Goal: Communication & Community: Answer question/provide support

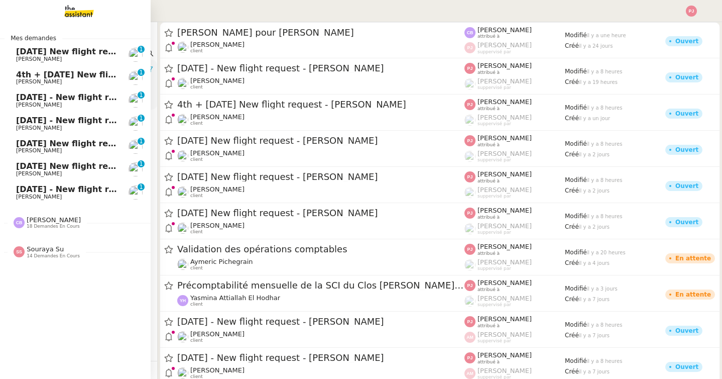
click at [36, 190] on span "[DATE] - New flight request - [PERSON_NAME]" at bounding box center [119, 189] width 207 height 10
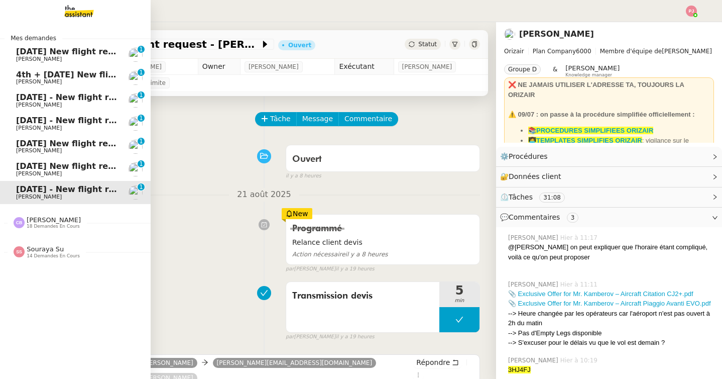
click at [13, 53] on link "[DATE] New flight request - [PERSON_NAME] Left [PERSON_NAME] 0 1 2 3 4 5 6 7 8 9" at bounding box center [75, 54] width 151 height 23
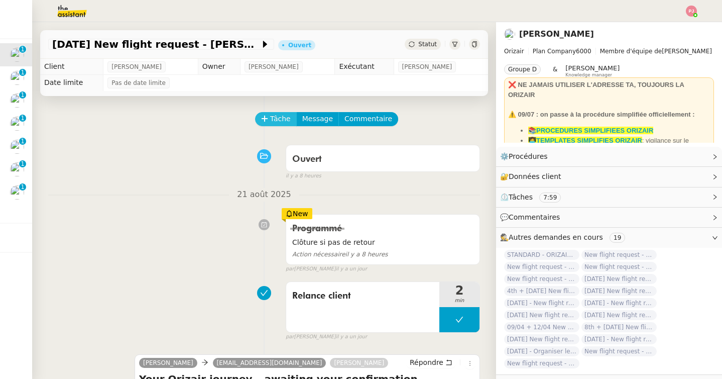
click at [276, 121] on span "Tâche" at bounding box center [280, 119] width 21 height 12
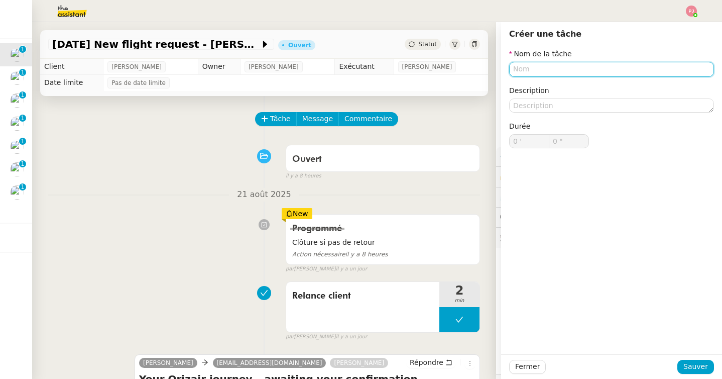
click at [555, 70] on input "text" at bounding box center [611, 69] width 205 height 15
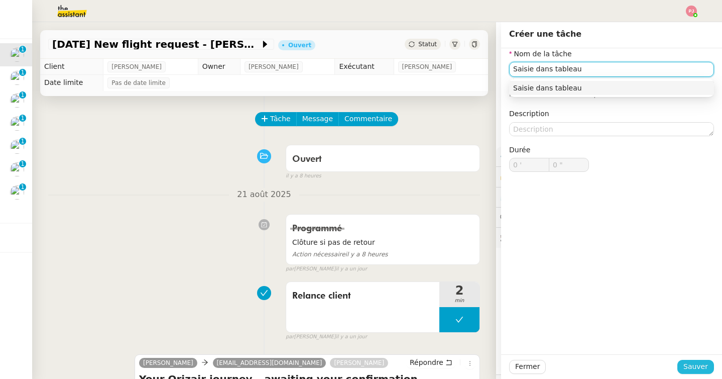
type input "Saisie dans tableau"
click at [695, 366] on span "Sauver" at bounding box center [696, 367] width 25 height 12
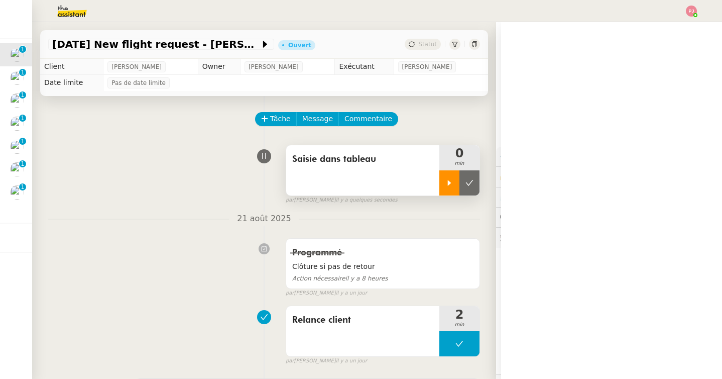
click at [457, 190] on div at bounding box center [449, 182] width 20 height 25
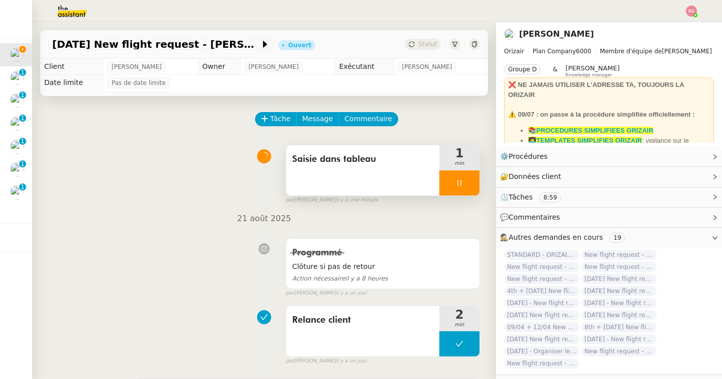
click at [468, 187] on div at bounding box center [459, 182] width 40 height 25
click at [474, 186] on button at bounding box center [470, 182] width 20 height 25
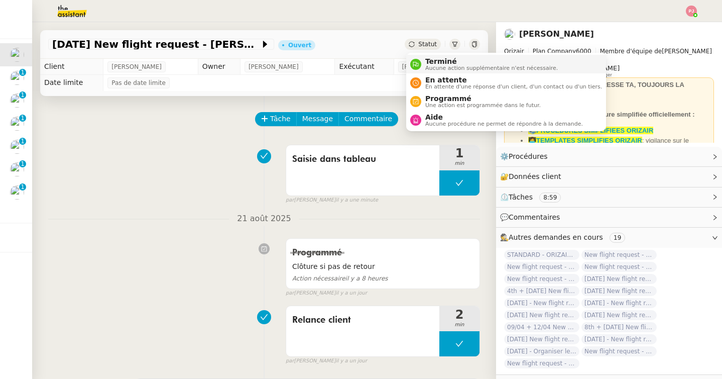
click at [428, 68] on span "Aucune action supplémentaire n'est nécessaire." at bounding box center [491, 68] width 133 height 6
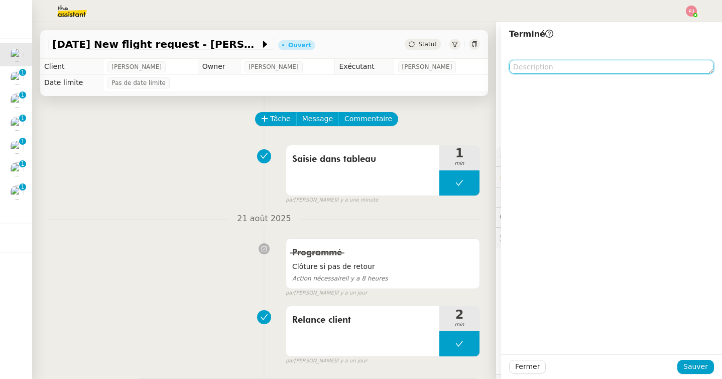
click at [560, 63] on textarea at bounding box center [611, 67] width 205 height 14
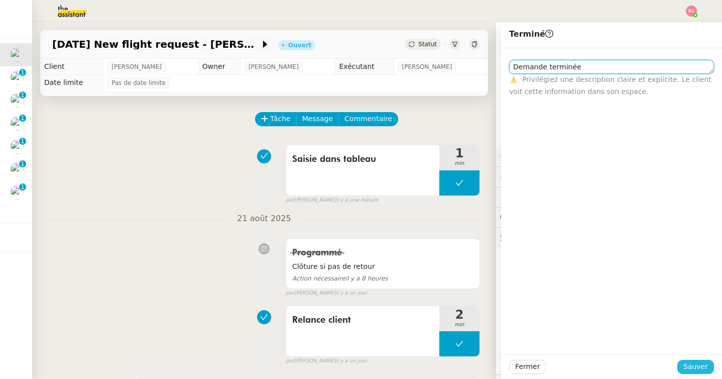
type textarea "Demande terminée"
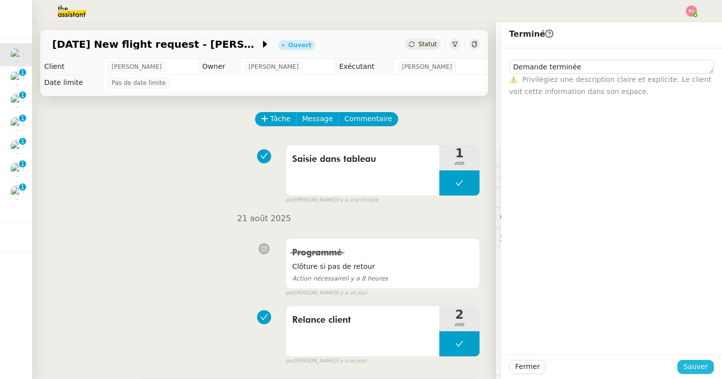
click at [696, 364] on span "Sauver" at bounding box center [696, 367] width 25 height 12
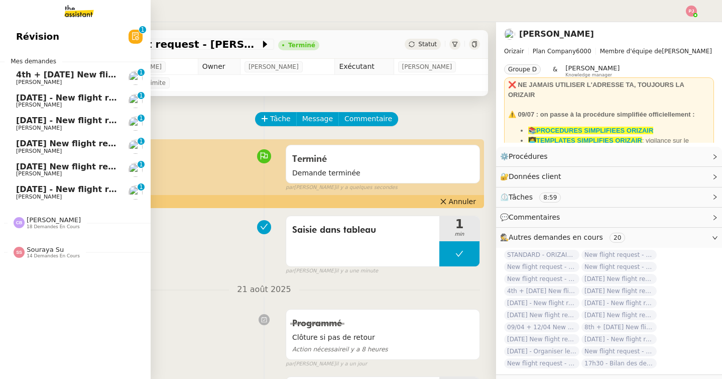
click at [25, 76] on span "4th + [DATE] New flight request - [PERSON_NAME]" at bounding box center [130, 75] width 229 height 10
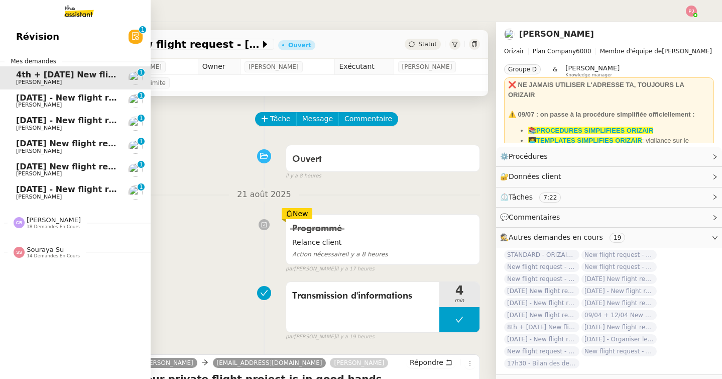
click at [24, 94] on span "[DATE] - New flight request - [PERSON_NAME]" at bounding box center [119, 98] width 207 height 10
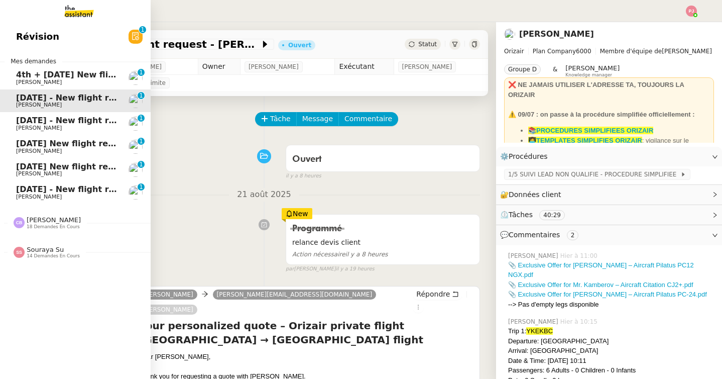
click at [38, 131] on link "[DATE] - New flight request - [PERSON_NAME] [PERSON_NAME] 0 1 2 3 4 5 6 7 8 9" at bounding box center [75, 123] width 151 height 23
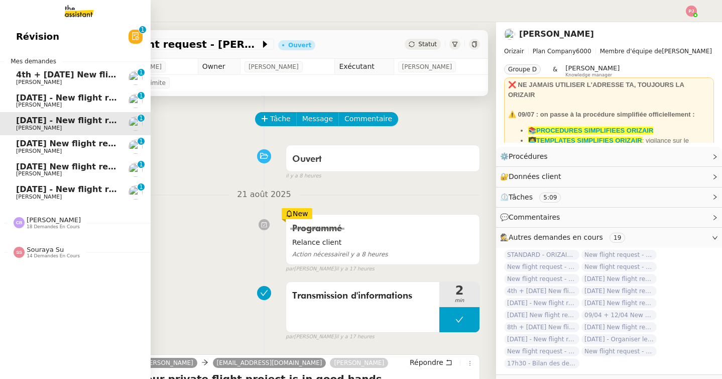
click at [42, 151] on span "[PERSON_NAME]" at bounding box center [66, 151] width 101 height 6
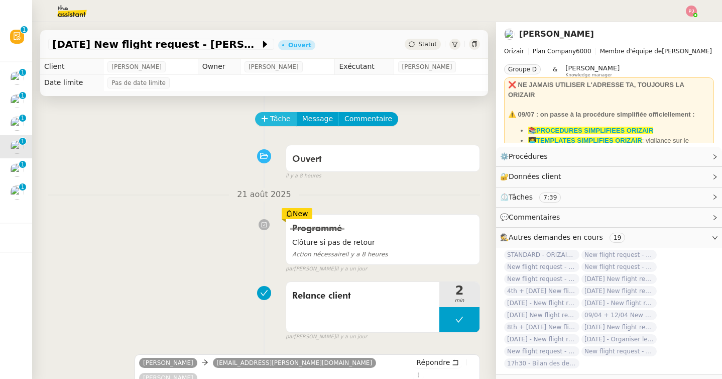
click at [276, 116] on span "Tâche" at bounding box center [280, 119] width 21 height 12
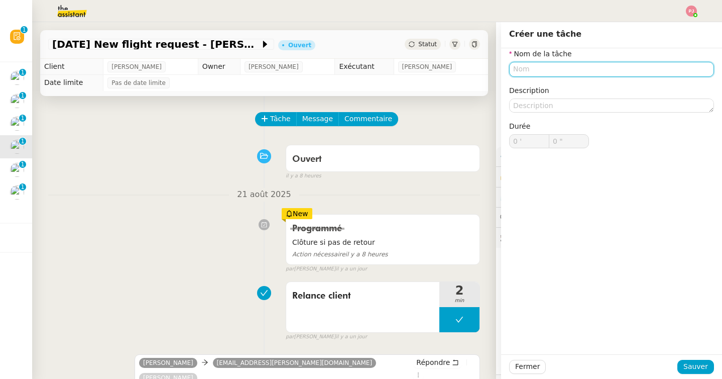
click at [528, 73] on input "text" at bounding box center [611, 69] width 205 height 15
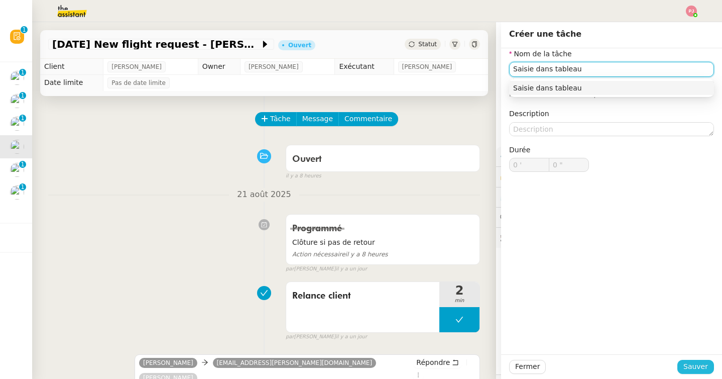
type input "Saisie dans tableau"
click at [688, 364] on span "Sauver" at bounding box center [696, 367] width 25 height 12
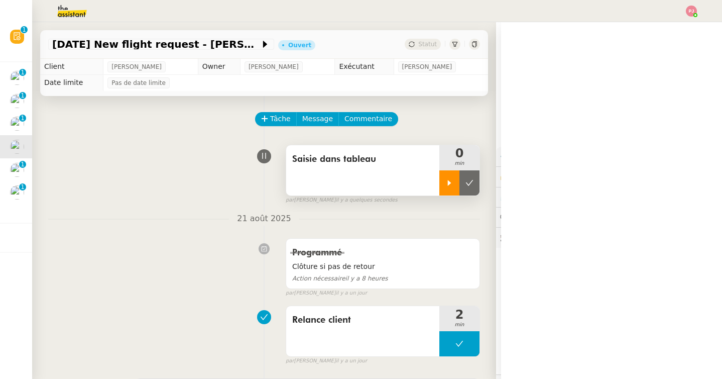
click at [450, 184] on icon at bounding box center [449, 183] width 8 height 8
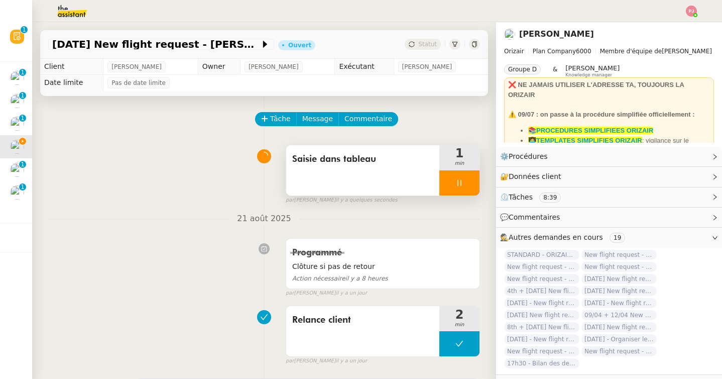
click at [459, 173] on div at bounding box center [459, 182] width 40 height 25
click at [472, 177] on button at bounding box center [470, 182] width 20 height 25
click at [423, 42] on span "Statut" at bounding box center [427, 44] width 19 height 7
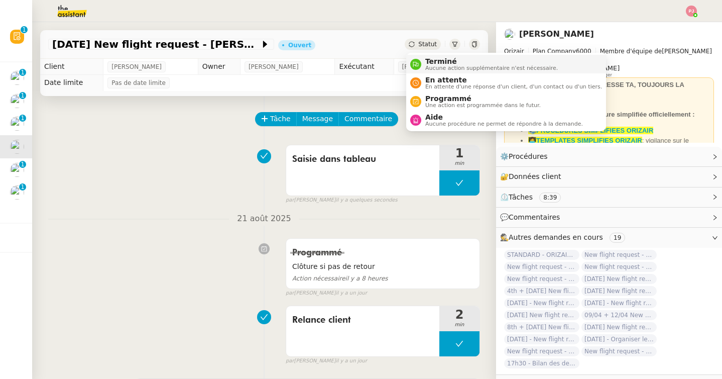
click at [429, 68] on span "Aucune action supplémentaire n'est nécessaire." at bounding box center [491, 68] width 133 height 6
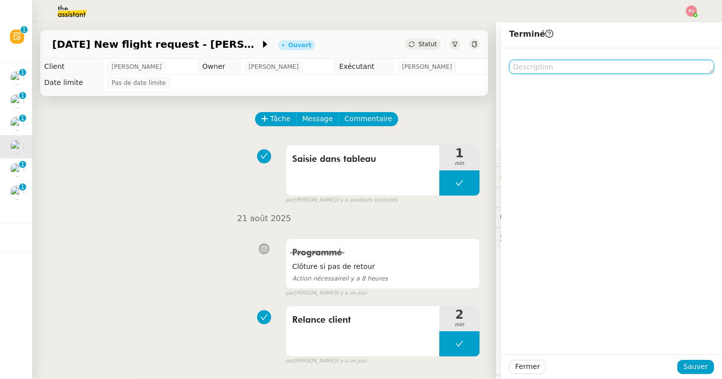
click at [558, 69] on textarea at bounding box center [611, 67] width 205 height 14
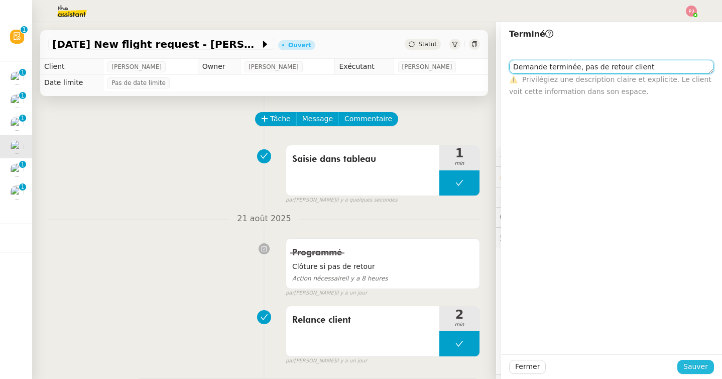
type textarea "Demande terminée, pas de retour client"
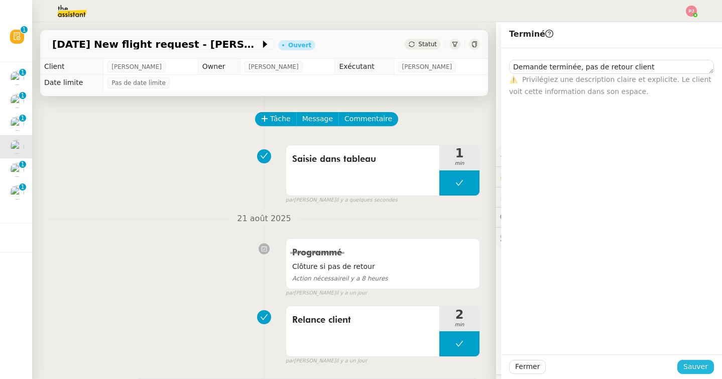
click at [683, 370] on button "Sauver" at bounding box center [695, 367] width 37 height 14
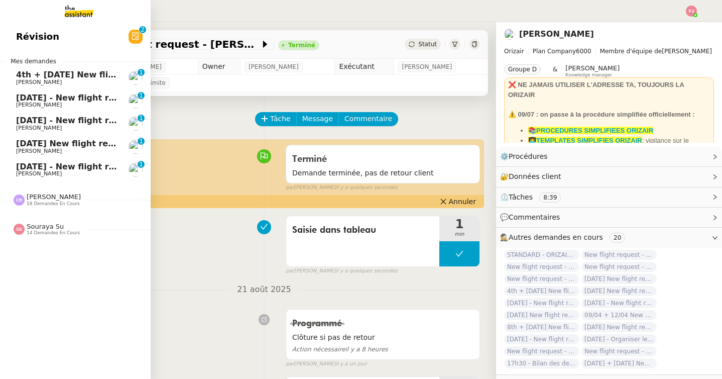
click at [22, 150] on span "[PERSON_NAME]" at bounding box center [39, 151] width 46 height 7
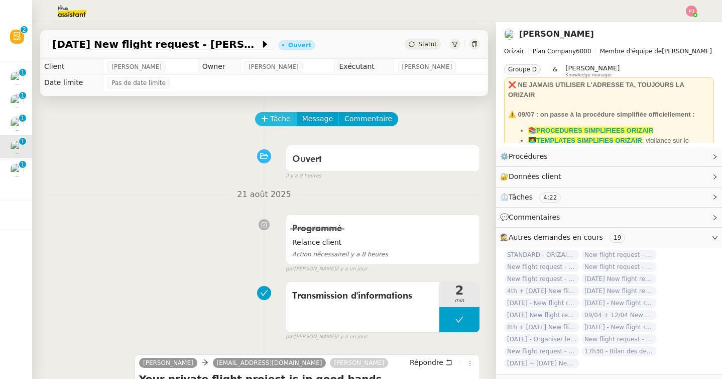
click at [280, 116] on span "Tâche" at bounding box center [280, 119] width 21 height 12
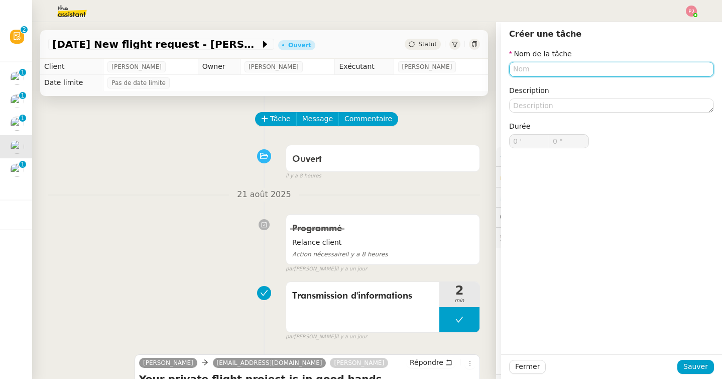
click at [524, 74] on input "text" at bounding box center [611, 69] width 205 height 15
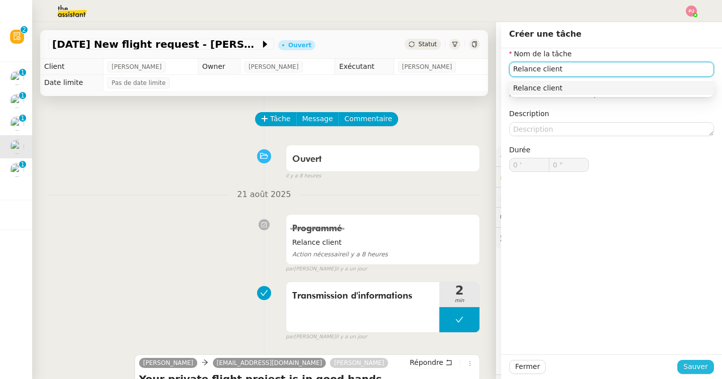
type input "Relance client"
click at [698, 365] on span "Sauver" at bounding box center [696, 367] width 25 height 12
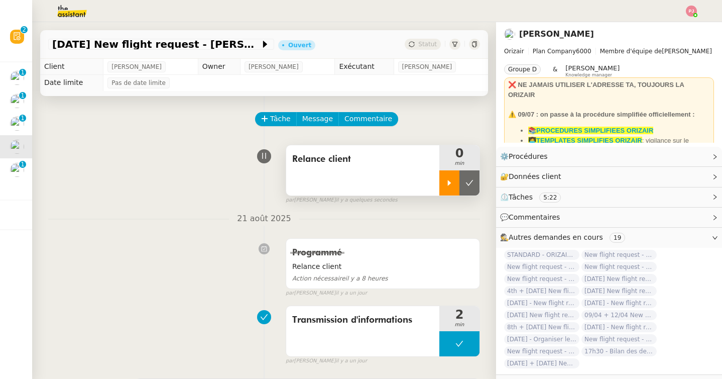
click at [447, 174] on div at bounding box center [449, 182] width 20 height 25
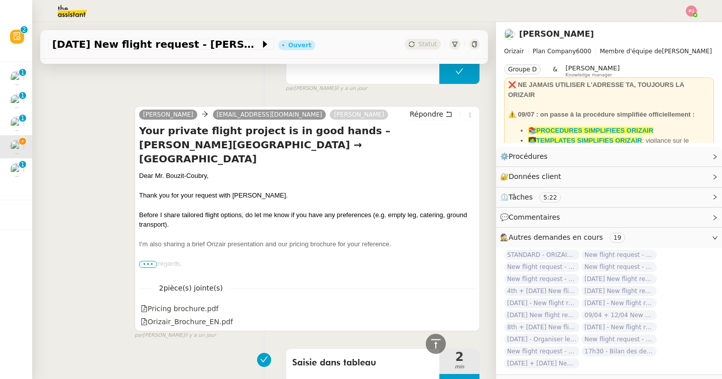
scroll to position [280, 0]
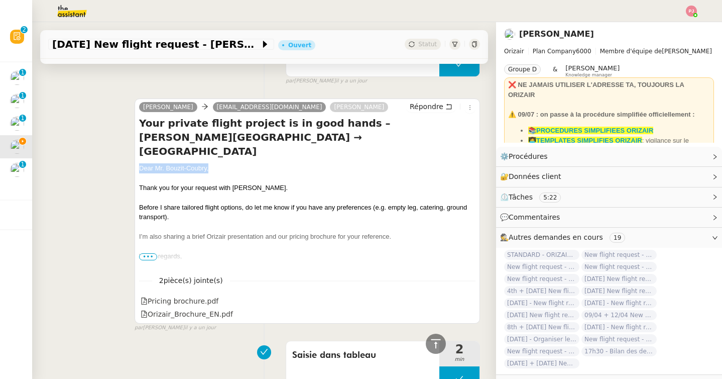
drag, startPoint x: 217, startPoint y: 153, endPoint x: 140, endPoint y: 150, distance: 77.9
click at [140, 163] on div "Dear Mr. Bouzit-Coubry," at bounding box center [307, 168] width 336 height 10
copy div "Dear Mr. Bouzit-Coubry,"
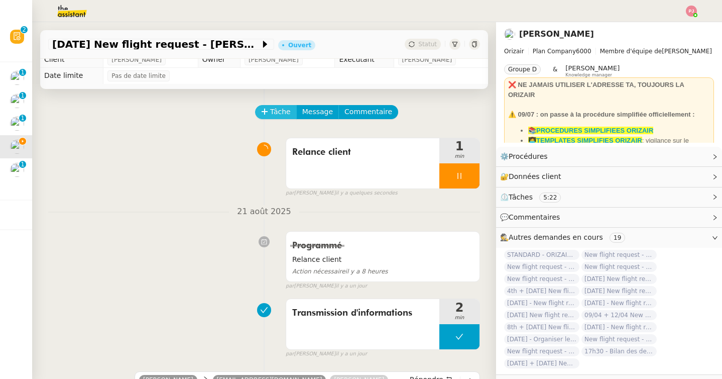
scroll to position [3, 0]
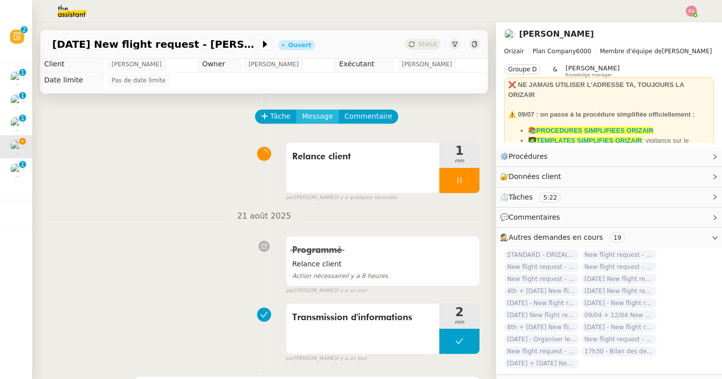
click at [306, 117] on span "Message" at bounding box center [317, 116] width 31 height 12
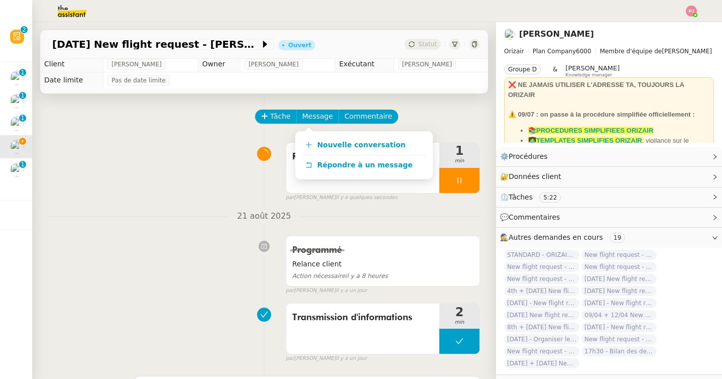
click at [313, 135] on div "Nouvelle conversation Répondre à un message" at bounding box center [364, 155] width 138 height 48
click at [313, 138] on link "Nouvelle conversation" at bounding box center [364, 145] width 126 height 20
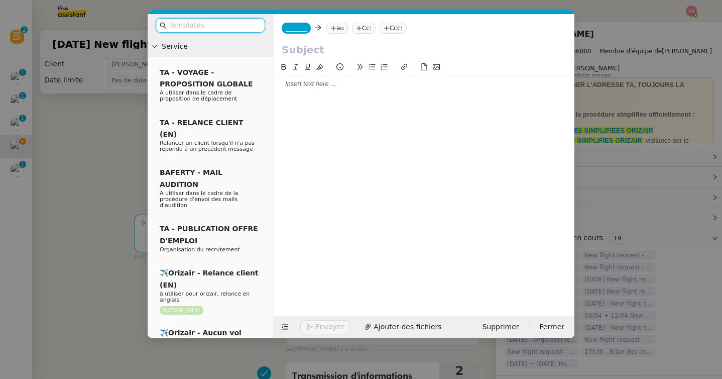
click at [247, 27] on input "text" at bounding box center [214, 26] width 90 height 12
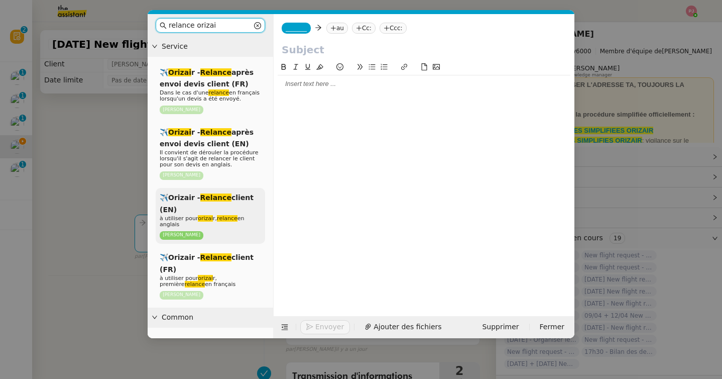
type input "relance orizai"
click at [232, 211] on div "✈️Orizair - Relance client (EN) à utiliser pour orizai r, relance en anglais [P…" at bounding box center [210, 216] width 109 height 56
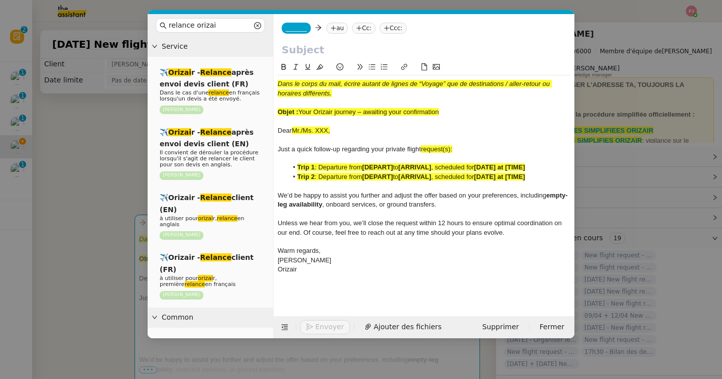
click at [304, 33] on nz-tag "_______" at bounding box center [296, 28] width 29 height 11
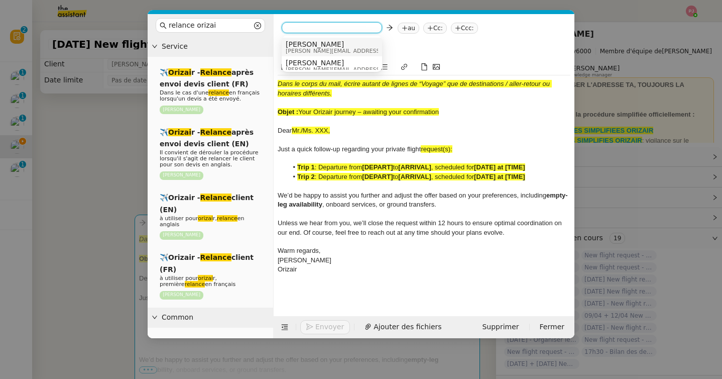
click at [311, 43] on span "[PERSON_NAME]" at bounding box center [357, 44] width 143 height 8
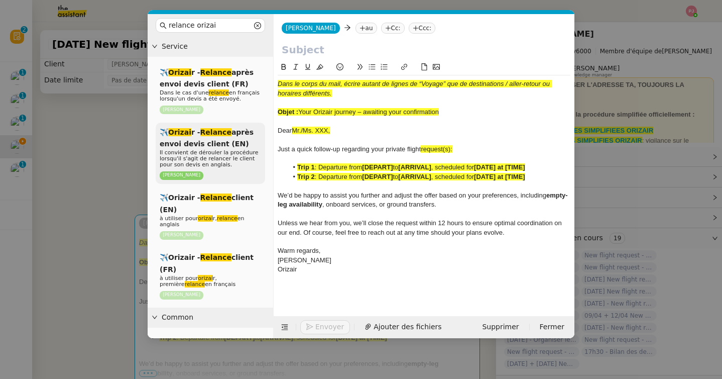
drag, startPoint x: 339, startPoint y: 130, endPoint x: 256, endPoint y: 130, distance: 83.4
click at [256, 130] on nz-layout "relance orizai Service ✈️ Orizai r - Relance après envoi devis client (FR) Dans…" at bounding box center [361, 176] width 427 height 324
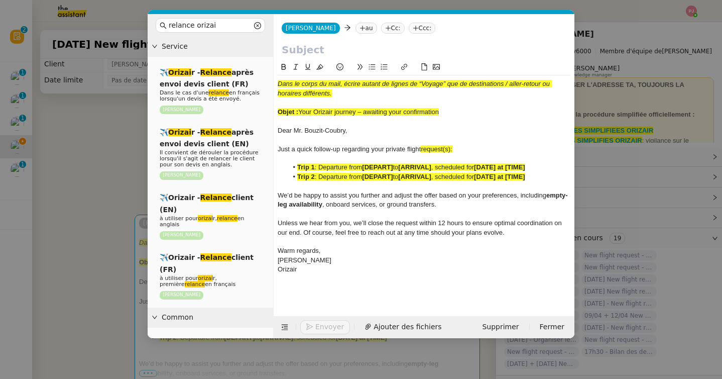
scroll to position [0, 0]
click at [360, 30] on icon at bounding box center [363, 28] width 6 height 6
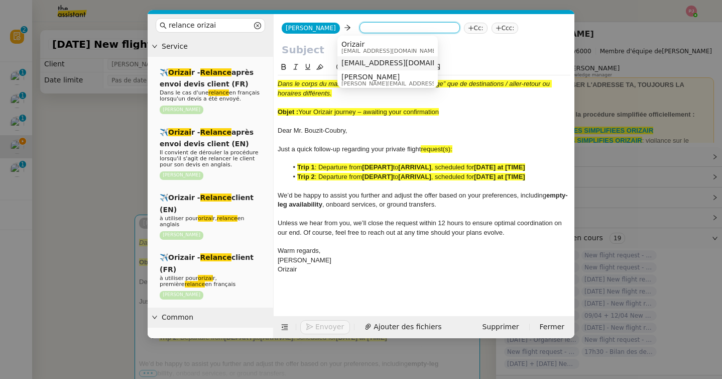
click at [368, 61] on span "[EMAIL_ADDRESS][DOMAIN_NAME]" at bounding box center [403, 63] width 123 height 8
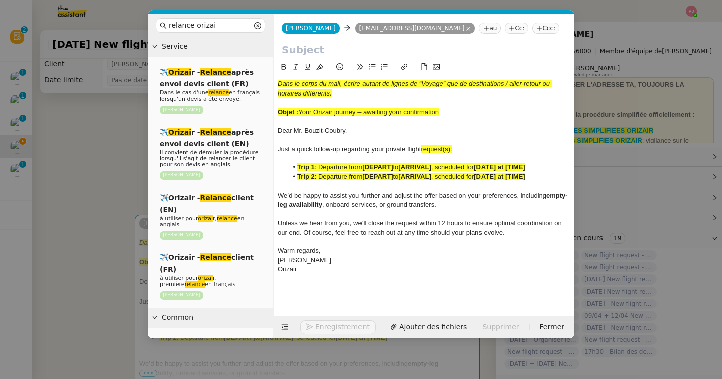
click at [532, 32] on nz-tag "Ccc:" at bounding box center [545, 28] width 27 height 11
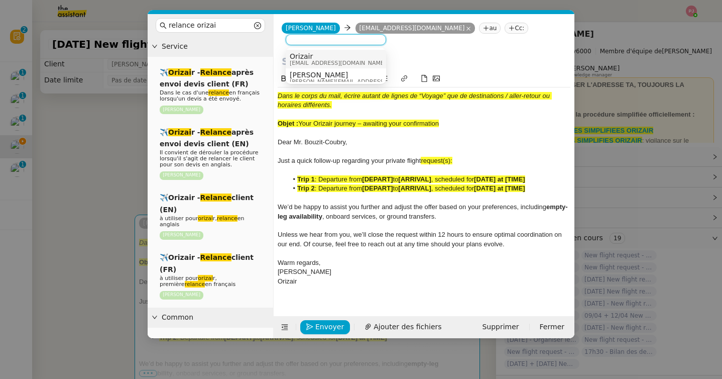
click at [355, 73] on div "[PERSON_NAME] [PERSON_NAME][EMAIL_ADDRESS][DOMAIN_NAME]" at bounding box center [336, 78] width 92 height 14
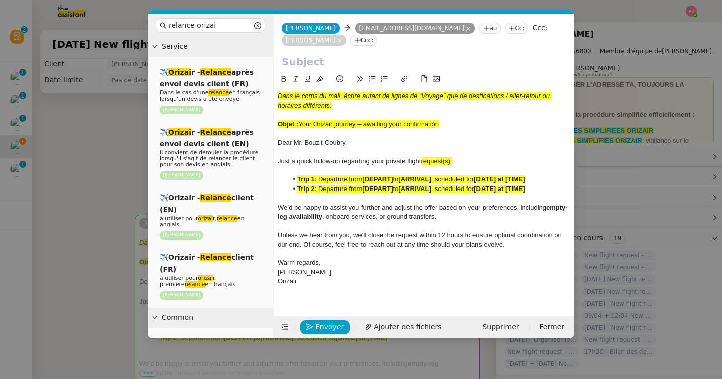
drag, startPoint x: 458, startPoint y: 124, endPoint x: 300, endPoint y: 122, distance: 158.2
click at [300, 122] on div "Objet : Your Orizair journey – awaiting your confirmation" at bounding box center [424, 124] width 293 height 9
copy span "Your Orizair journey – awaiting your confirmation"
click at [297, 62] on input "text" at bounding box center [424, 61] width 285 height 15
paste input "Your Orizair journey – awaiting your confirmation"
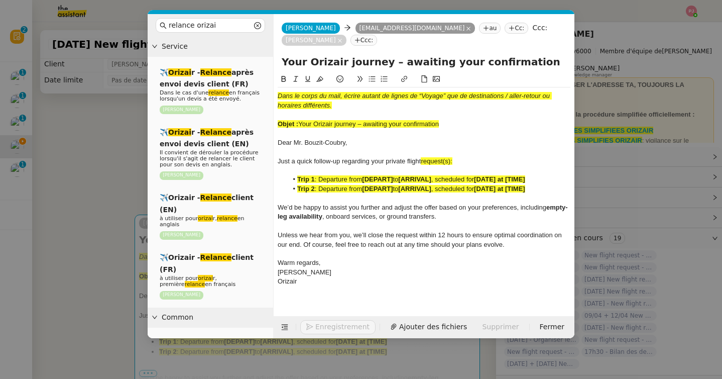
type input "Your Orizair journey – awaiting your confirmation"
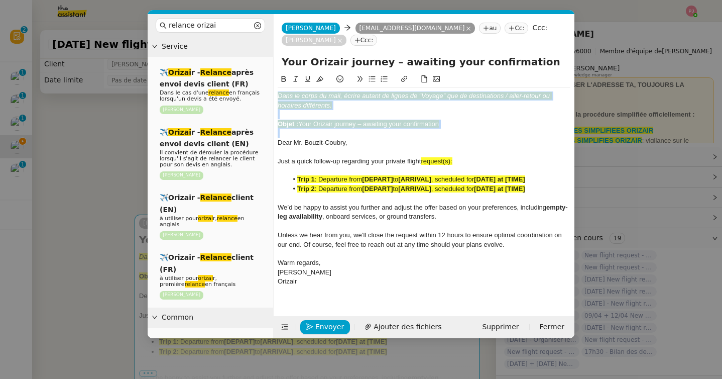
drag, startPoint x: 278, startPoint y: 141, endPoint x: 277, endPoint y: 82, distance: 58.8
click at [278, 82] on div "Dans le corps du mail, écrire autant de lignes de “Voyage” que de destinations …" at bounding box center [424, 181] width 293 height 217
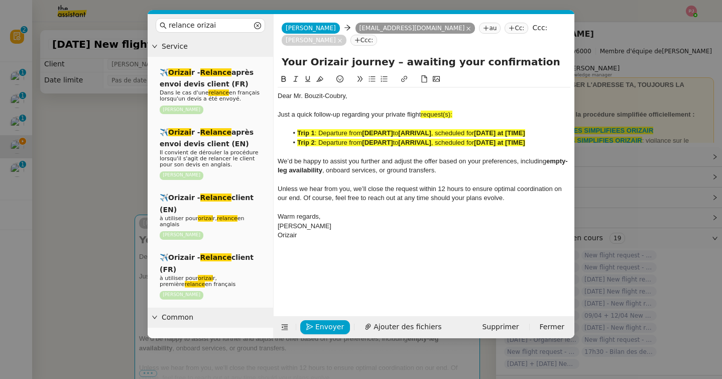
click at [130, 152] on nz-modal-container "relance orizai Service ✈️ Orizai r - Relance après envoi devis client (FR) Dans…" at bounding box center [361, 189] width 722 height 379
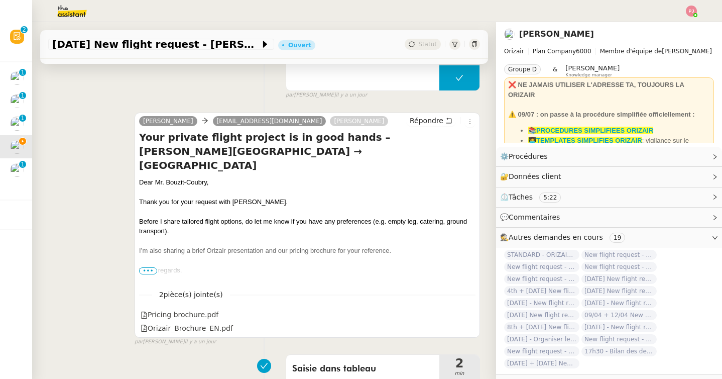
scroll to position [774, 0]
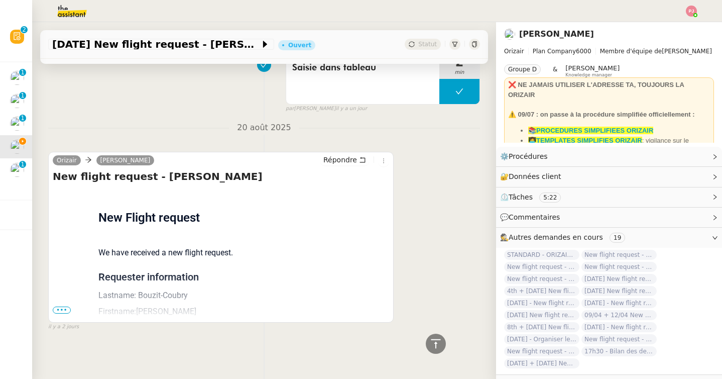
click at [66, 308] on span "•••" at bounding box center [62, 309] width 18 height 7
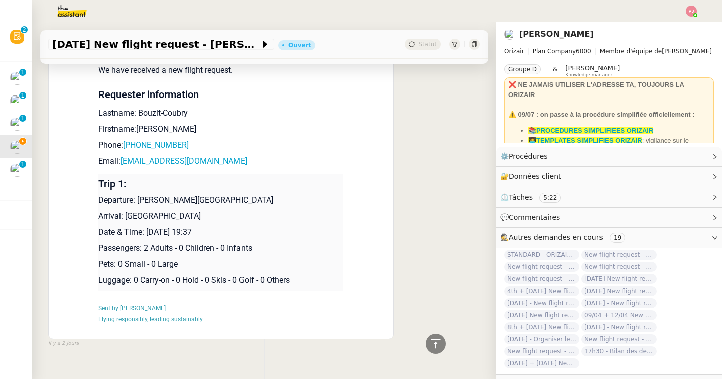
scroll to position [973, 0]
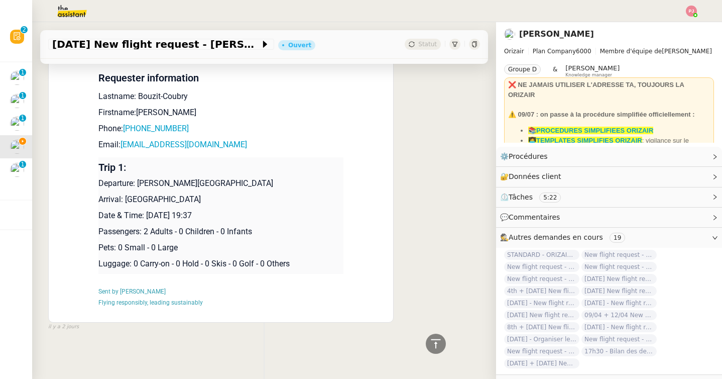
drag, startPoint x: 246, startPoint y: 211, endPoint x: 99, endPoint y: 184, distance: 148.7
click at [99, 184] on td "Trip 1: Departure: [PERSON_NAME][GEOGRAPHIC_DATA] Arrival: [GEOGRAPHIC_DATA] Da…" at bounding box center [220, 215] width 245 height 117
copy td "Departure: [PERSON_NAME][GEOGRAPHIC_DATA] Arrival: [GEOGRAPHIC_DATA] Date & Tim…"
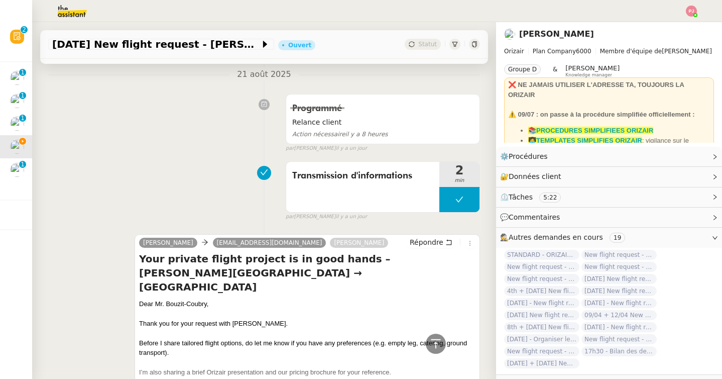
scroll to position [0, 0]
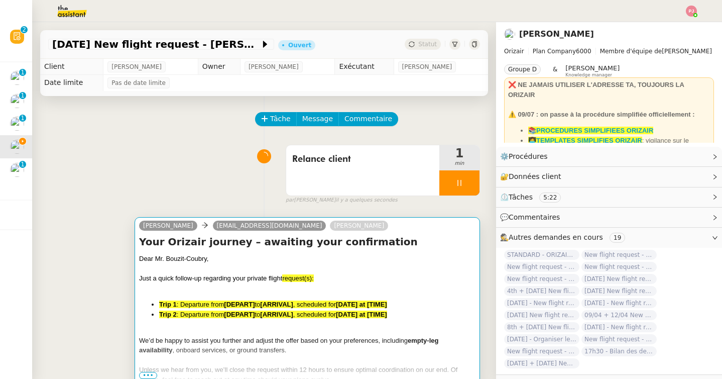
click at [225, 289] on div at bounding box center [307, 288] width 336 height 10
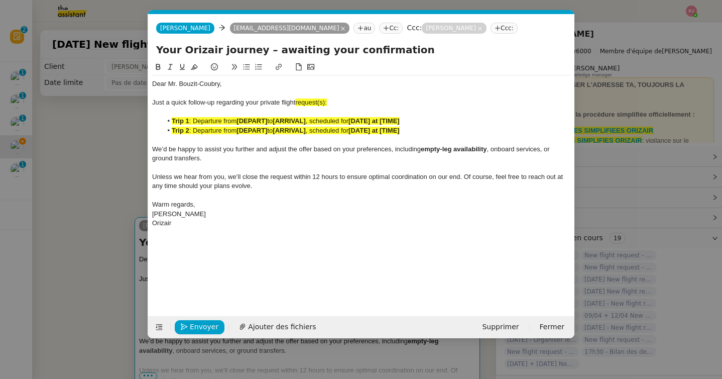
scroll to position [0, 64]
click at [194, 225] on div "Orizair" at bounding box center [361, 222] width 418 height 9
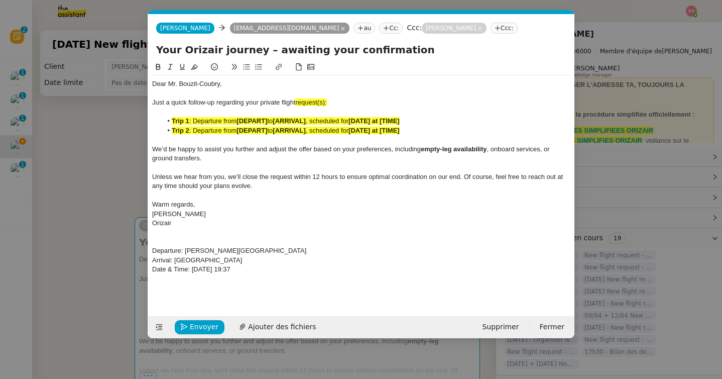
click at [307, 249] on div "Departure: [PERSON_NAME][GEOGRAPHIC_DATA]" at bounding box center [361, 250] width 418 height 9
drag, startPoint x: 267, startPoint y: 271, endPoint x: 147, endPoint y: 247, distance: 122.3
click at [147, 247] on nz-modal-container "relance orizai Service ✈️ Orizai r - Relance après envoi devis client (FR) Dans…" at bounding box center [361, 189] width 722 height 379
click at [193, 67] on icon at bounding box center [194, 67] width 7 height 6
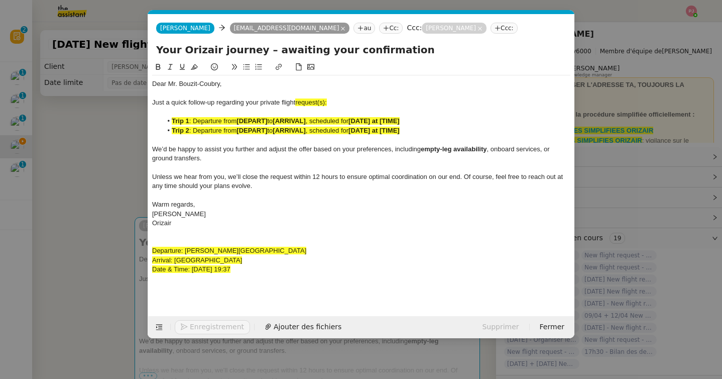
click at [157, 67] on icon at bounding box center [158, 66] width 7 height 7
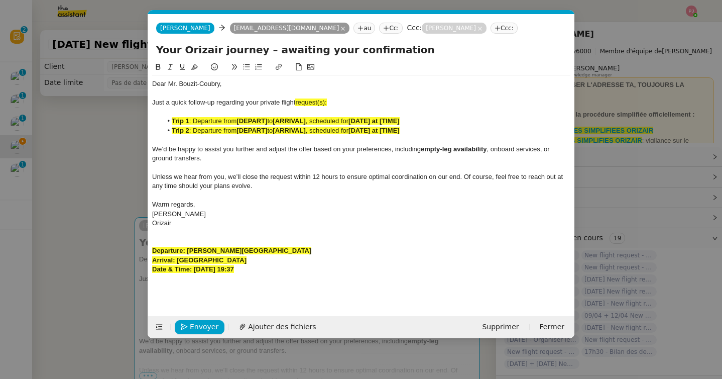
click at [238, 218] on div "[PERSON_NAME]" at bounding box center [361, 213] width 418 height 9
drag, startPoint x: 315, startPoint y: 252, endPoint x: 188, endPoint y: 249, distance: 127.6
click at [188, 249] on div "Departure: [PERSON_NAME][GEOGRAPHIC_DATA]" at bounding box center [361, 250] width 418 height 9
copy strong "[PERSON_NAME][GEOGRAPHIC_DATA]"
drag, startPoint x: 270, startPoint y: 121, endPoint x: 239, endPoint y: 120, distance: 30.6
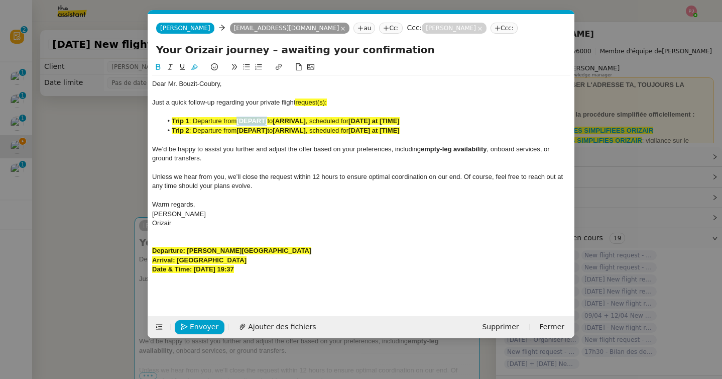
click at [239, 120] on li "Trip 1 : Departure from [DEPART] to [ARRIVAL] , scheduled for [DATE] at [TIME]" at bounding box center [366, 121] width 409 height 9
drag, startPoint x: 284, startPoint y: 258, endPoint x: 177, endPoint y: 256, distance: 106.5
click at [177, 256] on div "Arrival: [GEOGRAPHIC_DATA]" at bounding box center [361, 260] width 418 height 9
copy strong "[GEOGRAPHIC_DATA]"
click at [398, 120] on strong "[ARRIVAL]" at bounding box center [383, 121] width 33 height 8
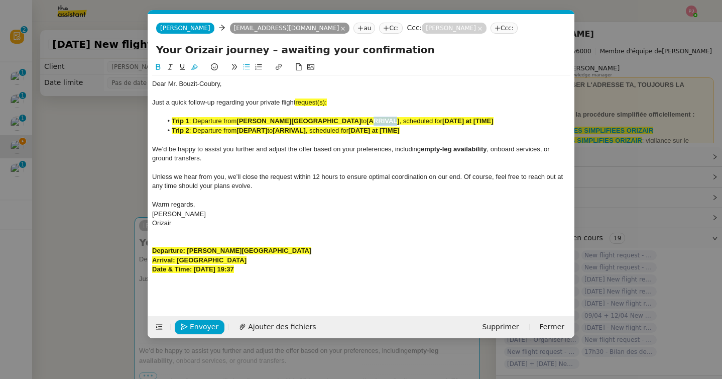
drag, startPoint x: 399, startPoint y: 120, endPoint x: 372, endPoint y: 118, distance: 26.7
click at [372, 118] on strong "[ARRIVAL]" at bounding box center [383, 121] width 33 height 8
drag, startPoint x: 399, startPoint y: 118, endPoint x: 366, endPoint y: 118, distance: 33.1
click at [366, 118] on li "Trip 1 : Departure from [PERSON_NAME][GEOGRAPHIC_DATA] to [ARRIVAL] , scheduled…" at bounding box center [366, 121] width 409 height 9
drag, startPoint x: 272, startPoint y: 268, endPoint x: 195, endPoint y: 268, distance: 76.8
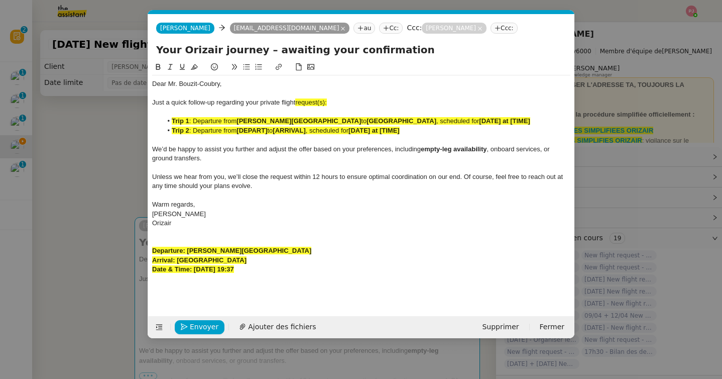
click at [195, 268] on div "Date & Time: [DATE] 19:37" at bounding box center [361, 269] width 418 height 9
copy strong "[DATE] 19:37"
drag, startPoint x: 566, startPoint y: 119, endPoint x: 514, endPoint y: 119, distance: 52.2
click at [514, 119] on li "Trip 1 : Departure from [PERSON_NAME][GEOGRAPHIC_DATA] to [GEOGRAPHIC_DATA] , s…" at bounding box center [366, 121] width 409 height 9
click at [514, 119] on strong "[DATE] 19:37" at bounding box center [499, 121] width 40 height 8
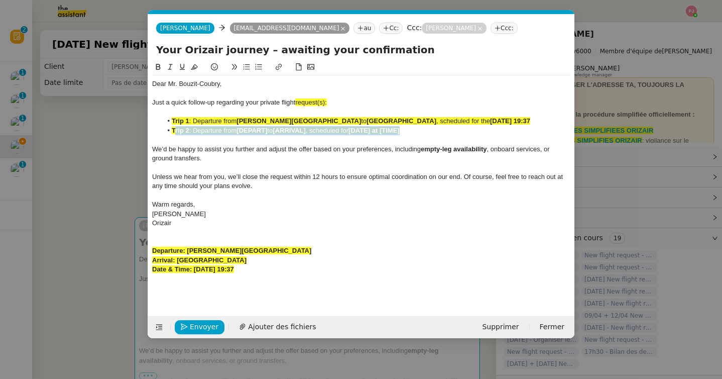
drag, startPoint x: 428, startPoint y: 139, endPoint x: 174, endPoint y: 142, distance: 253.6
click at [174, 135] on li "Trip 2 : Departure from [DEPART] to [ARRIVAL] , scheduled for [DATE] at [TIME]" at bounding box center [366, 130] width 409 height 9
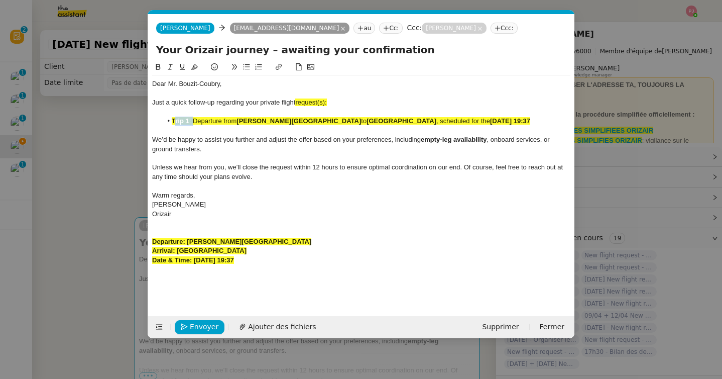
drag, startPoint x: 193, startPoint y: 121, endPoint x: 176, endPoint y: 120, distance: 16.6
click at [176, 120] on li "Trip 1 : Departure from [PERSON_NAME][GEOGRAPHIC_DATA] to [GEOGRAPHIC_DATA] , s…" at bounding box center [366, 121] width 409 height 9
drag, startPoint x: 201, startPoint y: 130, endPoint x: 171, endPoint y: 120, distance: 31.6
click at [171, 120] on li "Departure from [PERSON_NAME][GEOGRAPHIC_DATA] to [GEOGRAPHIC_DATA] , scheduled …" at bounding box center [366, 121] width 409 height 9
click at [192, 67] on icon at bounding box center [194, 66] width 7 height 7
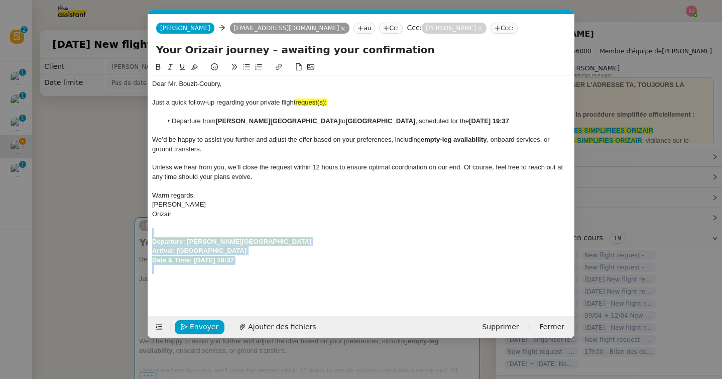
drag, startPoint x: 284, startPoint y: 285, endPoint x: 133, endPoint y: 245, distance: 156.1
click at [133, 245] on nz-modal-container "relance orizai Service ✈️ Orizai r - Relance après envoi devis client (FR) Dans…" at bounding box center [361, 189] width 722 height 379
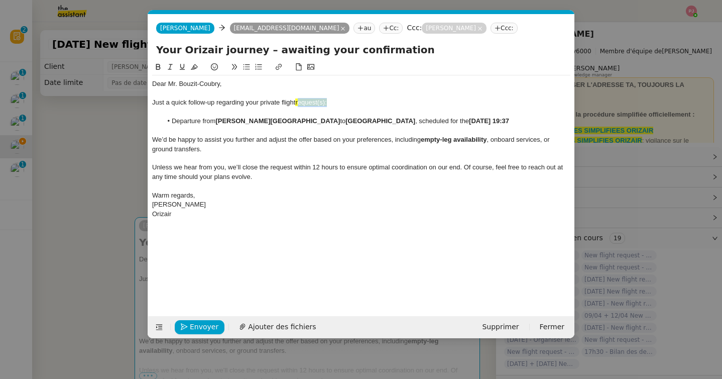
drag, startPoint x: 336, startPoint y: 102, endPoint x: 299, endPoint y: 102, distance: 37.7
click at [299, 102] on div "Just a quick follow-up regarding your private flight request(s):" at bounding box center [361, 102] width 418 height 9
click at [207, 326] on span "Envoyer" at bounding box center [204, 327] width 29 height 12
click at [207, 326] on span "Confirmer l'envoi" at bounding box center [220, 327] width 60 height 12
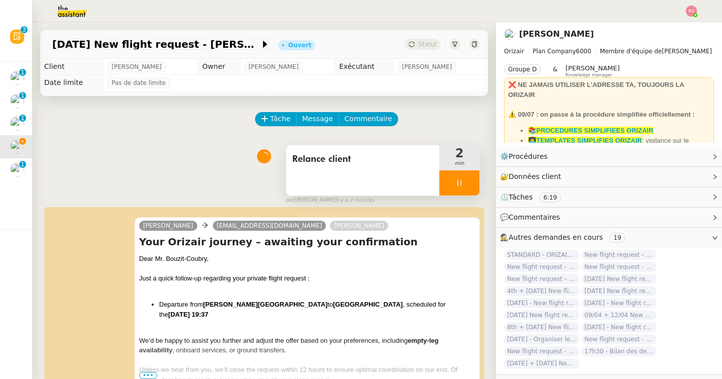
click at [467, 182] on div at bounding box center [459, 182] width 40 height 25
click at [472, 182] on icon at bounding box center [470, 183] width 8 height 8
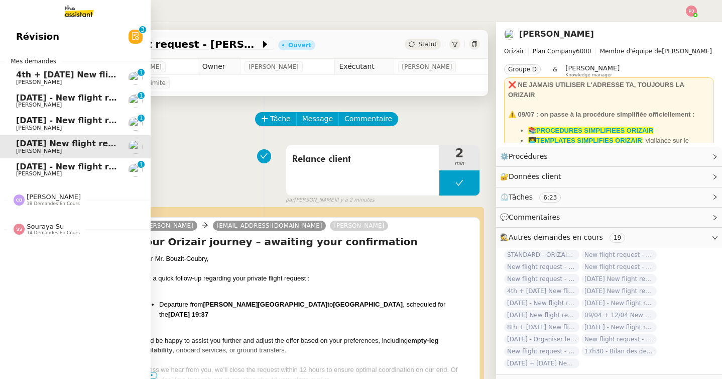
click at [27, 167] on span "[DATE] - New flight request - [PERSON_NAME]" at bounding box center [119, 167] width 207 height 10
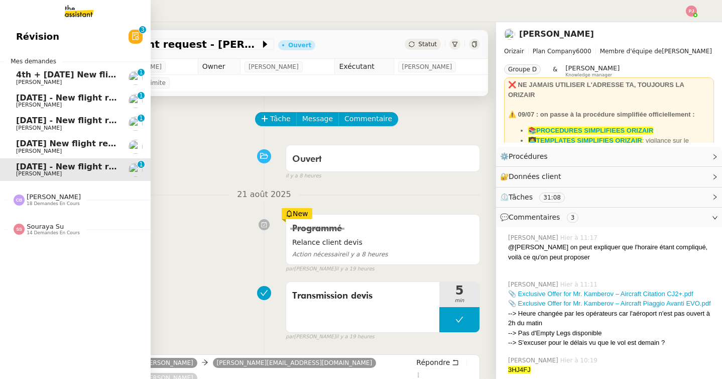
click at [24, 124] on span "[DATE] - New flight request - [PERSON_NAME]" at bounding box center [119, 121] width 207 height 10
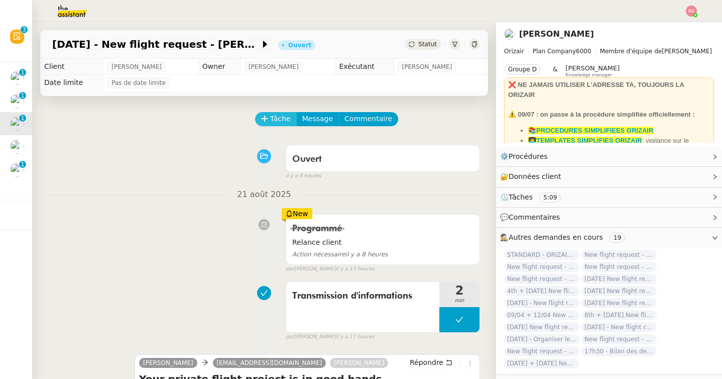
click at [264, 117] on icon at bounding box center [264, 118] width 7 height 7
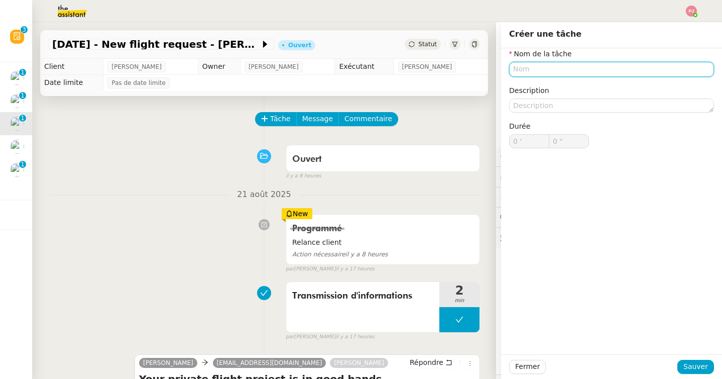
click at [526, 76] on input "text" at bounding box center [611, 69] width 205 height 15
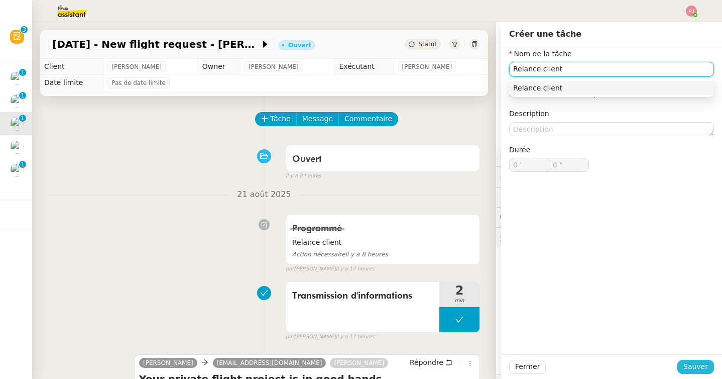
type input "Relance client"
click at [689, 363] on span "Sauver" at bounding box center [696, 367] width 25 height 12
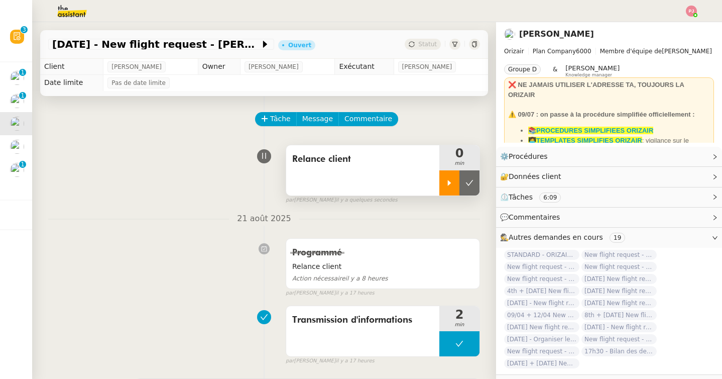
click at [451, 181] on icon at bounding box center [449, 183] width 8 height 8
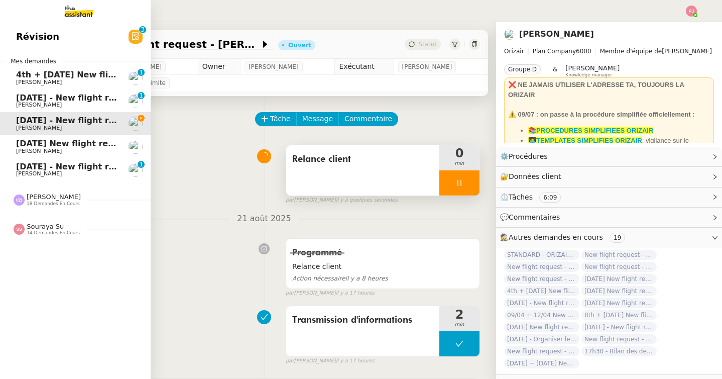
click at [28, 150] on span "[PERSON_NAME]" at bounding box center [66, 151] width 101 height 6
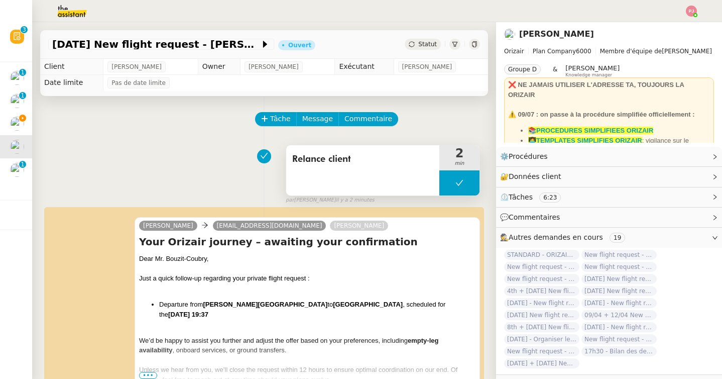
click at [449, 181] on button at bounding box center [459, 182] width 40 height 25
click at [443, 181] on div at bounding box center [449, 182] width 20 height 25
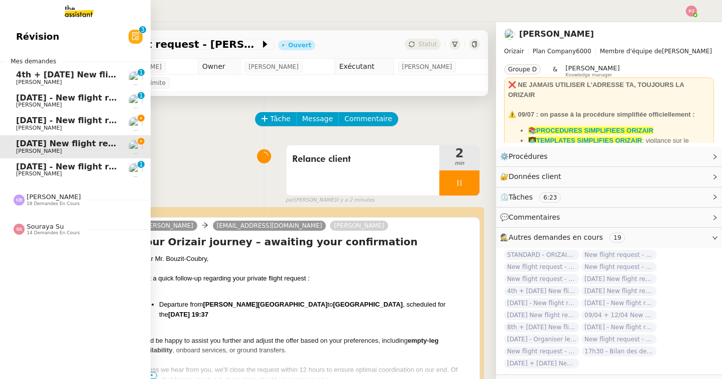
click at [38, 124] on span "[DATE] - New flight request - [PERSON_NAME]" at bounding box center [119, 121] width 207 height 10
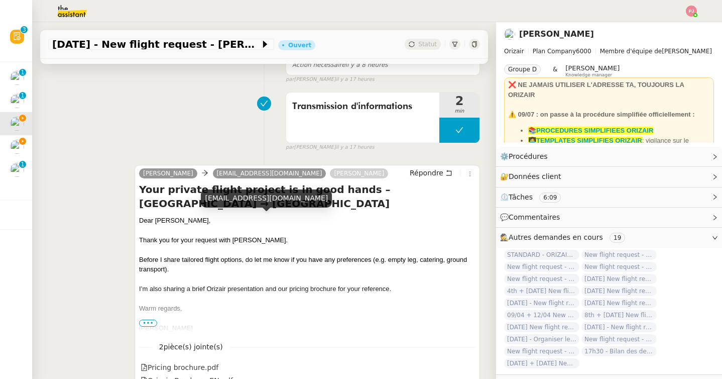
scroll to position [217, 0]
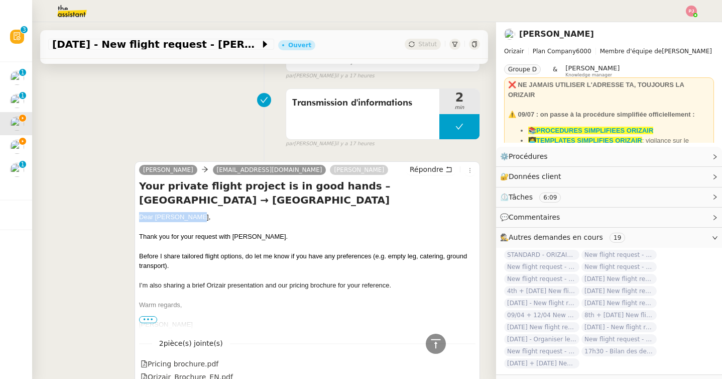
drag, startPoint x: 200, startPoint y: 216, endPoint x: 138, endPoint y: 215, distance: 62.3
click at [138, 215] on div "[PERSON_NAME] [PERSON_NAME][EMAIL_ADDRESS][DOMAIN_NAME] [PERSON_NAME] Your priv…" at bounding box center [308, 273] width 346 height 225
copy div "Dear [PERSON_NAME],"
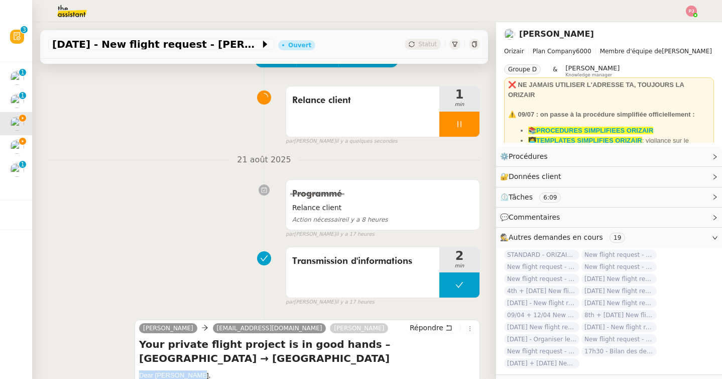
scroll to position [0, 0]
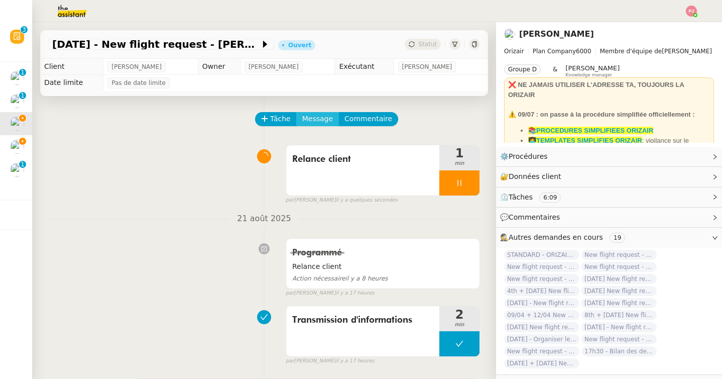
click at [329, 118] on span "Message" at bounding box center [317, 119] width 31 height 12
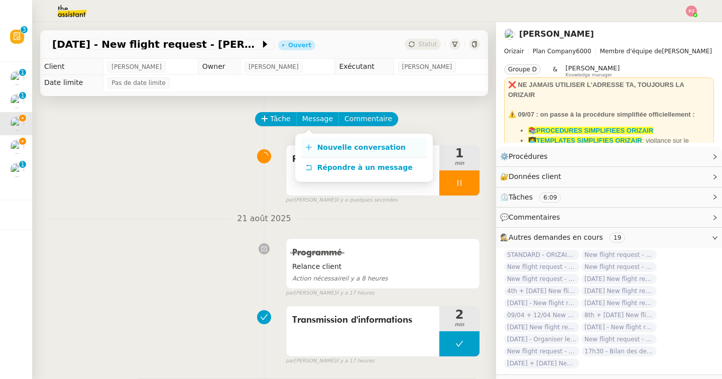
click at [337, 146] on span "Nouvelle conversation" at bounding box center [361, 147] width 88 height 8
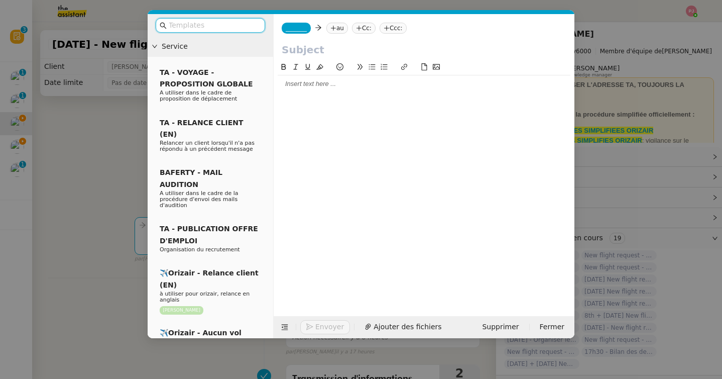
click at [246, 25] on input "text" at bounding box center [214, 26] width 90 height 12
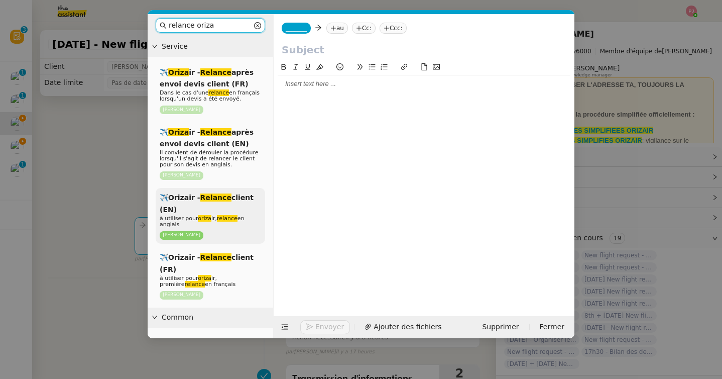
type input "relance oriza"
click at [230, 201] on div "✈️Orizair - Relance client (EN) à utiliser pour oriza ir, relance en anglais [P…" at bounding box center [210, 216] width 109 height 56
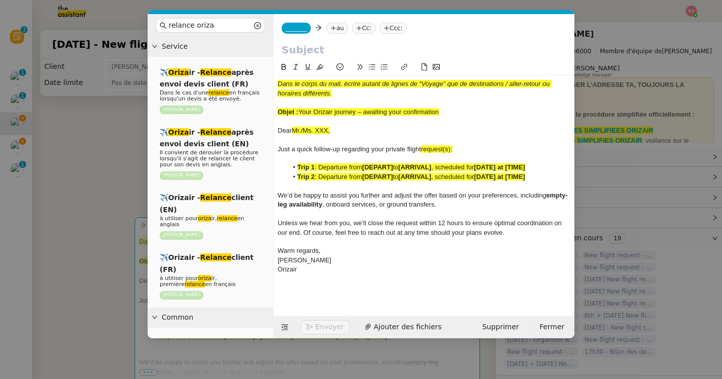
drag, startPoint x: 354, startPoint y: 129, endPoint x: 273, endPoint y: 128, distance: 80.9
click at [274, 128] on nz-spin "Dans le corps du mail, écrire autant de lignes de “Voyage” que de destinations …" at bounding box center [424, 182] width 301 height 243
drag, startPoint x: 448, startPoint y: 112, endPoint x: 300, endPoint y: 112, distance: 148.2
click at [300, 112] on div "Objet : Your Orizair journey – awaiting your confirmation" at bounding box center [424, 111] width 293 height 9
copy span "Your Orizair journey – awaiting your confirmation"
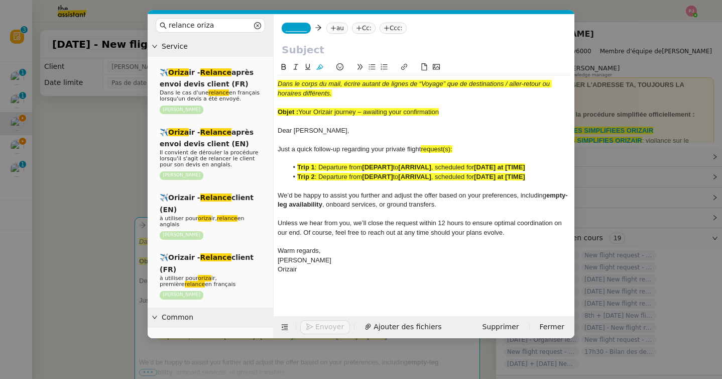
click at [316, 47] on input "text" at bounding box center [424, 49] width 285 height 15
paste input "Your Orizair journey – awaiting your confirmation"
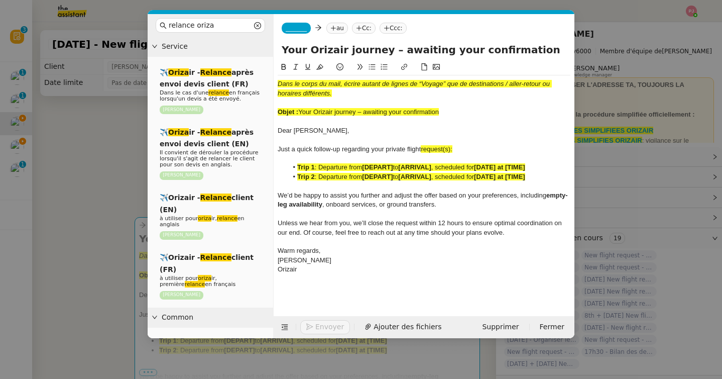
type input "Your Orizair journey – awaiting your confirmation"
click at [277, 131] on nz-spin "Dans le corps du mail, écrire autant de lignes de “Voyage” que de destinations …" at bounding box center [424, 182] width 301 height 243
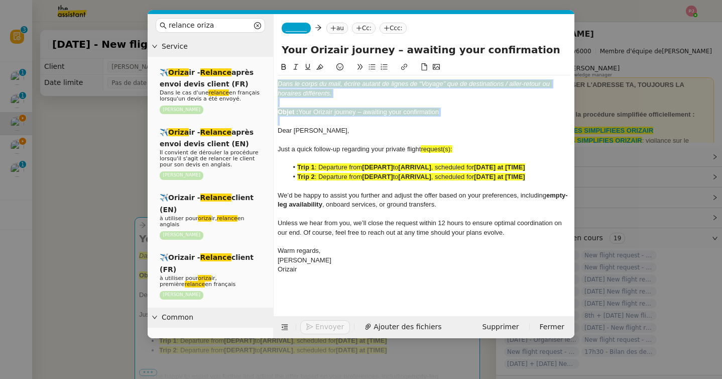
drag, startPoint x: 278, startPoint y: 132, endPoint x: 275, endPoint y: 64, distance: 67.4
click at [275, 64] on nz-spin "Dans le corps du mail, écrire autant de lignes de “Voyage” que de destinations …" at bounding box center [424, 182] width 301 height 243
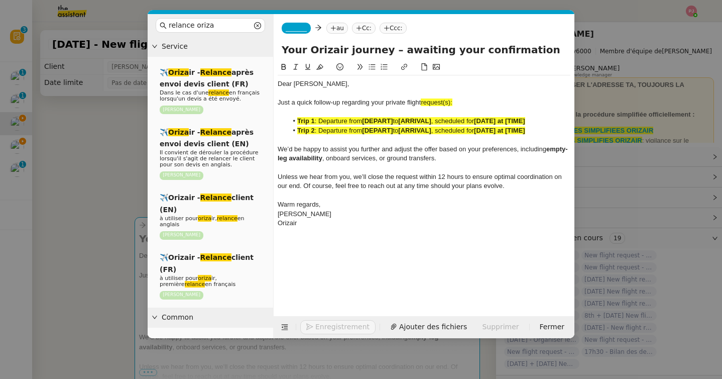
click at [304, 26] on span "_______" at bounding box center [296, 28] width 21 height 7
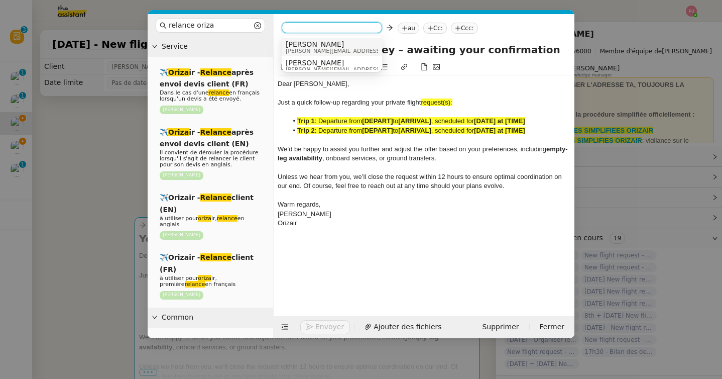
click at [320, 44] on span "[PERSON_NAME]" at bounding box center [357, 44] width 143 height 8
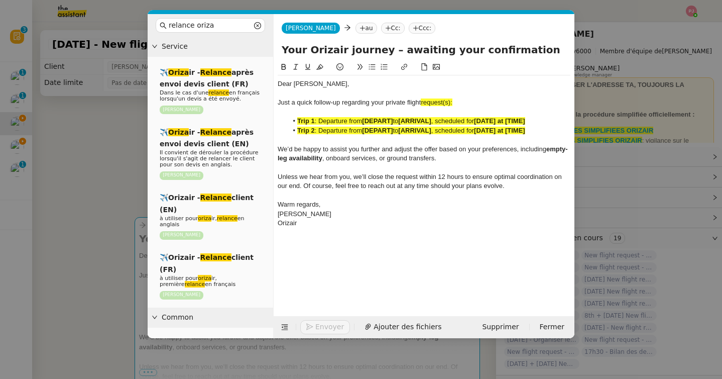
click at [356, 27] on nz-tag "au" at bounding box center [367, 28] width 22 height 11
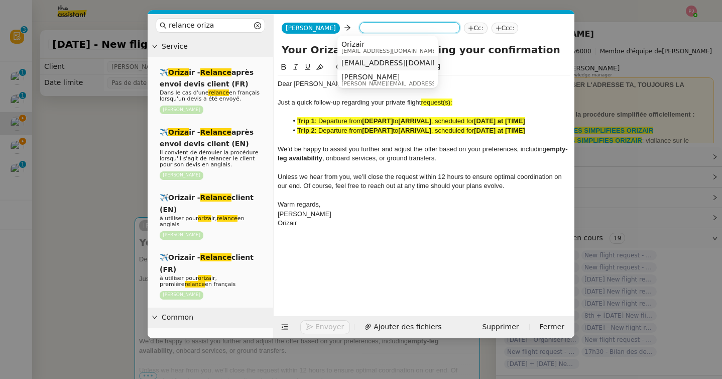
click at [369, 58] on nz-option-item "[EMAIL_ADDRESS][DOMAIN_NAME]" at bounding box center [387, 63] width 100 height 14
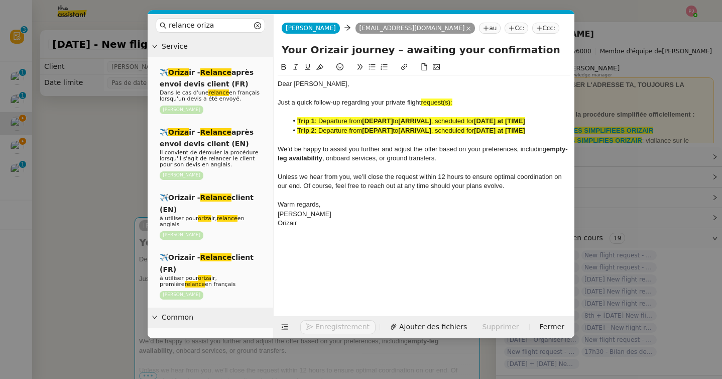
click at [532, 29] on nz-tag "Ccc:" at bounding box center [545, 28] width 27 height 11
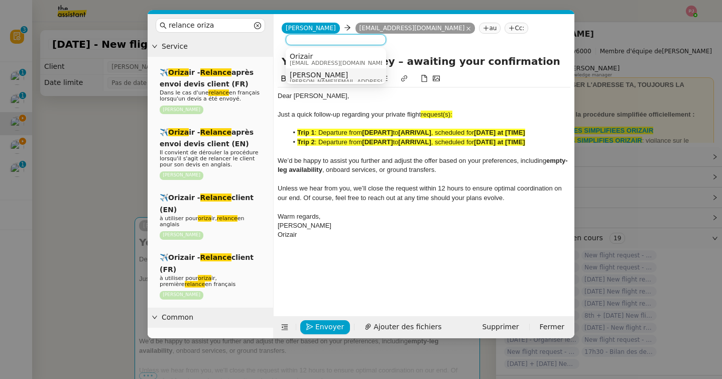
click at [344, 72] on div "[PERSON_NAME] [PERSON_NAME][EMAIL_ADDRESS][DOMAIN_NAME]" at bounding box center [336, 78] width 92 height 14
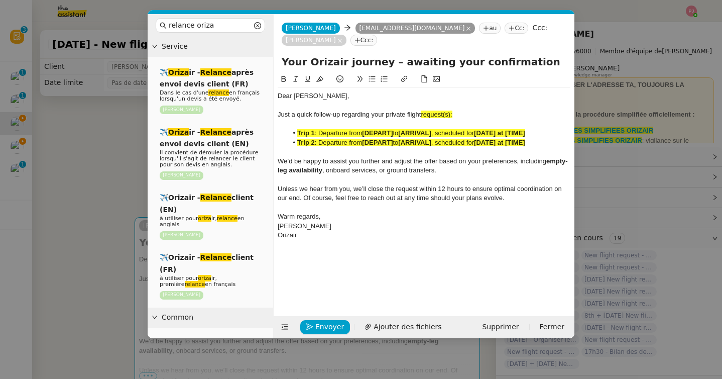
click at [70, 173] on nz-modal-container "relance oriza Service ✈️ Oriza ir - Relance après envoi devis client (FR) Dans …" at bounding box center [361, 189] width 722 height 379
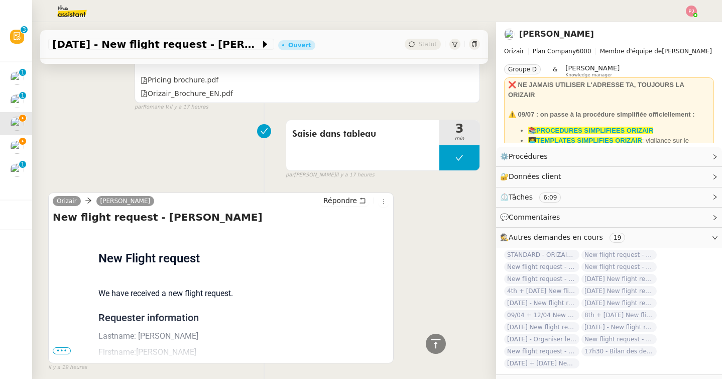
scroll to position [748, 0]
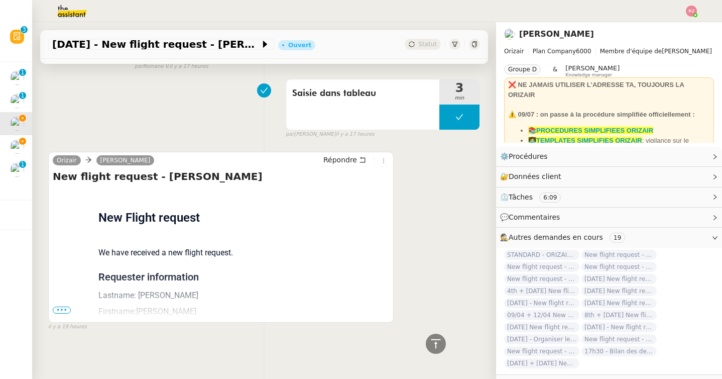
click at [64, 313] on div "Flight request created by [PERSON_NAME] New Flight request We have received a n…" at bounding box center [221, 353] width 336 height 330
click at [64, 311] on span "•••" at bounding box center [62, 309] width 18 height 7
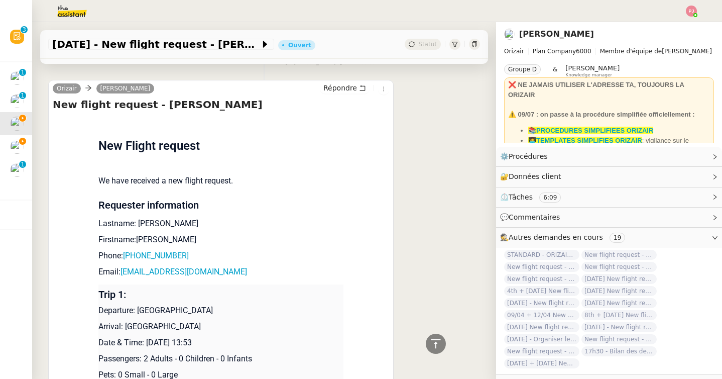
scroll to position [947, 0]
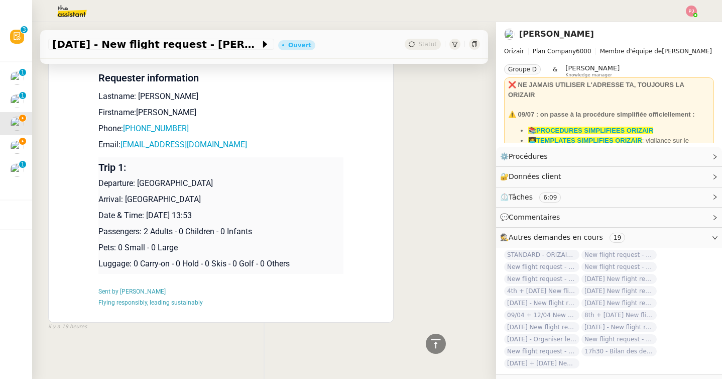
drag, startPoint x: 252, startPoint y: 215, endPoint x: 99, endPoint y: 181, distance: 156.1
click at [99, 181] on td "Trip 1: Departure: [GEOGRAPHIC_DATA] Arrival: [GEOGRAPHIC_DATA] Date & Time: [D…" at bounding box center [220, 215] width 245 height 117
copy td "Departure: [GEOGRAPHIC_DATA] Arrival: [GEOGRAPHIC_DATA] Date & Time: [DATE] 13:…"
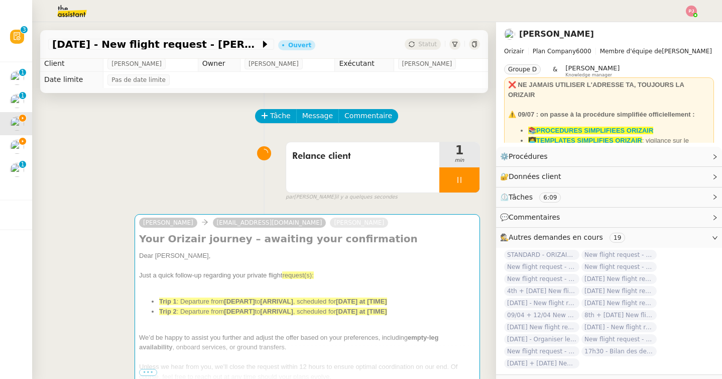
scroll to position [0, 0]
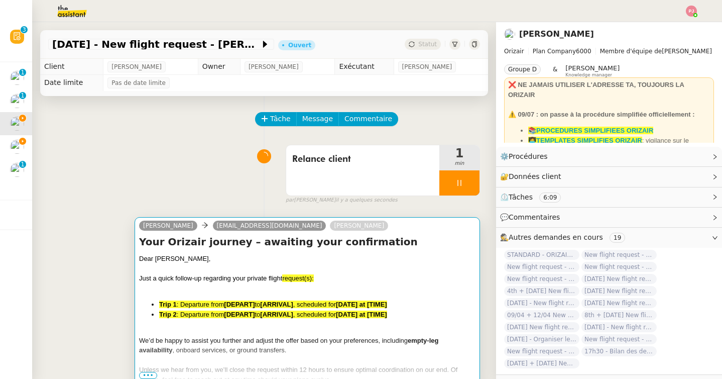
click at [245, 274] on span "Just a quick follow-up regarding your private flight" at bounding box center [210, 278] width 143 height 8
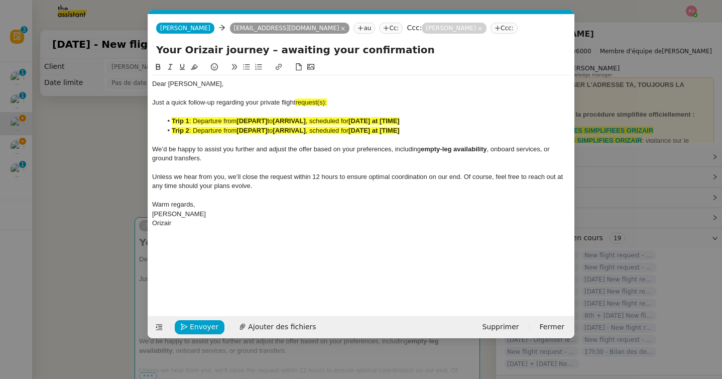
scroll to position [0, 62]
click at [232, 220] on div "Orizair" at bounding box center [361, 222] width 418 height 9
drag, startPoint x: 272, startPoint y: 259, endPoint x: 140, endPoint y: 241, distance: 133.2
click at [140, 241] on nz-modal-container "relance oriza Service ✈️ Oriza ir - Relance après envoi devis client (FR) Dans …" at bounding box center [361, 189] width 722 height 379
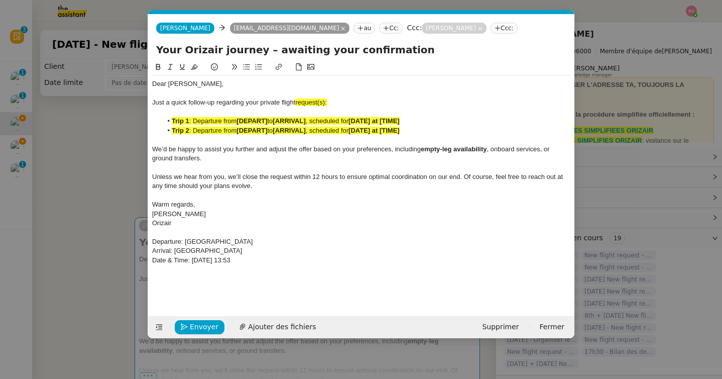
click at [169, 68] on icon at bounding box center [170, 67] width 5 height 6
click at [161, 68] on icon at bounding box center [158, 66] width 7 height 7
click at [167, 68] on icon at bounding box center [170, 66] width 7 height 7
click at [195, 66] on icon at bounding box center [194, 66] width 7 height 7
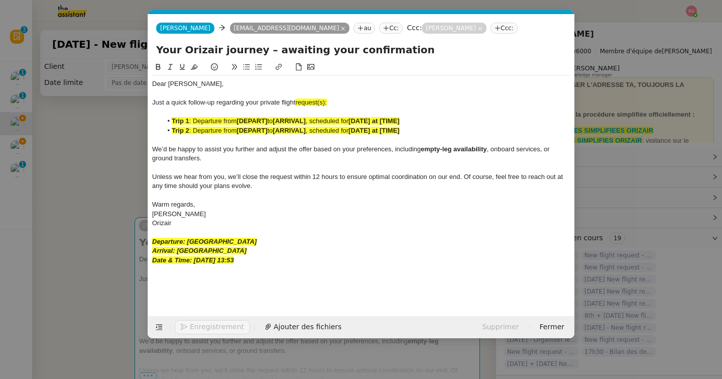
click at [172, 66] on icon at bounding box center [170, 66] width 7 height 7
click at [234, 258] on em "Date & Time: [DATE] 13:53" at bounding box center [193, 260] width 82 height 8
drag, startPoint x: 288, startPoint y: 259, endPoint x: 151, endPoint y: 243, distance: 138.5
click at [151, 243] on nz-spin "Dear [PERSON_NAME], Just a quick follow-up regarding your private flight reques…" at bounding box center [361, 182] width 426 height 243
click at [168, 66] on icon at bounding box center [170, 66] width 7 height 7
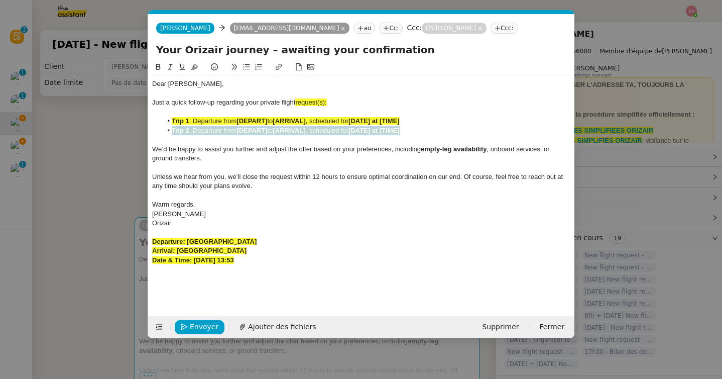
drag, startPoint x: 418, startPoint y: 131, endPoint x: 161, endPoint y: 132, distance: 257.1
click at [161, 132] on ul "Trip 1 : Departure from [DEPART] to [ARRIVAL] , scheduled for [DATE] at [TIME] …" at bounding box center [361, 126] width 418 height 19
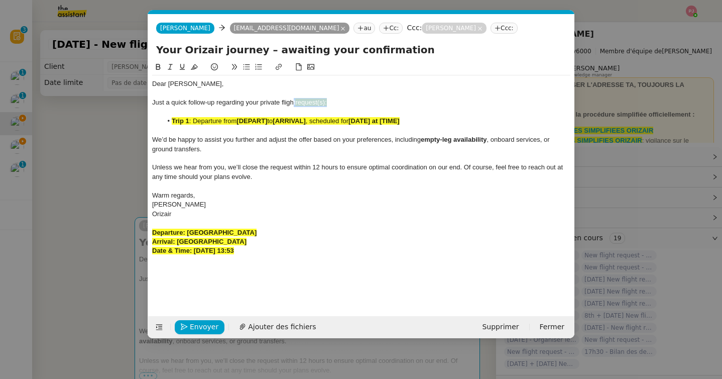
drag, startPoint x: 338, startPoint y: 102, endPoint x: 294, endPoint y: 101, distance: 43.7
click at [294, 101] on div "Just a quick follow-up regarding your private flight request(s):" at bounding box center [361, 102] width 418 height 9
drag, startPoint x: 285, startPoint y: 232, endPoint x: 188, endPoint y: 231, distance: 96.9
click at [188, 231] on div "Departure: [GEOGRAPHIC_DATA]" at bounding box center [361, 232] width 418 height 9
copy strong "[GEOGRAPHIC_DATA]"
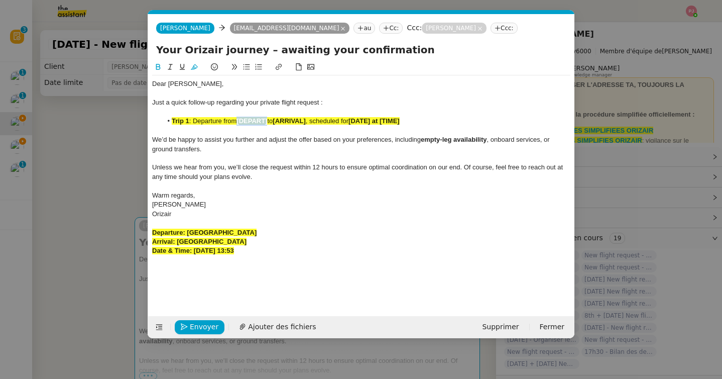
drag, startPoint x: 270, startPoint y: 118, endPoint x: 238, endPoint y: 118, distance: 32.1
click at [238, 118] on li "Trip 1 : Departure from [DEPART] to [ARRIVAL] , scheduled for [DATE] at [TIME]" at bounding box center [366, 121] width 409 height 9
drag, startPoint x: 259, startPoint y: 240, endPoint x: 177, endPoint y: 241, distance: 81.9
click at [177, 241] on div "Arrival: [GEOGRAPHIC_DATA]" at bounding box center [361, 241] width 418 height 9
drag, startPoint x: 376, startPoint y: 120, endPoint x: 342, endPoint y: 119, distance: 34.2
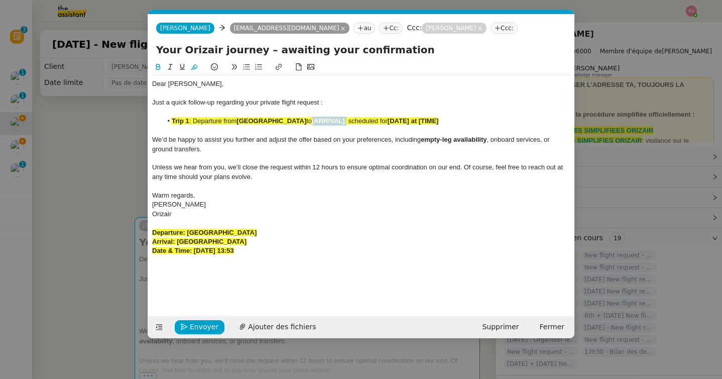
click at [342, 119] on li "Trip 1 : Departure from [GEOGRAPHIC_DATA] to [ARRIVAL] , scheduled for [DATE] a…" at bounding box center [366, 121] width 409 height 9
drag, startPoint x: 294, startPoint y: 253, endPoint x: 194, endPoint y: 252, distance: 100.0
click at [194, 252] on div "Date & Time: [DATE] 13:53" at bounding box center [361, 250] width 418 height 9
drag, startPoint x: 523, startPoint y: 121, endPoint x: 462, endPoint y: 120, distance: 61.3
click at [462, 120] on li "Trip 1 : Departure from [GEOGRAPHIC_DATA] to [GEOGRAPHIC_DATA], scheduled for […" at bounding box center [366, 121] width 409 height 9
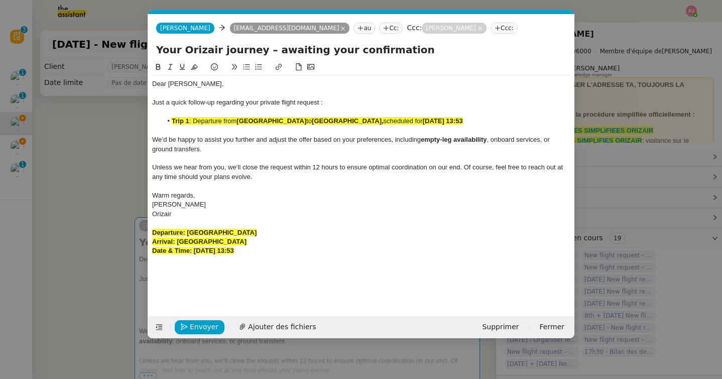
click at [463, 122] on strong "[DATE] 13:53" at bounding box center [443, 121] width 40 height 8
drag, startPoint x: 323, startPoint y: 252, endPoint x: 147, endPoint y: 231, distance: 177.5
click at [147, 231] on nz-modal-container "relance oriza Service ✈️ Oriza ir - Relance après envoi devis client (FR) Dans …" at bounding box center [361, 189] width 722 height 379
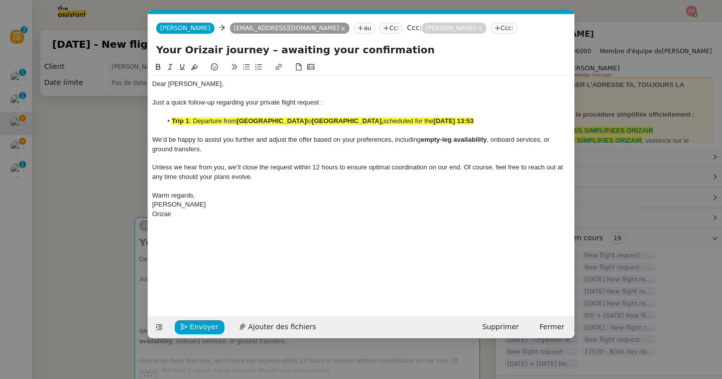
drag, startPoint x: 557, startPoint y: 121, endPoint x: 165, endPoint y: 121, distance: 391.7
click at [165, 121] on li "Trip 1 : Departure from [GEOGRAPHIC_DATA] to [GEOGRAPHIC_DATA], scheduled for t…" at bounding box center [366, 121] width 409 height 9
click at [197, 66] on icon at bounding box center [194, 66] width 7 height 7
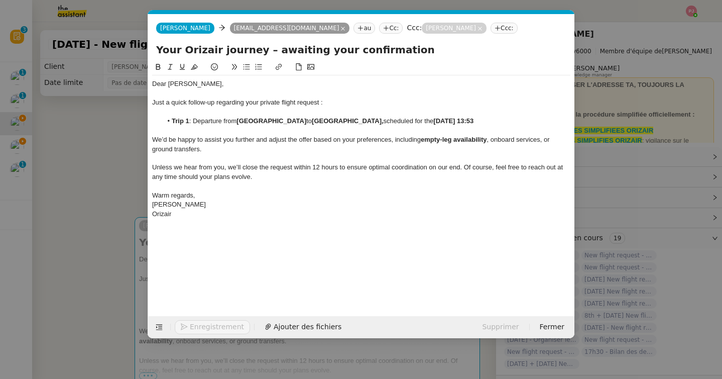
click at [194, 119] on li "Trip 1 : Departure from [GEOGRAPHIC_DATA] to [GEOGRAPHIC_DATA], scheduled for t…" at bounding box center [366, 121] width 409 height 9
click at [207, 325] on span "Envoyer" at bounding box center [204, 327] width 29 height 12
click at [207, 325] on span "Confirmer l'envoi" at bounding box center [220, 327] width 60 height 12
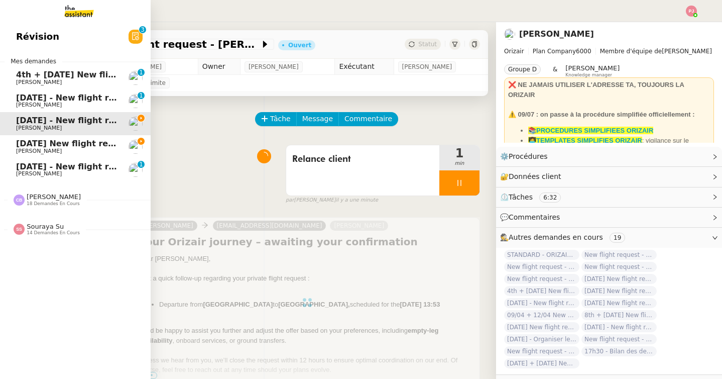
click at [29, 145] on span "[DATE] New flight request - [PERSON_NAME]" at bounding box center [116, 144] width 201 height 10
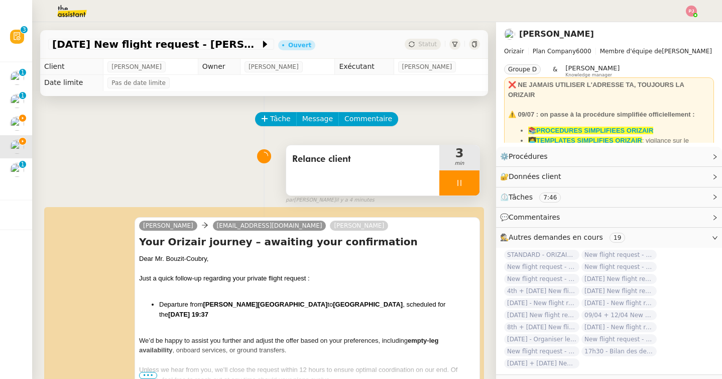
click at [458, 182] on icon at bounding box center [460, 183] width 8 height 8
click at [470, 180] on icon at bounding box center [470, 183] width 8 height 8
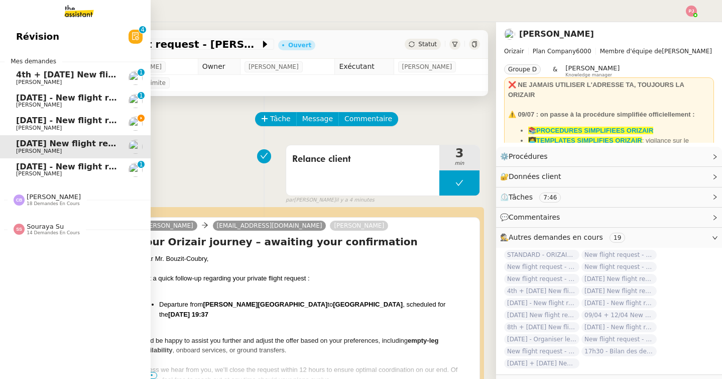
click at [30, 124] on span "[DATE] - New flight request - [PERSON_NAME]" at bounding box center [119, 121] width 207 height 10
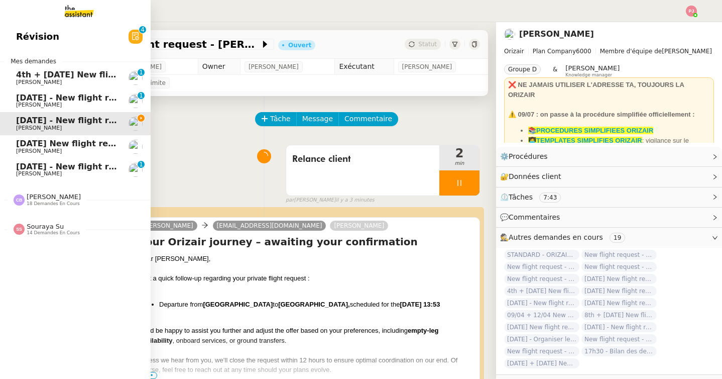
click at [21, 140] on span "[DATE] New flight request - [PERSON_NAME]" at bounding box center [116, 144] width 201 height 10
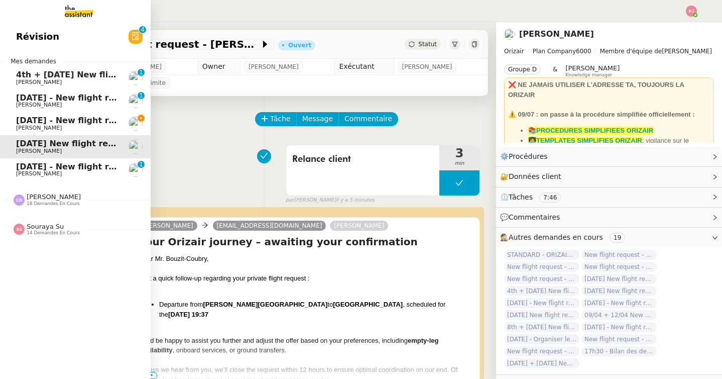
click at [39, 121] on span "[DATE] - New flight request - [PERSON_NAME]" at bounding box center [119, 121] width 207 height 10
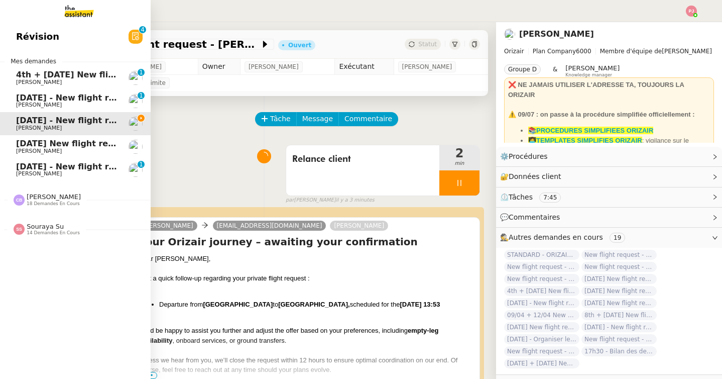
click at [55, 98] on span "[DATE] - New flight request - [PERSON_NAME]" at bounding box center [119, 98] width 207 height 10
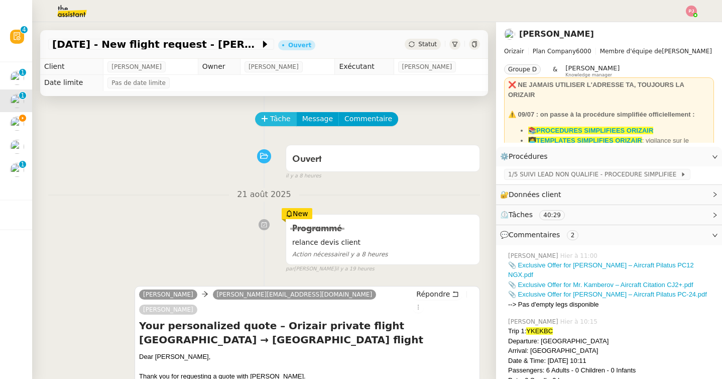
click at [270, 116] on span "Tâche" at bounding box center [280, 119] width 21 height 12
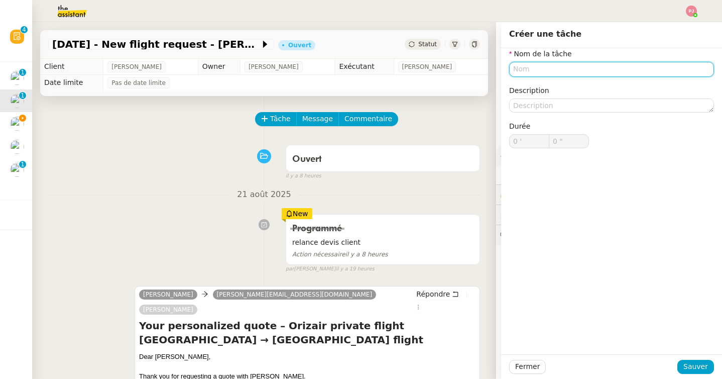
click at [541, 74] on input "text" at bounding box center [611, 69] width 205 height 15
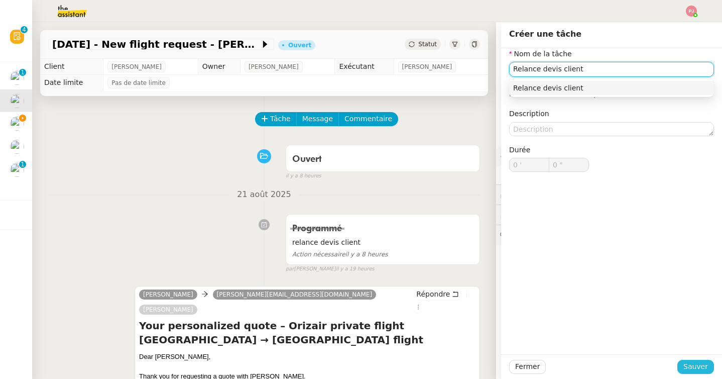
type input "Relance devis client"
click at [709, 371] on button "Sauver" at bounding box center [695, 367] width 37 height 14
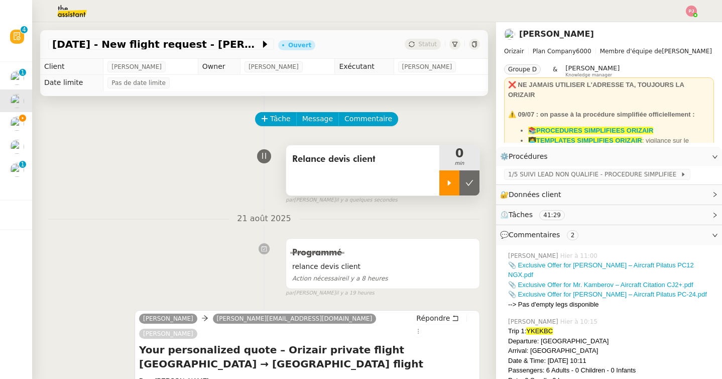
click at [448, 184] on icon at bounding box center [450, 183] width 4 height 6
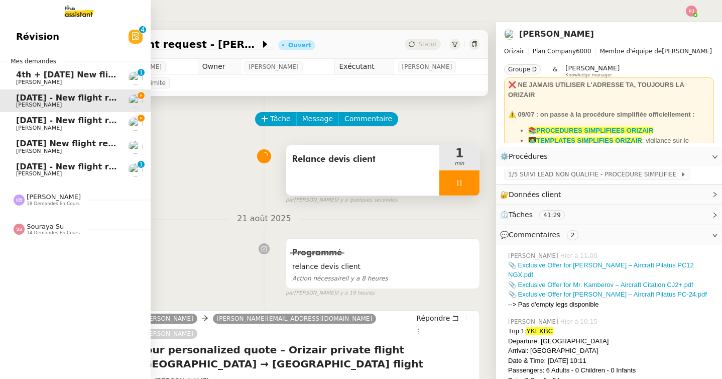
click at [24, 166] on span "[DATE] - New flight request - [PERSON_NAME]" at bounding box center [119, 167] width 207 height 10
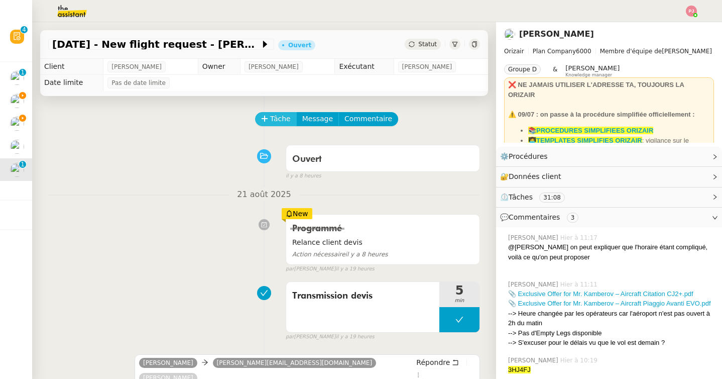
click at [268, 126] on button "Tâche" at bounding box center [276, 119] width 42 height 14
click at [271, 121] on span "Tâche" at bounding box center [280, 119] width 21 height 12
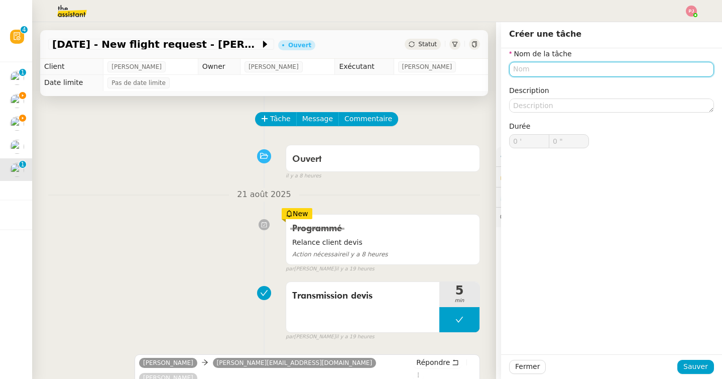
click at [544, 71] on input "text" at bounding box center [611, 69] width 205 height 15
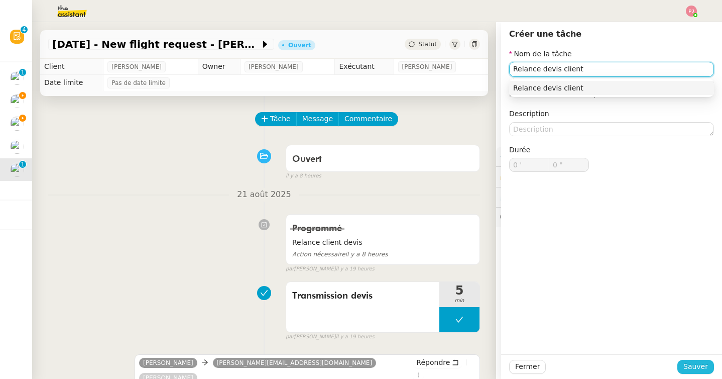
type input "Relance devis client"
click at [692, 362] on span "Sauver" at bounding box center [696, 367] width 25 height 12
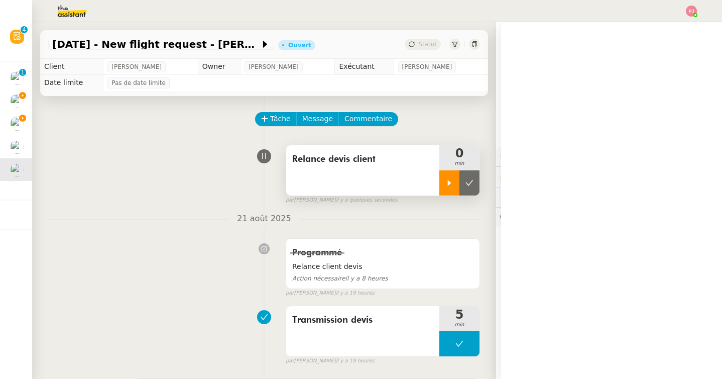
click at [450, 177] on div at bounding box center [449, 182] width 20 height 25
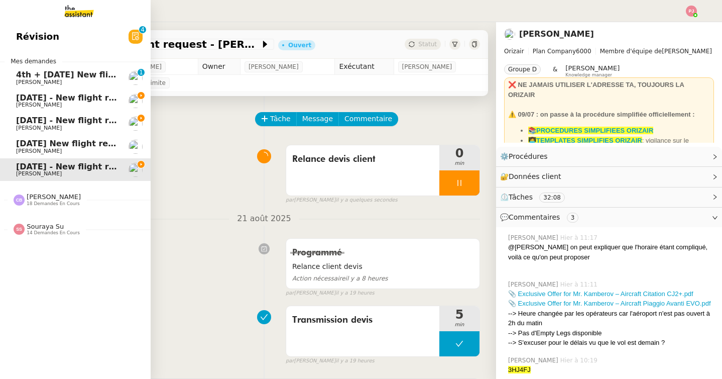
click at [25, 122] on span "[DATE] - New flight request - [PERSON_NAME]" at bounding box center [119, 121] width 207 height 10
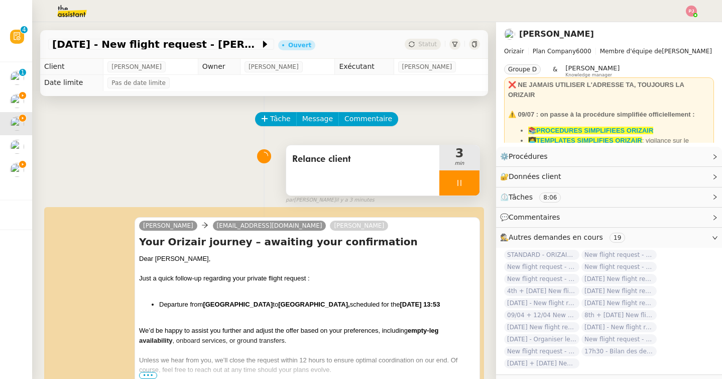
click at [467, 178] on div at bounding box center [459, 182] width 40 height 25
click at [469, 179] on icon at bounding box center [470, 183] width 8 height 8
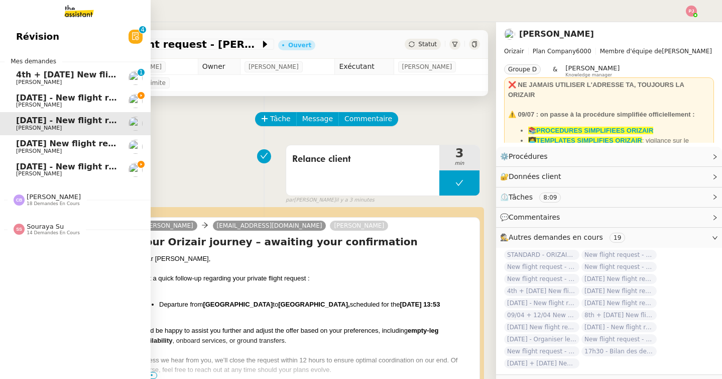
click at [22, 102] on span "[PERSON_NAME]" at bounding box center [39, 104] width 46 height 7
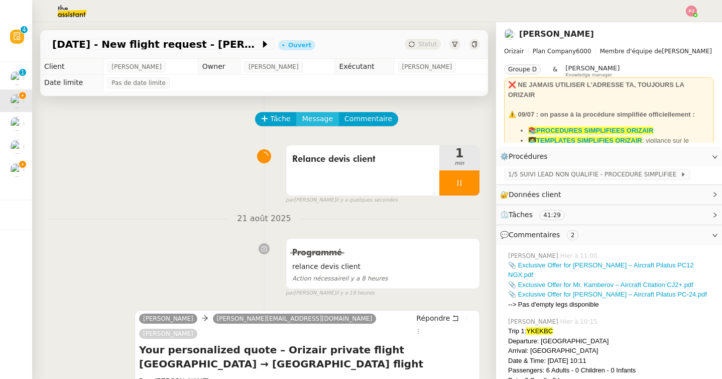
click at [312, 120] on span "Message" at bounding box center [317, 119] width 31 height 12
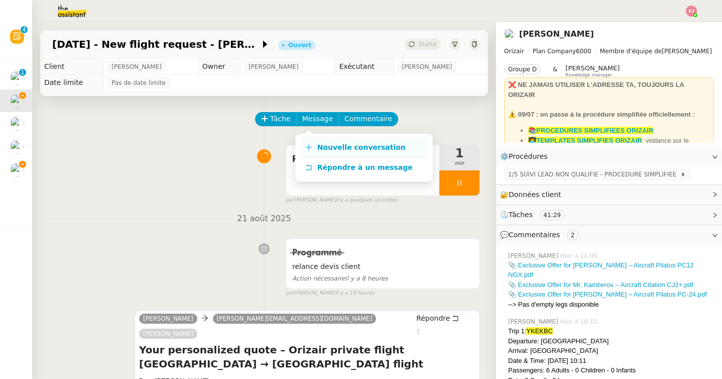
click at [325, 143] on span "Nouvelle conversation" at bounding box center [361, 147] width 88 height 8
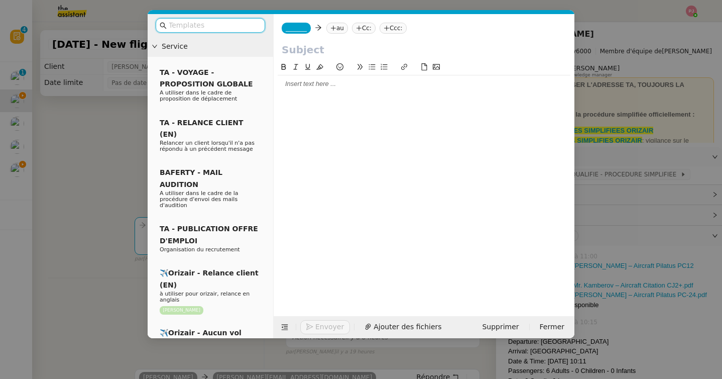
click at [237, 27] on input "text" at bounding box center [214, 26] width 90 height 12
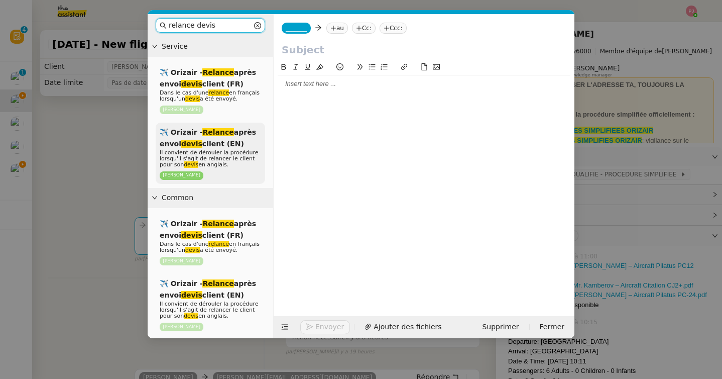
type input "relance devis"
click at [232, 144] on span "✈️ Orizair - Relance après envoi devis client (EN)" at bounding box center [208, 138] width 96 height 20
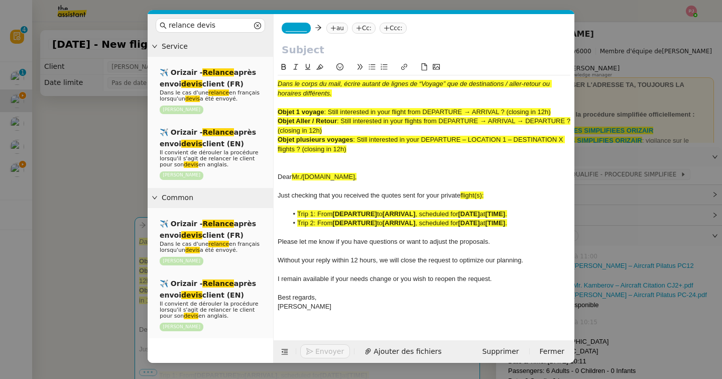
click at [83, 162] on nz-modal-container "relance devis Service ✈️ Orizair - Relance après envoi devis client (FR) Dans l…" at bounding box center [361, 189] width 722 height 379
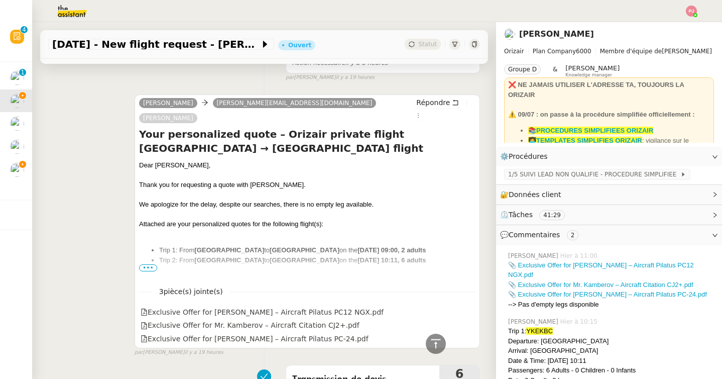
scroll to position [420, 0]
click at [154, 264] on span "•••" at bounding box center [148, 267] width 18 height 7
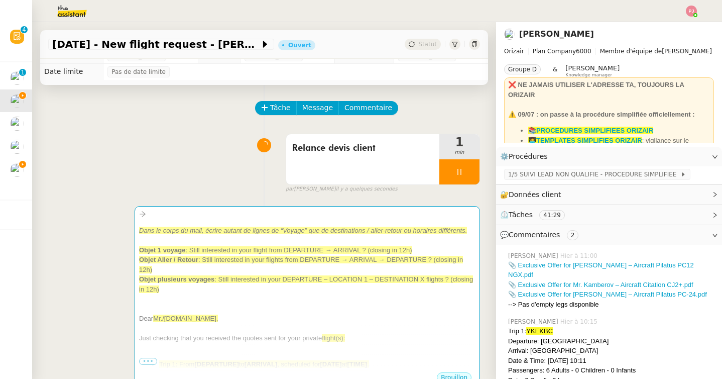
scroll to position [0, 0]
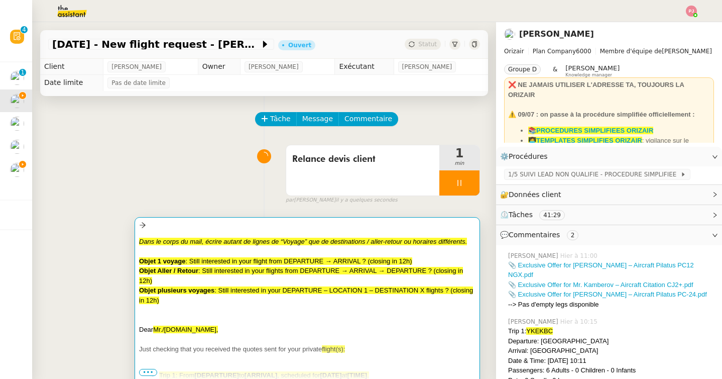
click at [197, 297] on div "Objet plusieurs voyages : Still interested in your DEPARTURE – LOCATION 1 – DES…" at bounding box center [307, 295] width 336 height 20
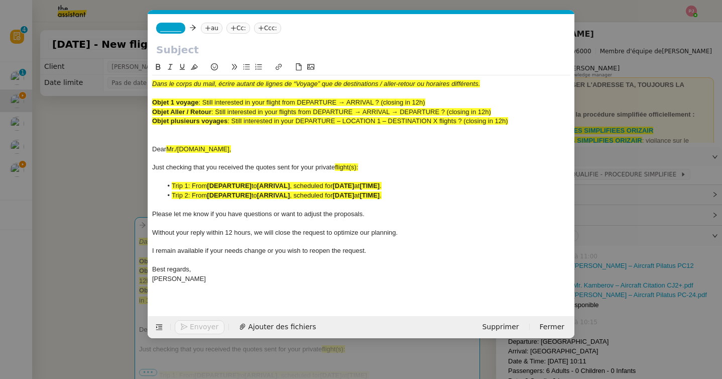
scroll to position [0, 64]
click at [96, 189] on nz-modal-container "relance devis Service ✈️ Orizair - Relance après envoi devis client (FR) Dans l…" at bounding box center [361, 189] width 722 height 379
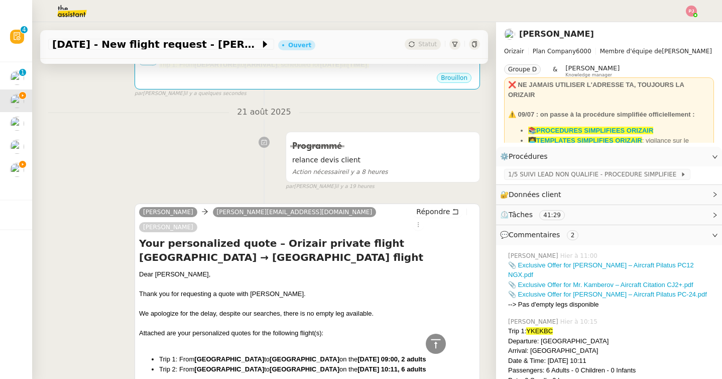
scroll to position [317, 0]
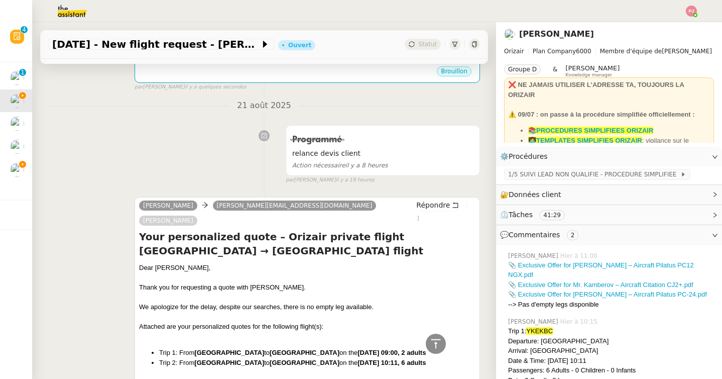
drag, startPoint x: 254, startPoint y: 237, endPoint x: 263, endPoint y: 218, distance: 20.7
click at [263, 230] on h4 "Your personalized quote – Orizair private flight [GEOGRAPHIC_DATA] → [GEOGRAPHI…" at bounding box center [307, 244] width 336 height 28
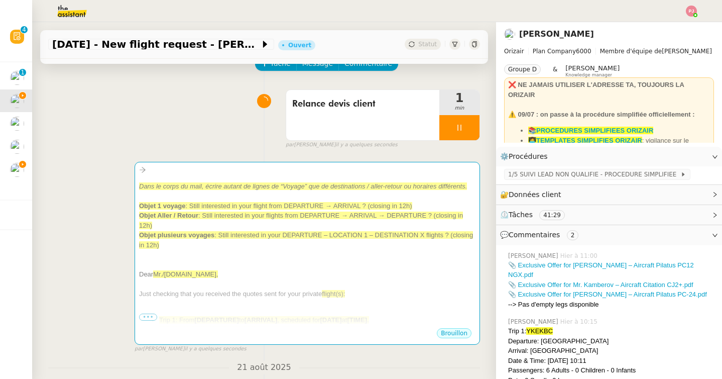
scroll to position [0, 0]
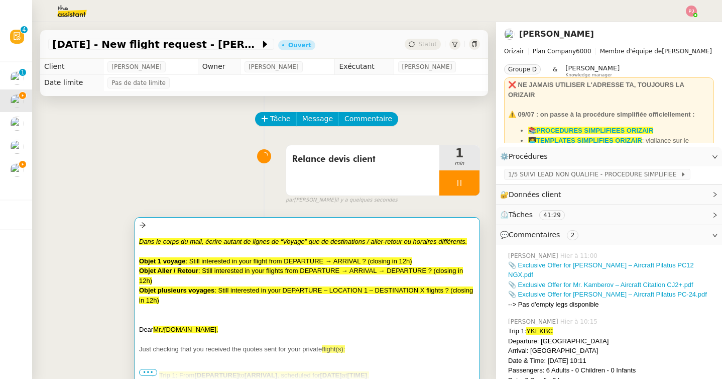
click at [254, 264] on div "Objet 1 voyage : Still interested in your flight from DEPARTURE → ARRIVAL ? (cl…" at bounding box center [307, 261] width 336 height 10
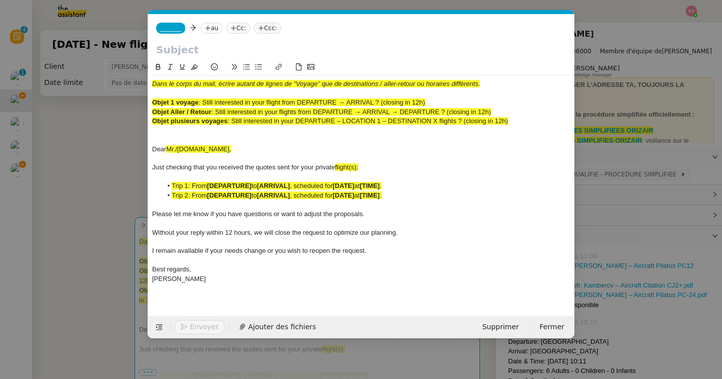
scroll to position [0, 64]
click at [292, 52] on input "text" at bounding box center [361, 49] width 410 height 15
paste input "Orizair private flight [GEOGRAPHIC_DATA] → [GEOGRAPHIC_DATA] flight"
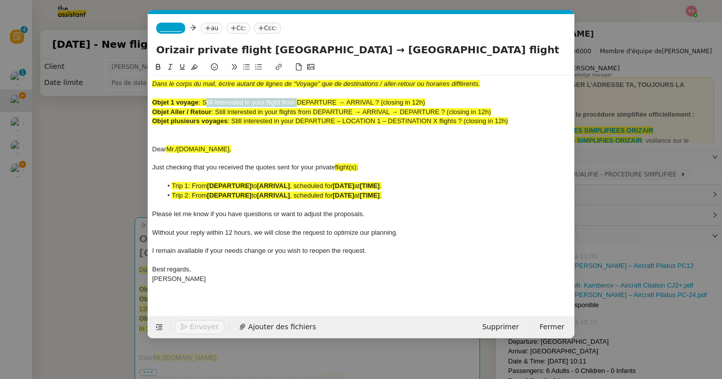
drag, startPoint x: 204, startPoint y: 104, endPoint x: 297, endPoint y: 101, distance: 93.5
click at [297, 101] on span ": Still interested in your flight from DEPARTURE → ARRIVAL ? (closing in 12h)" at bounding box center [311, 102] width 226 height 8
drag, startPoint x: 251, startPoint y: 50, endPoint x: 137, endPoint y: 49, distance: 114.0
click at [137, 49] on nz-modal-container "relance devis Service ✈️ Orizair - Relance après envoi devis client (FR) Dans l…" at bounding box center [361, 189] width 722 height 379
paste input "Still interested in your flight from"
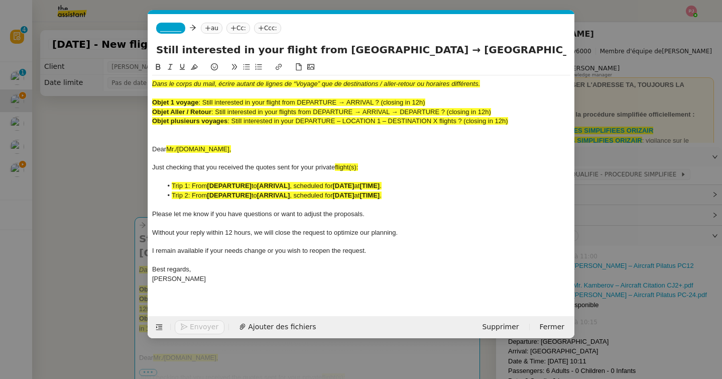
drag, startPoint x: 383, startPoint y: 103, endPoint x: 429, endPoint y: 102, distance: 46.2
click at [429, 102] on div "Objet 1 voyage : Still interested in your flight from DEPARTURE → ARRIVAL ? (cl…" at bounding box center [361, 102] width 418 height 9
click at [553, 46] on input "Still interested in your flight from [GEOGRAPHIC_DATA] → [GEOGRAPHIC_DATA] flig…" at bounding box center [361, 49] width 410 height 15
paste input "(closing in 12h)"
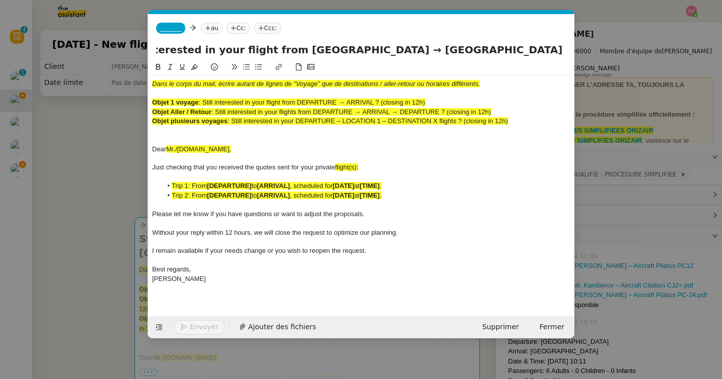
type input "Still interested in your flight from [GEOGRAPHIC_DATA] → [GEOGRAPHIC_DATA] flig…"
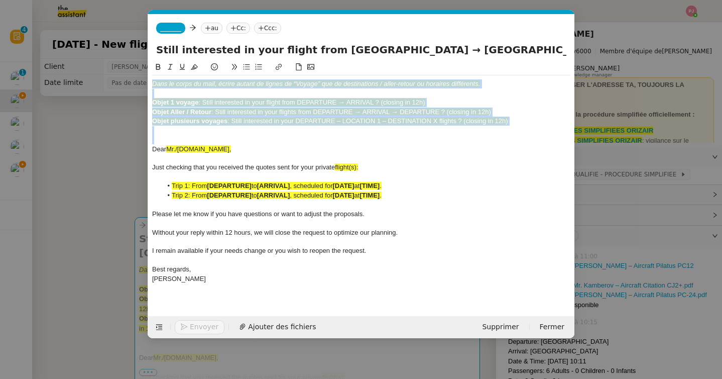
drag, startPoint x: 212, startPoint y: 135, endPoint x: 142, endPoint y: 75, distance: 93.0
click at [142, 75] on nz-modal-container "relance devis Service ✈️ Orizair - Relance après envoi devis client (FR) Dans l…" at bounding box center [361, 189] width 722 height 379
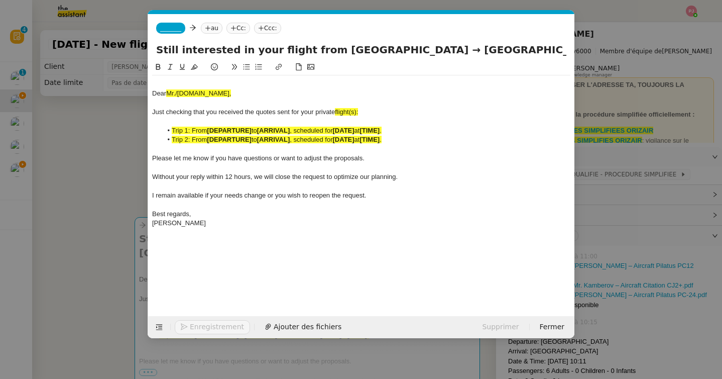
click at [76, 185] on nz-modal-container "relance devis Service ✈️ Orizair - Relance après envoi devis client (FR) Dans l…" at bounding box center [361, 189] width 722 height 379
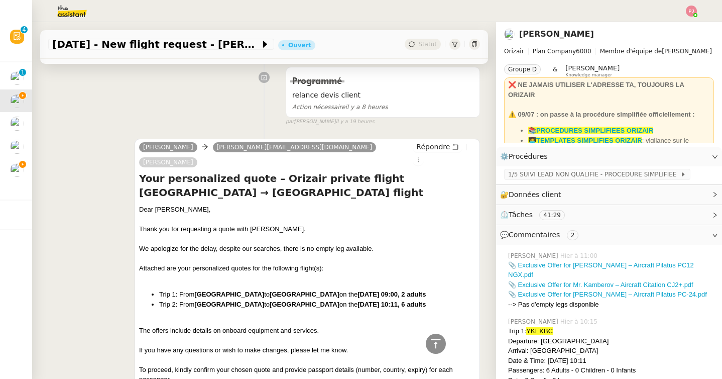
scroll to position [385, 0]
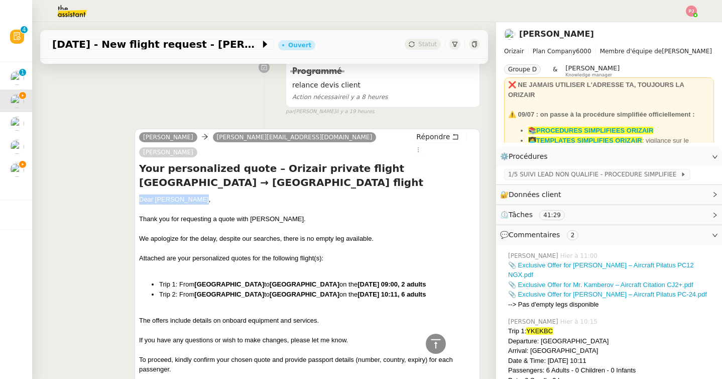
drag, startPoint x: 201, startPoint y: 184, endPoint x: 138, endPoint y: 183, distance: 62.8
click at [138, 183] on div "[PERSON_NAME] [PERSON_NAME][EMAIL_ADDRESS][DOMAIN_NAME] [PERSON_NAME] Your pers…" at bounding box center [308, 321] width 346 height 384
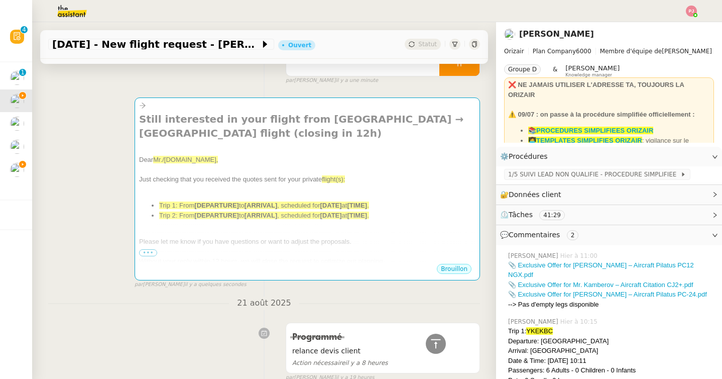
scroll to position [9, 0]
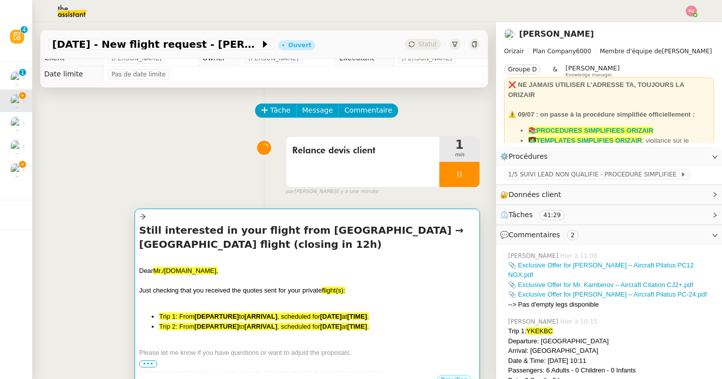
click at [180, 267] on span "Mr./[DOMAIN_NAME]," at bounding box center [185, 271] width 65 height 8
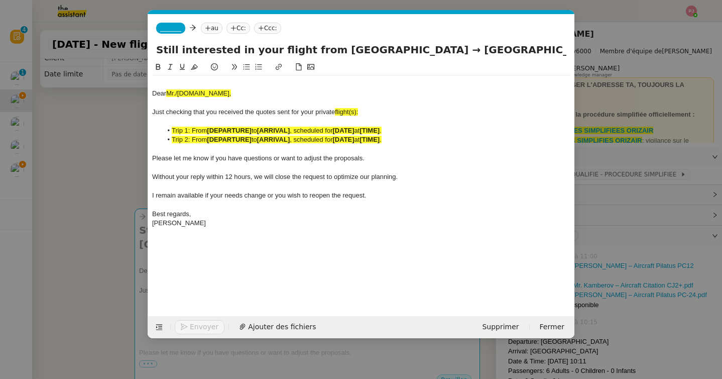
scroll to position [0, 64]
drag, startPoint x: 207, startPoint y: 95, endPoint x: 142, endPoint y: 95, distance: 65.3
click at [142, 95] on nz-modal-container "relance devis Service ✈️ Orizair - Relance après envoi devis client (FR) Dans l…" at bounding box center [361, 189] width 722 height 379
click at [152, 93] on div "Dear [PERSON_NAME]," at bounding box center [361, 93] width 418 height 9
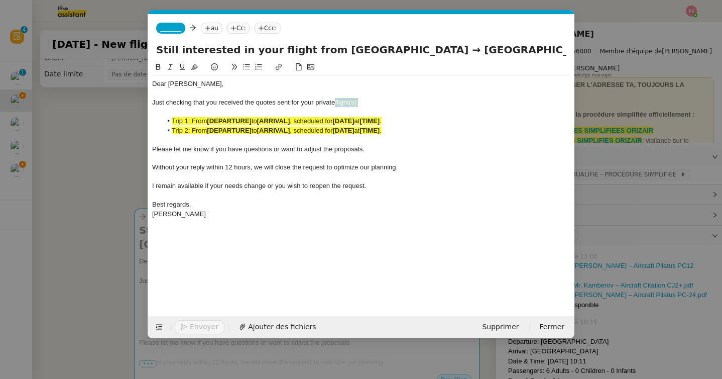
drag, startPoint x: 371, startPoint y: 101, endPoint x: 336, endPoint y: 100, distance: 34.7
click at [336, 100] on div "Just checking that you received the quotes sent for your private flight(s):" at bounding box center [361, 102] width 418 height 9
click at [91, 246] on nz-modal-container "relance devis Service ✈️ Orizair - Relance après envoi devis client (FR) Dans l…" at bounding box center [361, 189] width 722 height 379
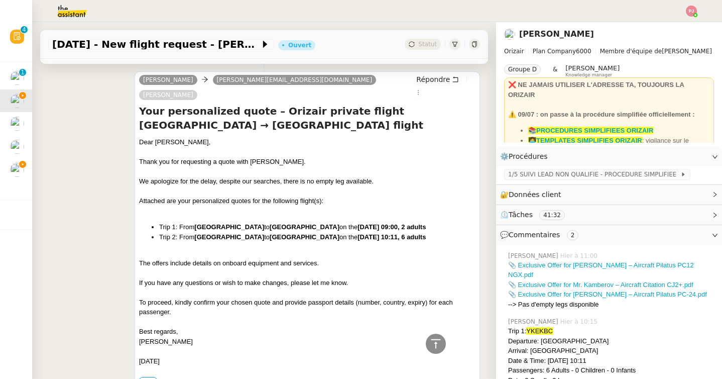
scroll to position [444, 0]
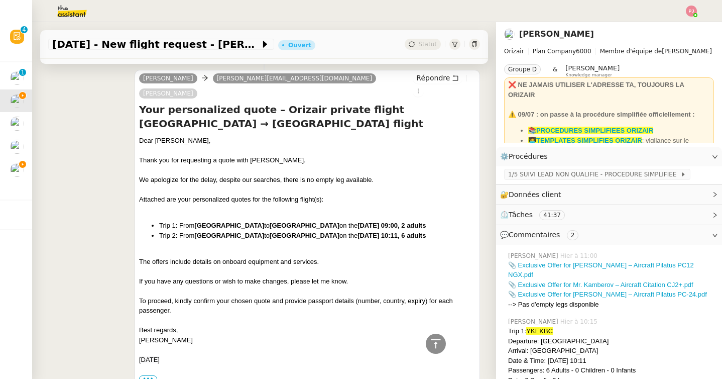
drag, startPoint x: 461, startPoint y: 220, endPoint x: 156, endPoint y: 207, distance: 305.6
click at [156, 220] on ul "Trip 1: From [GEOGRAPHIC_DATA] to [GEOGRAPHIC_DATA] on the [DATE] 09:00, 2 adul…" at bounding box center [307, 230] width 336 height 20
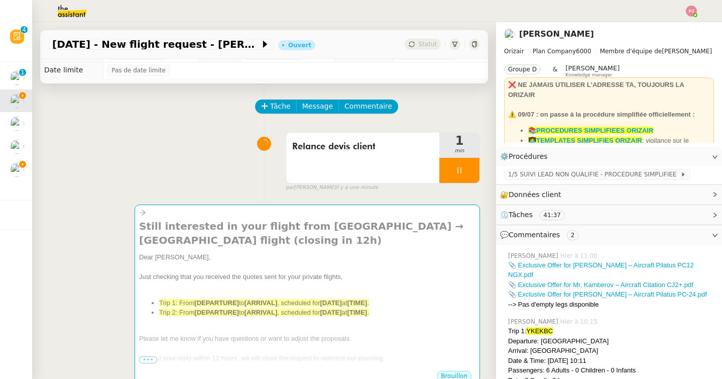
scroll to position [0, 0]
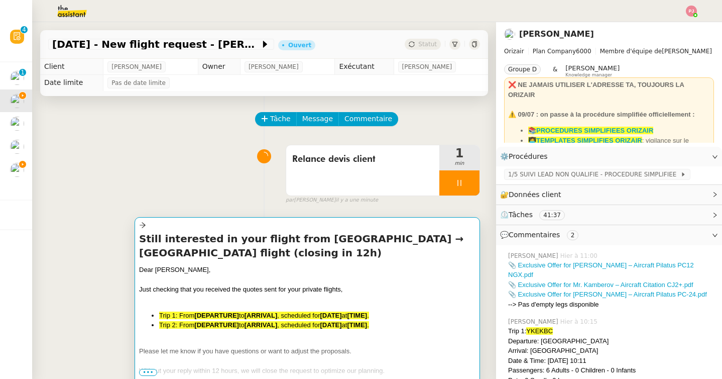
click at [189, 286] on span "Just checking that you received the quotes sent for your private flights," at bounding box center [240, 289] width 203 height 8
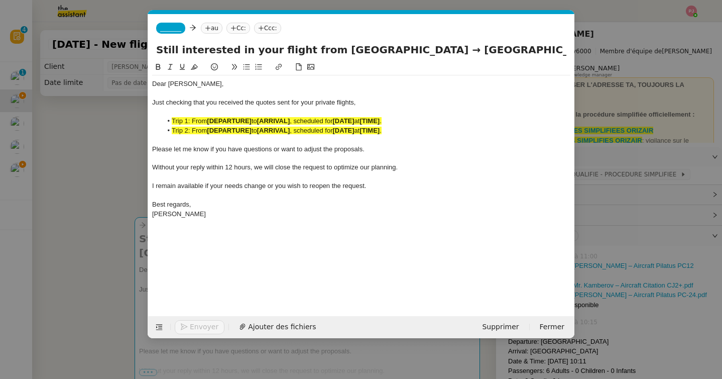
scroll to position [0, 64]
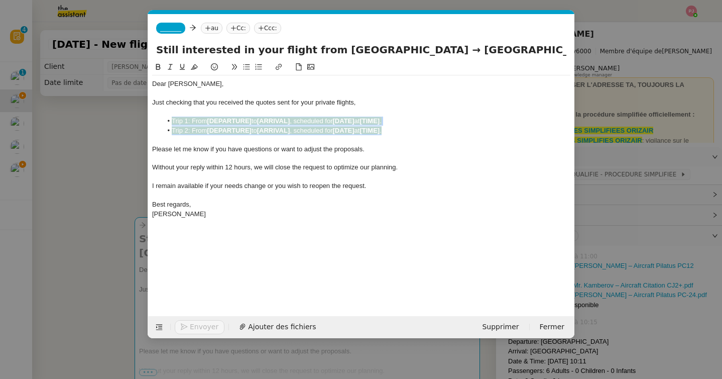
drag, startPoint x: 400, startPoint y: 131, endPoint x: 171, endPoint y: 121, distance: 229.3
click at [171, 121] on ul "Trip 1: From [DEPARTURE] to [ARRIVAL] , scheduled for [DATE] at [TIME] . Trip 2…" at bounding box center [361, 126] width 418 height 19
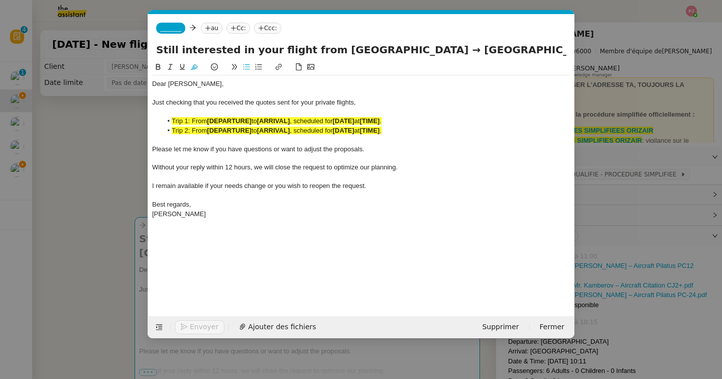
scroll to position [0, 0]
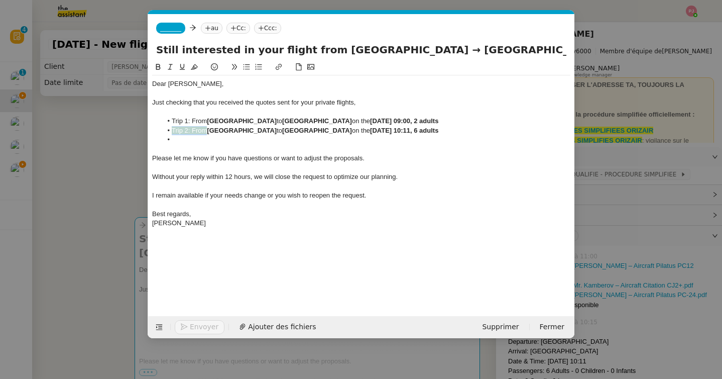
drag, startPoint x: 208, startPoint y: 134, endPoint x: 167, endPoint y: 134, distance: 40.7
click at [167, 134] on li "Trip 2: From [GEOGRAPHIC_DATA] to [GEOGRAPHIC_DATA] on the [DATE] 10:11, 6 adul…" at bounding box center [366, 130] width 409 height 9
drag, startPoint x: 208, startPoint y: 129, endPoint x: 155, endPoint y: 130, distance: 53.7
click at [155, 130] on ul "Trip 1: From [GEOGRAPHIC_DATA] to [GEOGRAPHIC_DATA] on the [DATE] 09:00, 2 adul…" at bounding box center [361, 131] width 418 height 28
click at [192, 64] on icon at bounding box center [194, 66] width 7 height 7
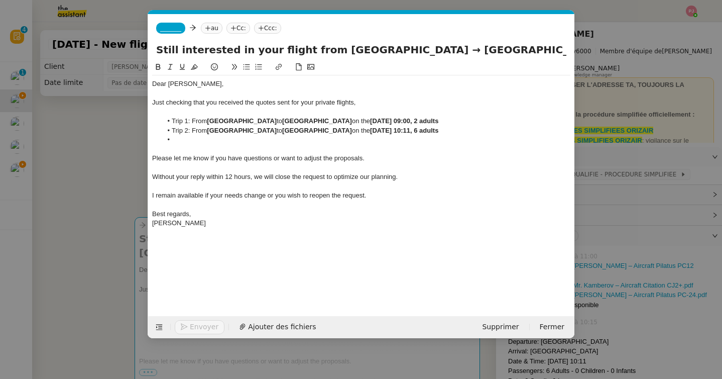
click at [191, 136] on li at bounding box center [366, 139] width 409 height 9
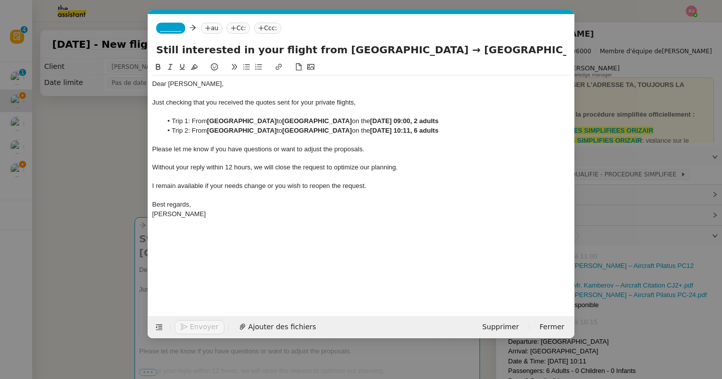
click at [181, 25] on span "_______" at bounding box center [170, 28] width 21 height 7
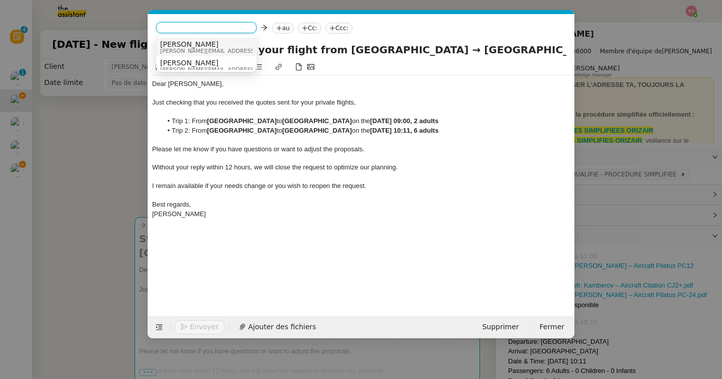
click at [193, 41] on span "[PERSON_NAME]" at bounding box center [231, 44] width 143 height 8
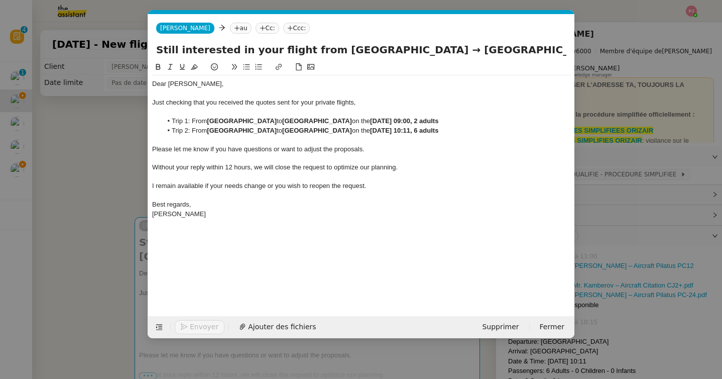
click at [230, 28] on nz-tag "au" at bounding box center [241, 28] width 22 height 11
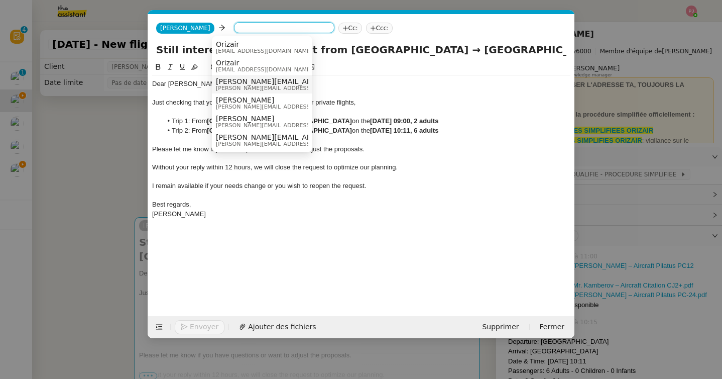
click at [267, 87] on span "[PERSON_NAME][EMAIL_ADDRESS][DOMAIN_NAME]" at bounding box center [306, 88] width 181 height 6
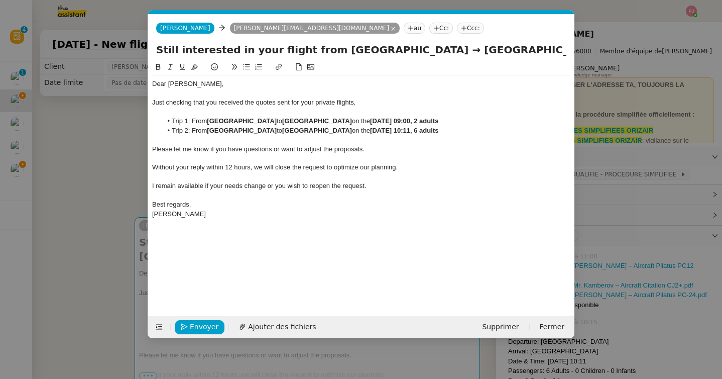
click at [457, 27] on nz-tag "Ccc:" at bounding box center [470, 28] width 27 height 11
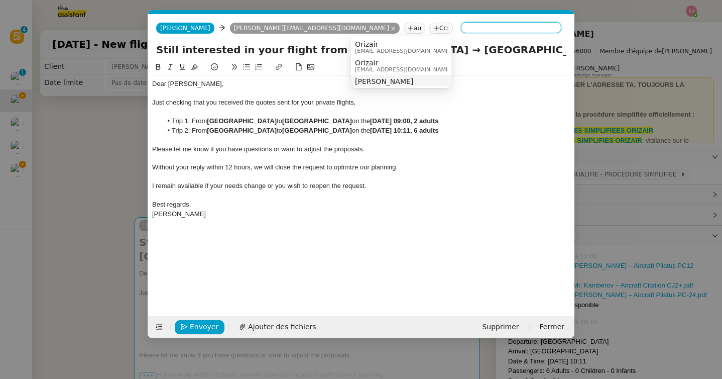
click at [382, 83] on span "[PERSON_NAME]" at bounding box center [426, 81] width 143 height 8
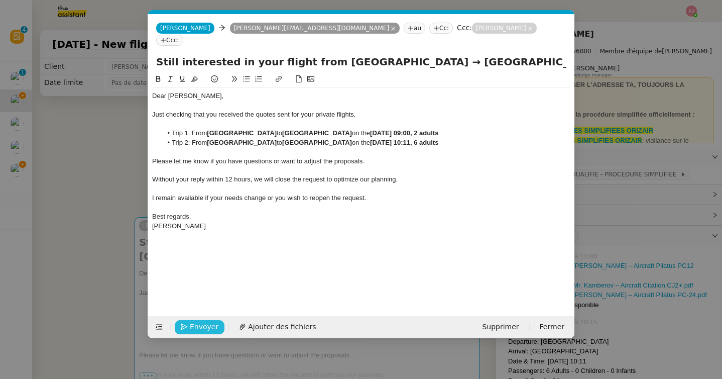
click at [198, 323] on span "Envoyer" at bounding box center [204, 327] width 29 height 12
click at [198, 323] on span "Confirmer l'envoi" at bounding box center [220, 327] width 60 height 12
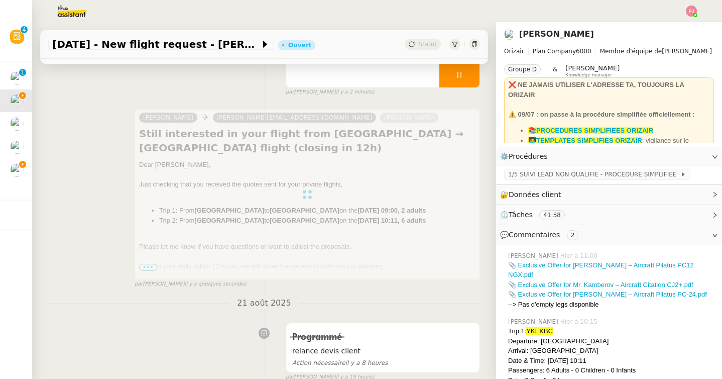
scroll to position [111, 0]
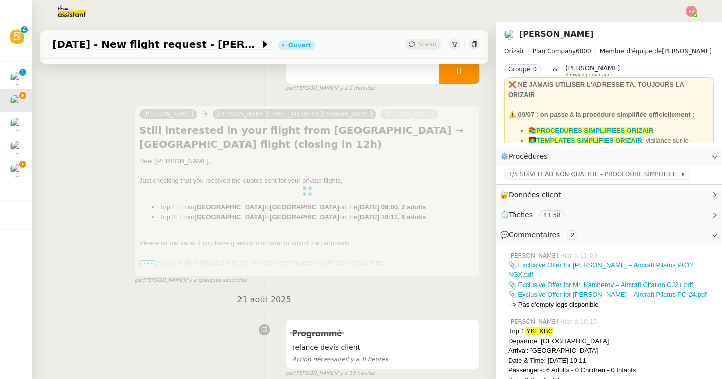
click at [147, 264] on div at bounding box center [308, 190] width 346 height 171
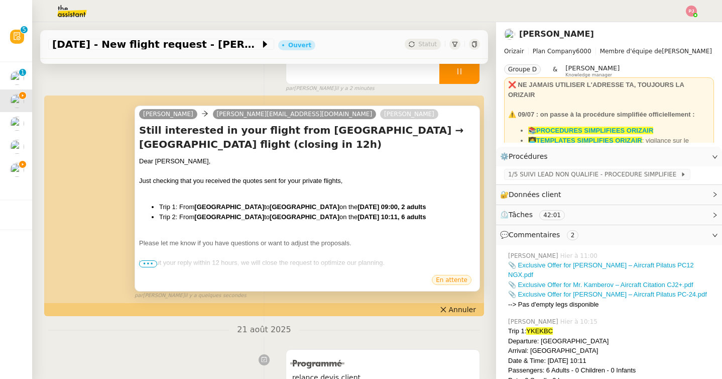
click at [151, 265] on span "•••" at bounding box center [148, 263] width 18 height 7
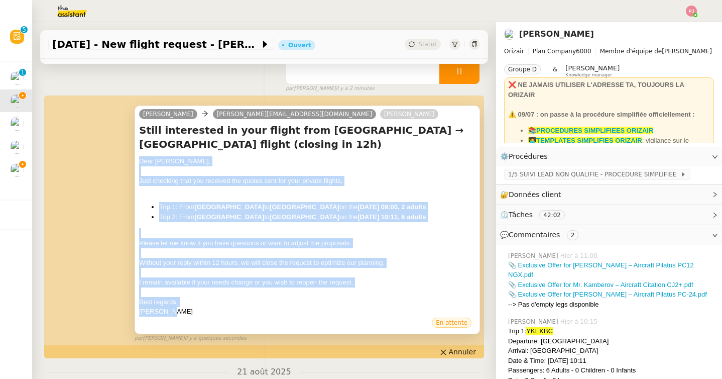
drag, startPoint x: 188, startPoint y: 313, endPoint x: 137, endPoint y: 160, distance: 161.0
click at [137, 160] on div "[PERSON_NAME] [PERSON_NAME][EMAIL_ADDRESS][DOMAIN_NAME] [PERSON_NAME] Still int…" at bounding box center [308, 219] width 346 height 229
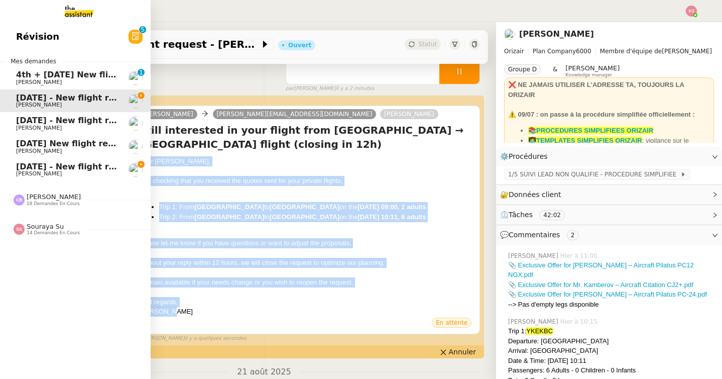
click at [9, 165] on link "[DATE] - New flight request - [PERSON_NAME] [PERSON_NAME]" at bounding box center [75, 169] width 151 height 23
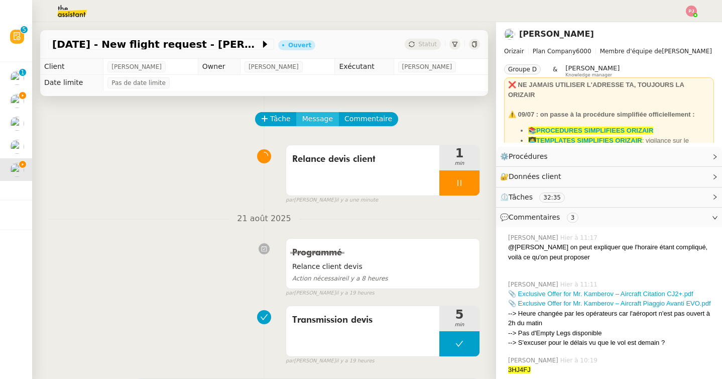
click at [305, 116] on span "Message" at bounding box center [317, 119] width 31 height 12
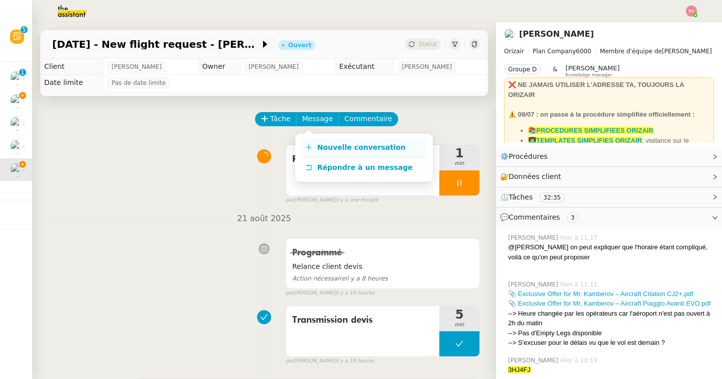
click at [348, 138] on link "Nouvelle conversation" at bounding box center [364, 148] width 126 height 20
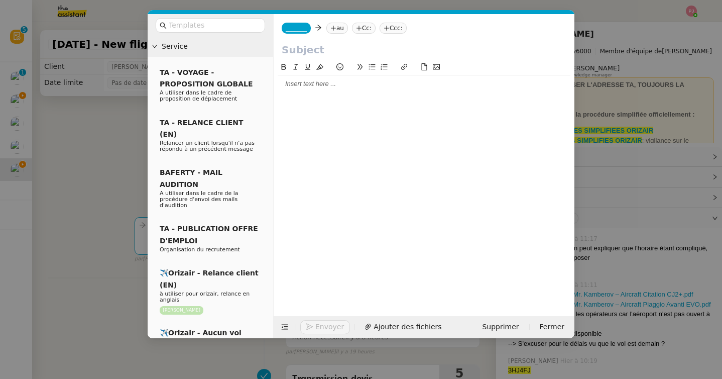
click at [376, 89] on div at bounding box center [424, 83] width 293 height 17
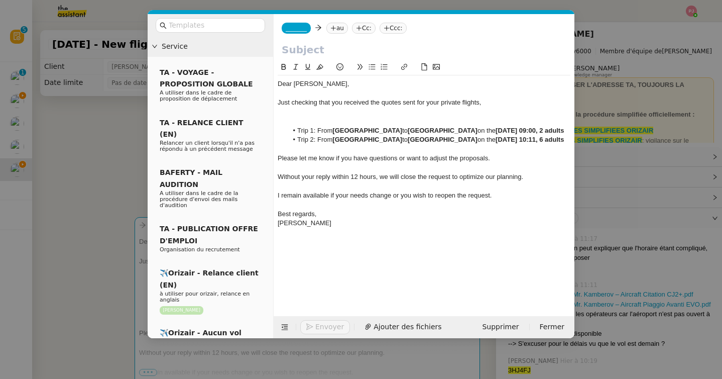
click at [27, 104] on nz-modal-container "Service TA - VOYAGE - PROPOSITION GLOBALE A utiliser dans le cadre de propositi…" at bounding box center [361, 189] width 722 height 379
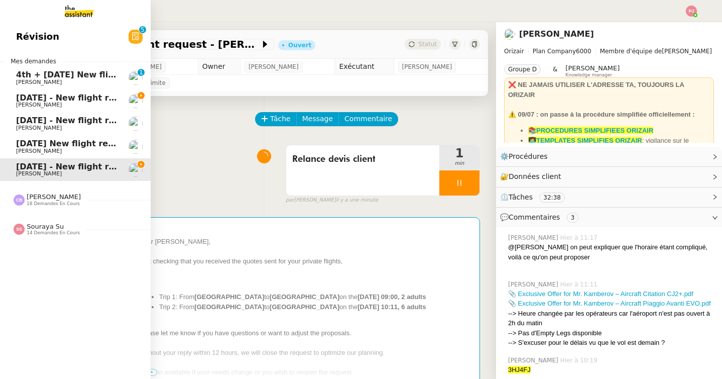
click at [22, 101] on span "[DATE] - New flight request - [PERSON_NAME]" at bounding box center [119, 98] width 207 height 10
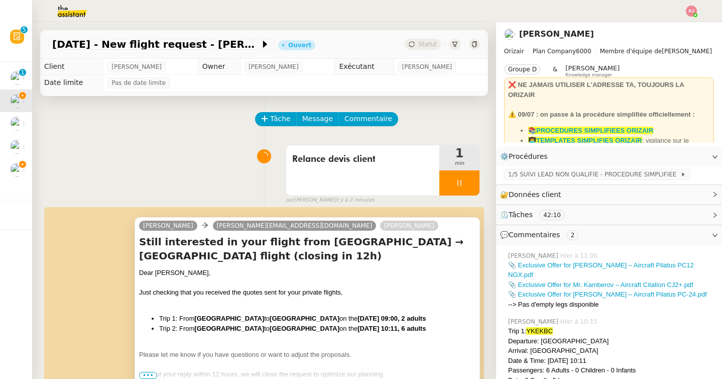
drag, startPoint x: 280, startPoint y: 260, endPoint x: 140, endPoint y: 240, distance: 141.5
click at [140, 240] on h4 "Still interested in your flight from [GEOGRAPHIC_DATA] → [GEOGRAPHIC_DATA] flig…" at bounding box center [307, 249] width 336 height 28
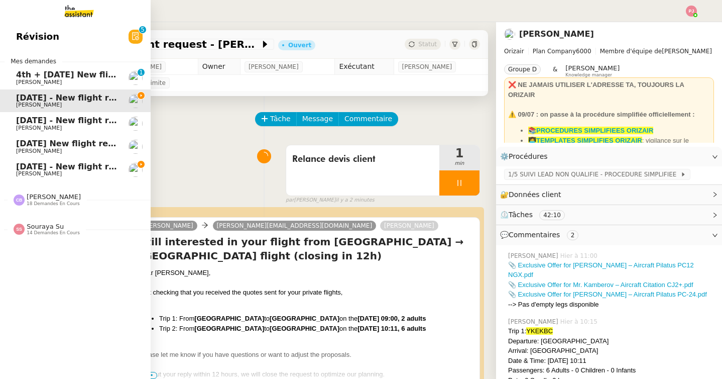
click at [23, 169] on span "[DATE] - New flight request - [PERSON_NAME]" at bounding box center [119, 167] width 207 height 10
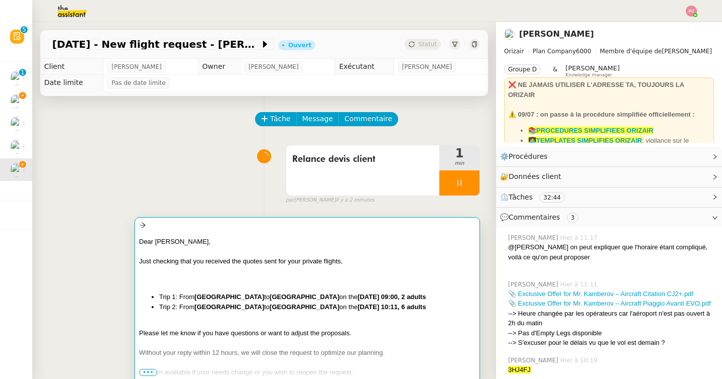
click at [233, 235] on div "Dear [PERSON_NAME], Just checking that you received the quotes sent for your pr…" at bounding box center [307, 307] width 336 height 151
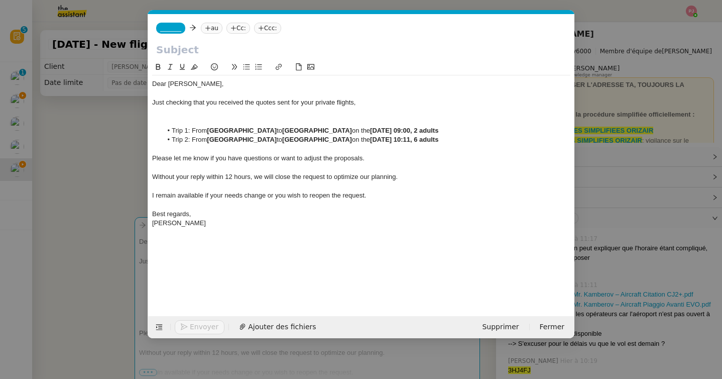
scroll to position [0, 21]
click at [248, 51] on input "text" at bounding box center [361, 49] width 410 height 15
paste input "Still interested in your flight from [GEOGRAPHIC_DATA] → [GEOGRAPHIC_DATA] flig…"
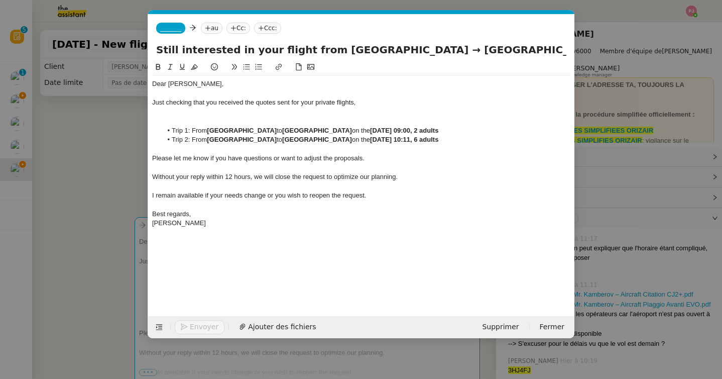
scroll to position [0, 39]
type input "Still interested in your flight from [GEOGRAPHIC_DATA] → [GEOGRAPHIC_DATA] flig…"
click at [116, 177] on nz-modal-container "Service TA - VOYAGE - PROPOSITION GLOBALE A utiliser dans le cadre de propositi…" at bounding box center [361, 189] width 722 height 379
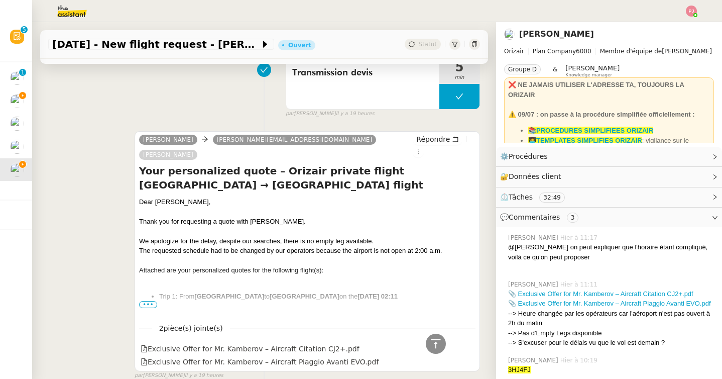
scroll to position [460, 0]
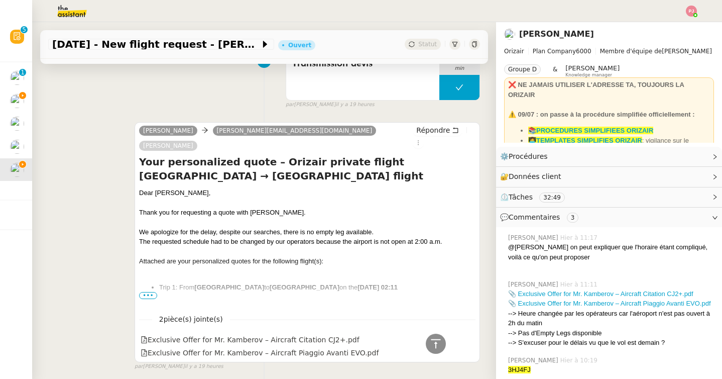
click at [153, 292] on span "•••" at bounding box center [148, 295] width 18 height 7
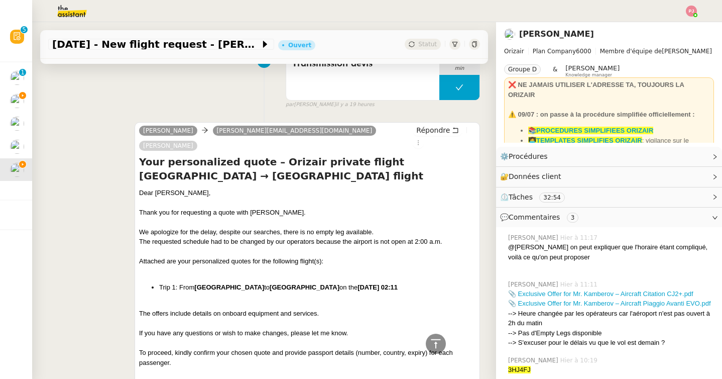
drag, startPoint x: 424, startPoint y: 273, endPoint x: 160, endPoint y: 270, distance: 264.2
click at [160, 282] on li "Trip 1: From [GEOGRAPHIC_DATA] to [GEOGRAPHIC_DATA] on the [DATE] 02:11" at bounding box center [317, 287] width 316 height 10
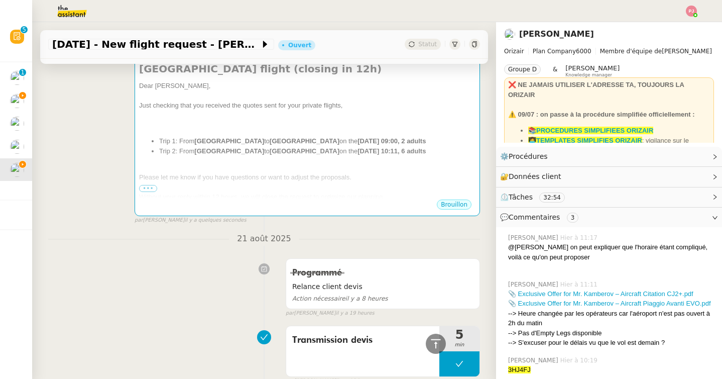
scroll to position [39, 0]
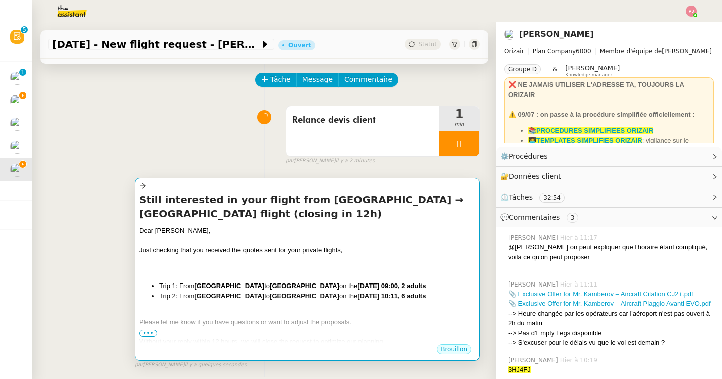
click at [198, 276] on div "Dear [PERSON_NAME], Just checking that you received the quotes sent for your pr…" at bounding box center [307, 310] width 336 height 170
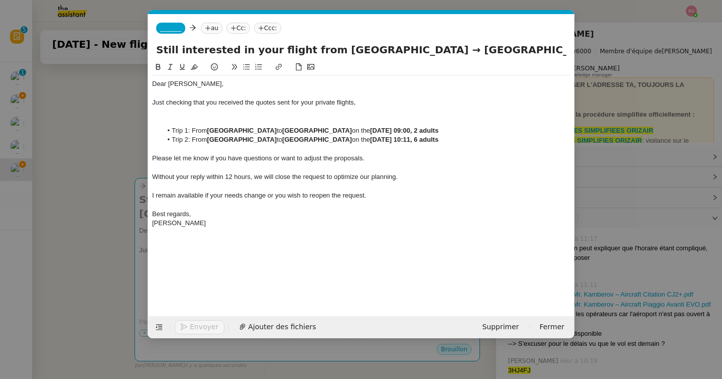
scroll to position [0, 21]
drag, startPoint x: 485, startPoint y: 131, endPoint x: 170, endPoint y: 130, distance: 314.9
click at [170, 130] on li "Trip 1: From [GEOGRAPHIC_DATA] to [GEOGRAPHIC_DATA] on the [DATE] 09:00, 2 adul…" at bounding box center [366, 130] width 409 height 9
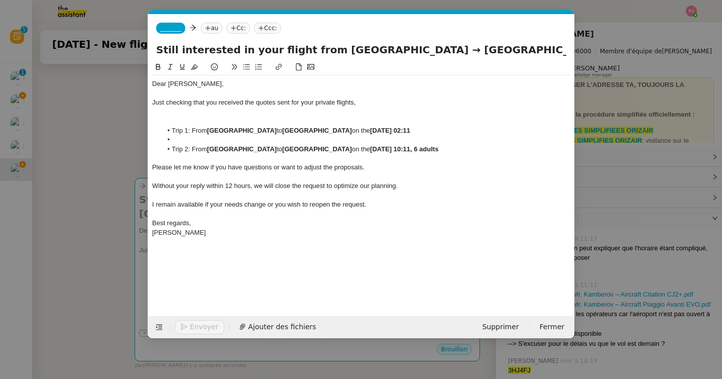
drag, startPoint x: 486, startPoint y: 148, endPoint x: 130, endPoint y: 140, distance: 356.2
click at [130, 140] on nz-modal-container "Service TA - VOYAGE - PROPOSITION GLOBALE A utiliser dans le cadre de propositi…" at bounding box center [361, 189] width 722 height 379
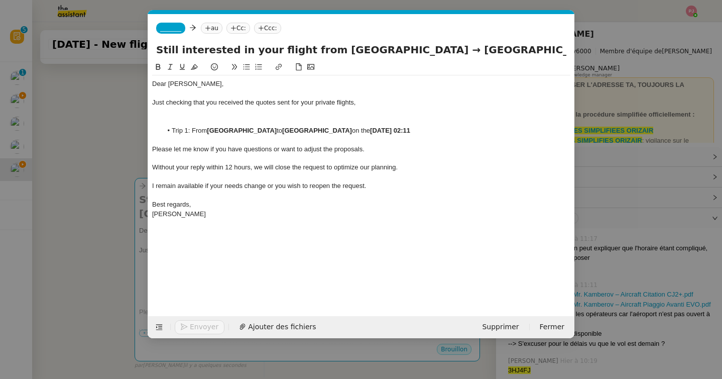
click at [175, 119] on div at bounding box center [361, 121] width 418 height 9
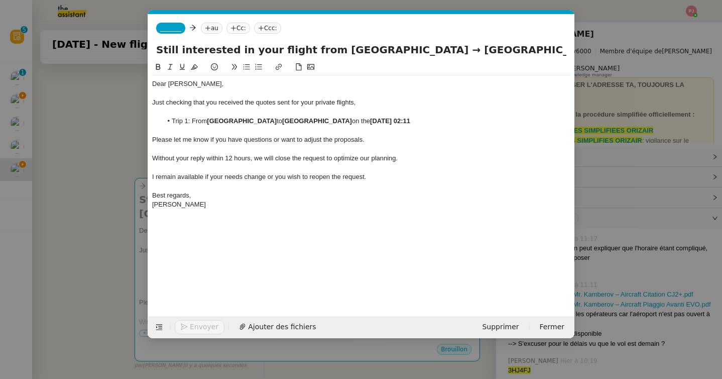
click at [354, 102] on span "Just checking that you received the quotes sent for your private flights," at bounding box center [253, 102] width 203 height 8
click at [129, 129] on nz-modal-container "Service TA - VOYAGE - PROPOSITION GLOBALE A utiliser dans le cadre de propositi…" at bounding box center [361, 189] width 722 height 379
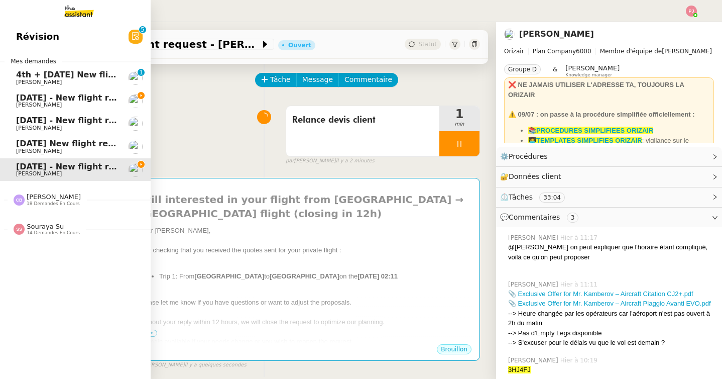
click at [28, 100] on span "[DATE] - New flight request - [PERSON_NAME]" at bounding box center [119, 98] width 207 height 10
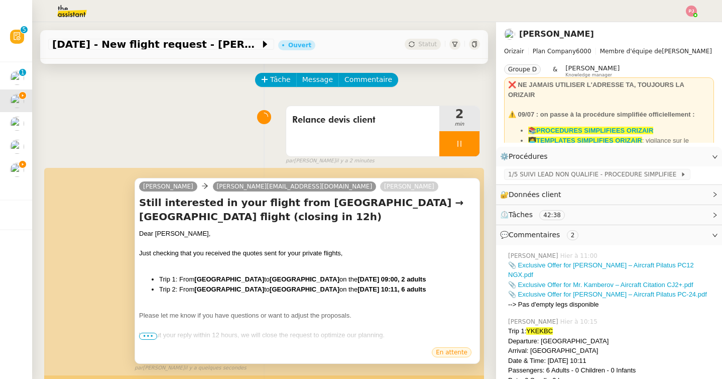
click at [313, 264] on div "﻿" at bounding box center [307, 263] width 336 height 10
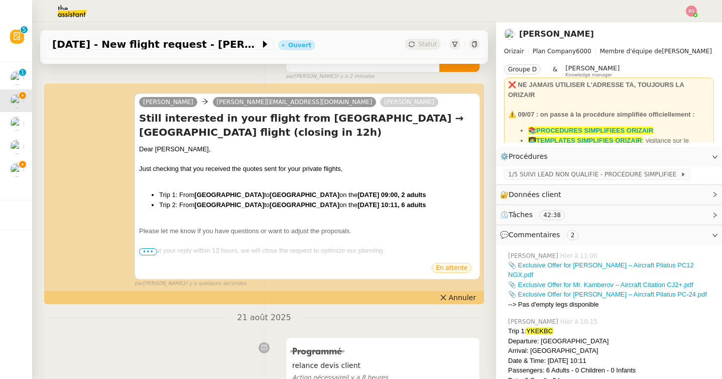
scroll to position [139, 0]
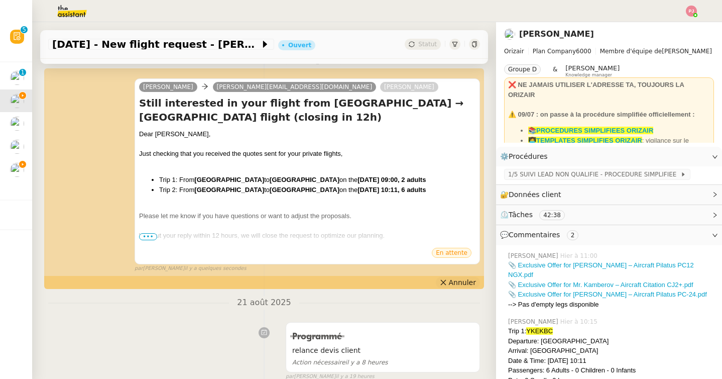
click at [446, 285] on icon at bounding box center [443, 282] width 7 height 7
click at [350, 153] on div "Just checking that you received the quotes sent for your private flights," at bounding box center [307, 154] width 336 height 10
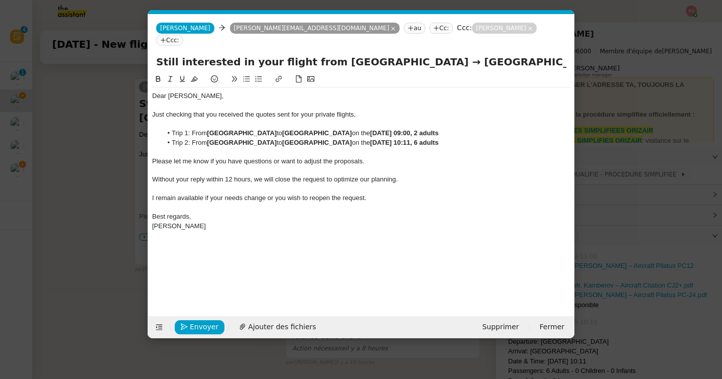
scroll to position [0, 21]
click at [375, 110] on div "Just checking that you received the quotes sent for your private flights," at bounding box center [361, 114] width 418 height 9
click at [199, 327] on span "Envoyer" at bounding box center [204, 327] width 29 height 12
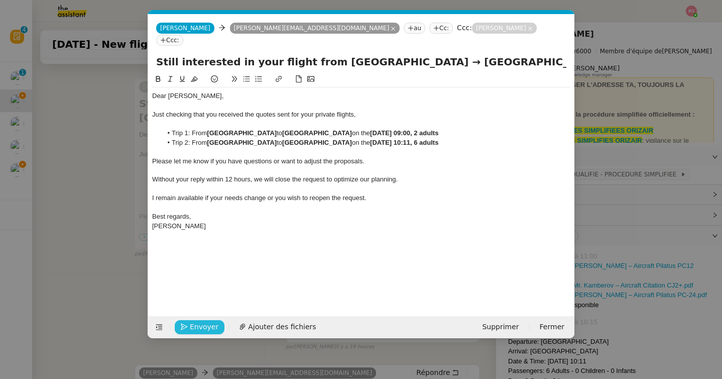
click at [201, 330] on span "Envoyer" at bounding box center [204, 327] width 29 height 12
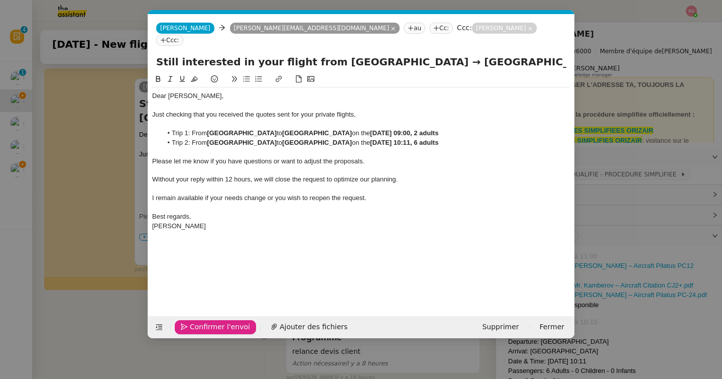
click at [201, 330] on span "Confirmer l'envoi" at bounding box center [220, 327] width 60 height 12
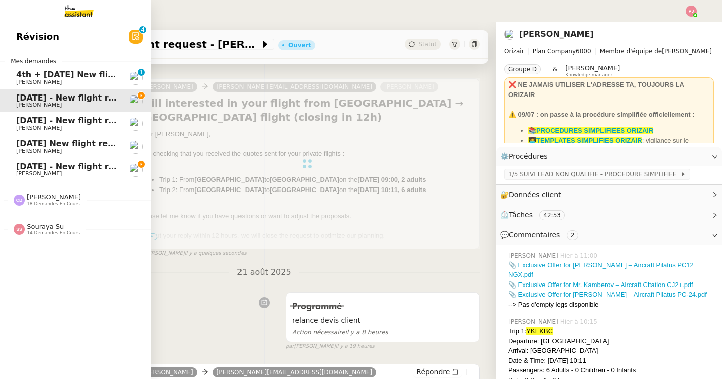
click at [23, 165] on span "[DATE] - New flight request - [PERSON_NAME]" at bounding box center [119, 167] width 207 height 10
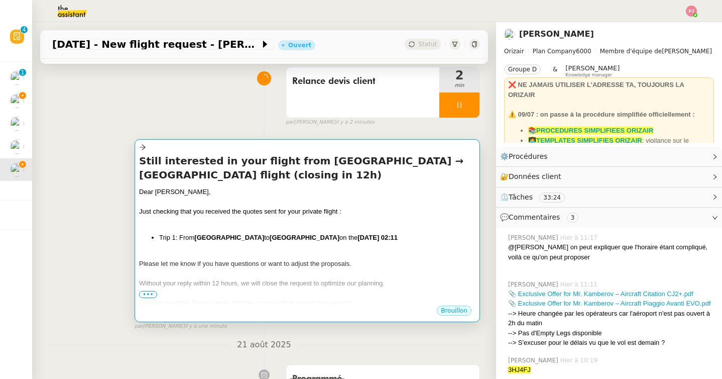
scroll to position [80, 0]
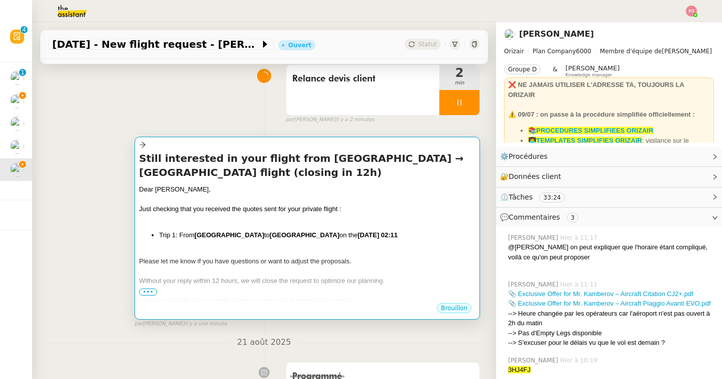
click at [228, 180] on div "Still interested in your flight from [GEOGRAPHIC_DATA] → [GEOGRAPHIC_DATA] flig…" at bounding box center [307, 226] width 336 height 151
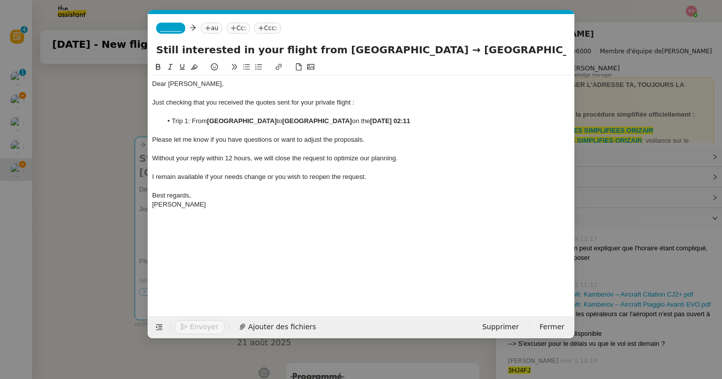
scroll to position [0, 21]
click at [183, 32] on nz-tag "_______" at bounding box center [170, 28] width 29 height 11
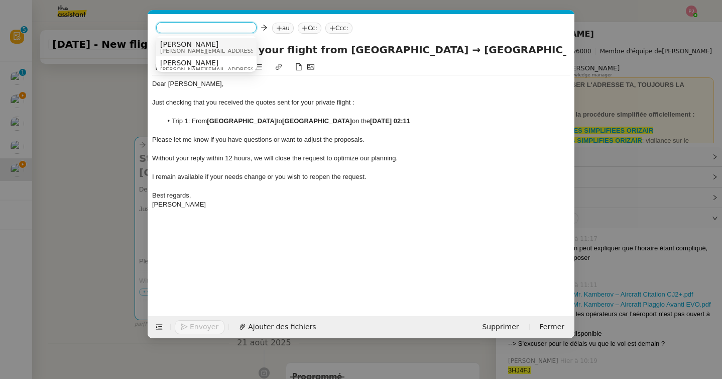
click at [196, 42] on span "[PERSON_NAME]" at bounding box center [231, 44] width 143 height 8
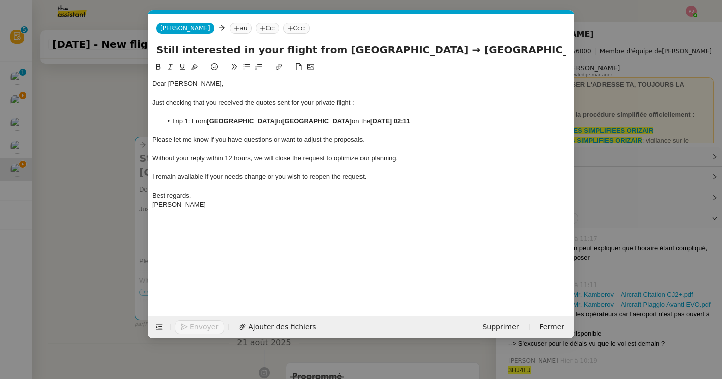
click at [230, 27] on nz-tag "au" at bounding box center [241, 28] width 22 height 11
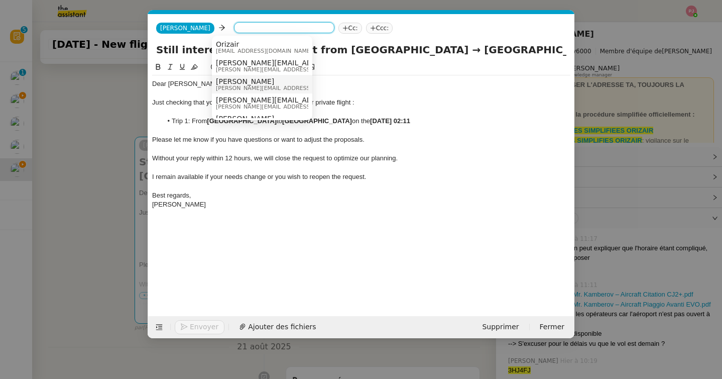
scroll to position [13, 0]
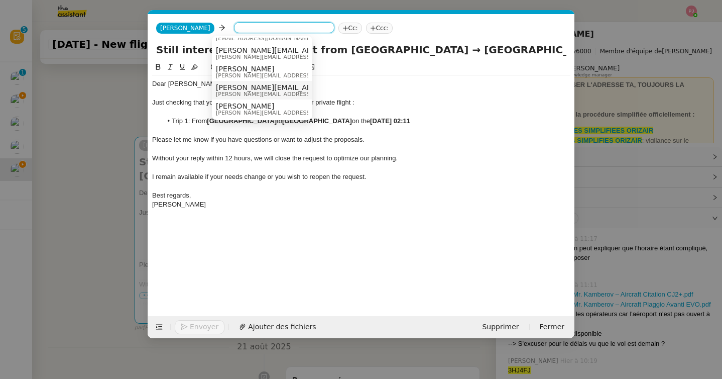
click at [240, 88] on span "[PERSON_NAME][EMAIL_ADDRESS][DOMAIN_NAME]" at bounding box center [306, 87] width 181 height 8
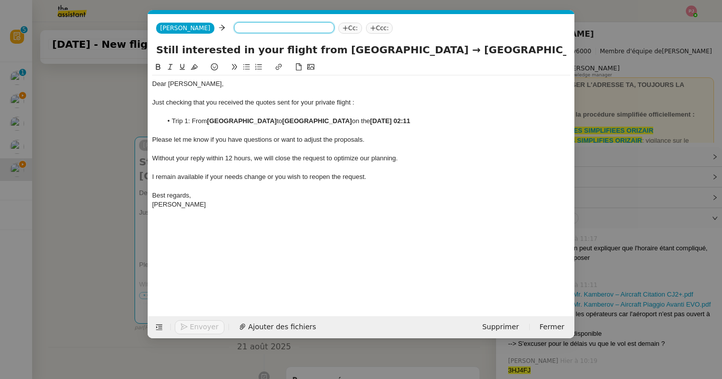
scroll to position [0, 0]
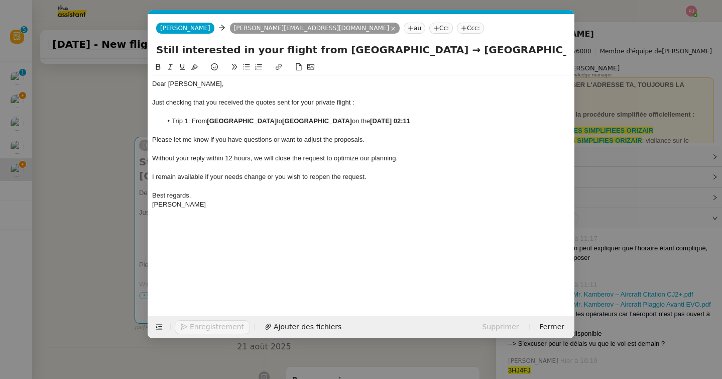
click at [457, 26] on nz-tag "Ccc:" at bounding box center [470, 28] width 27 height 11
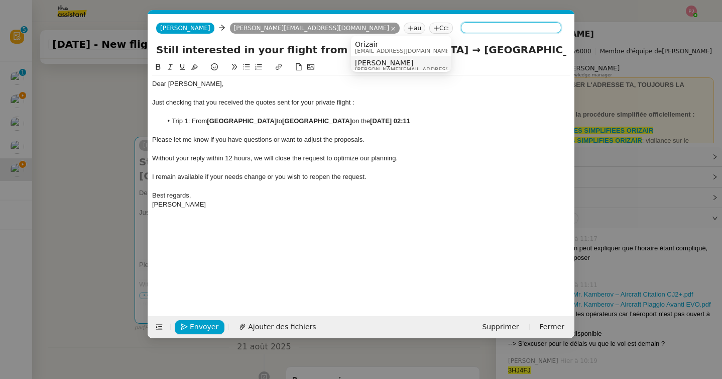
click at [381, 59] on span "[PERSON_NAME]" at bounding box center [426, 63] width 143 height 8
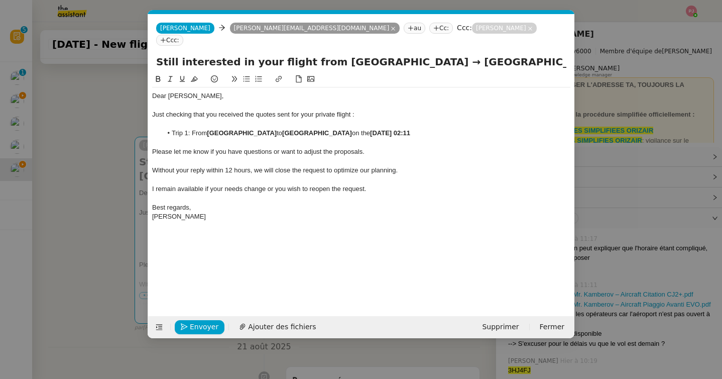
click at [89, 111] on nz-modal-container "Service TA - VOYAGE - PROPOSITION GLOBALE A utiliser dans le cadre de propositi…" at bounding box center [361, 189] width 722 height 379
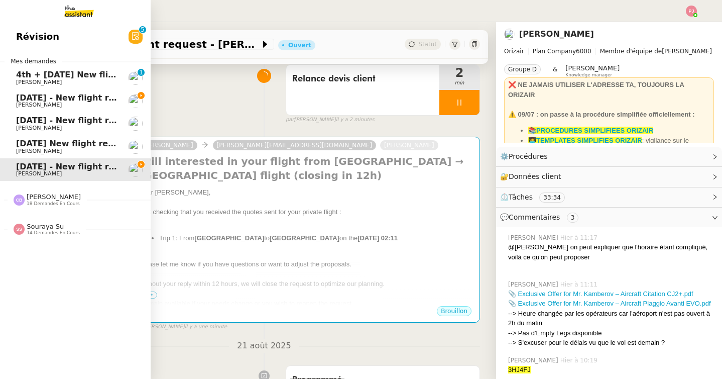
click at [21, 101] on span "[DATE] - New flight request - [PERSON_NAME]" at bounding box center [119, 98] width 207 height 10
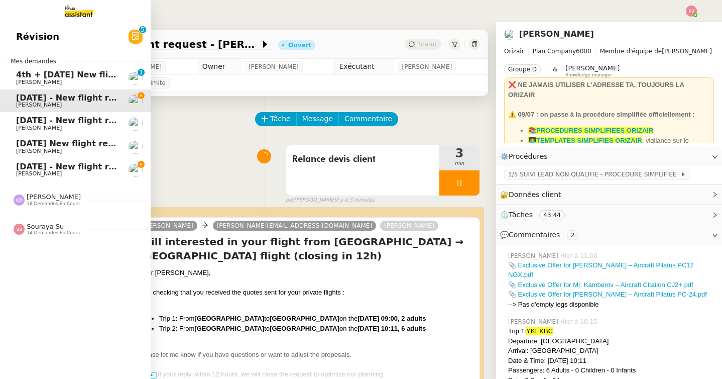
click at [71, 171] on span "[PERSON_NAME]" at bounding box center [66, 174] width 101 height 6
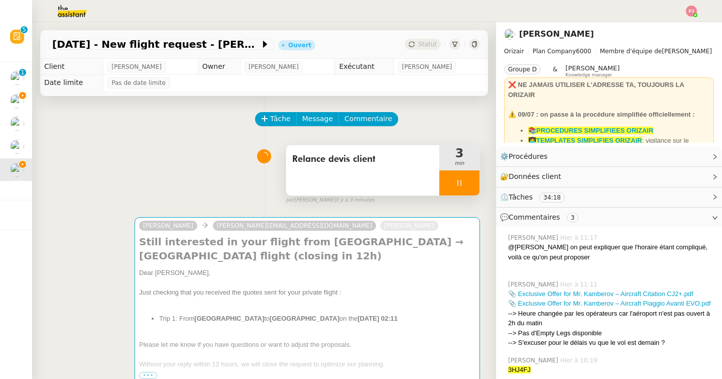
click at [461, 184] on icon at bounding box center [460, 183] width 4 height 6
click at [468, 184] on icon at bounding box center [470, 183] width 8 height 6
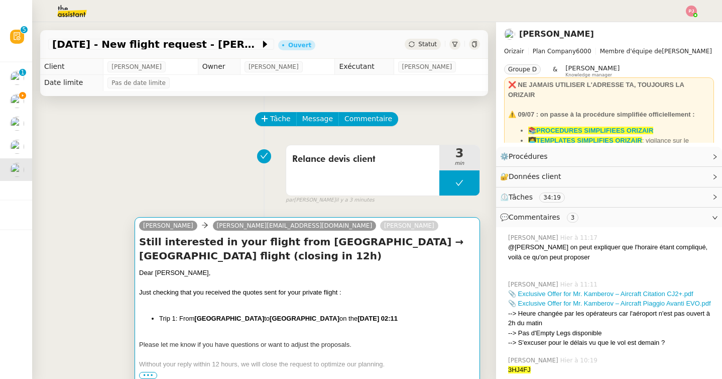
click at [379, 268] on div "Dear [PERSON_NAME]," at bounding box center [307, 273] width 336 height 10
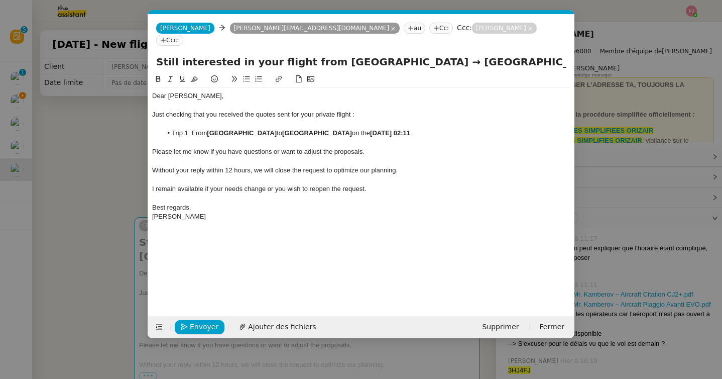
scroll to position [0, 21]
click at [212, 330] on span "Envoyer" at bounding box center [204, 327] width 29 height 12
click at [212, 330] on span "Confirmer l'envoi" at bounding box center [220, 327] width 60 height 12
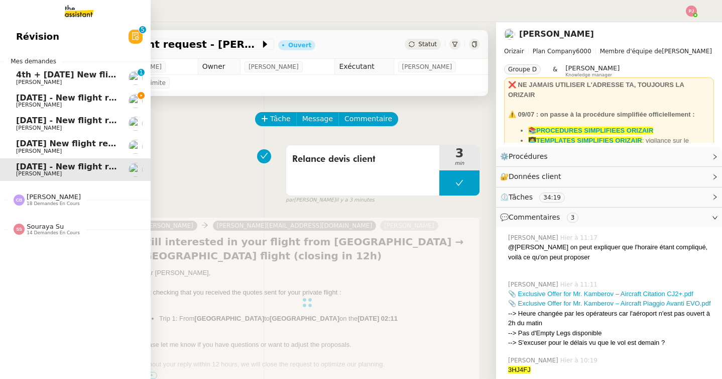
click at [27, 103] on span "[PERSON_NAME]" at bounding box center [39, 104] width 46 height 7
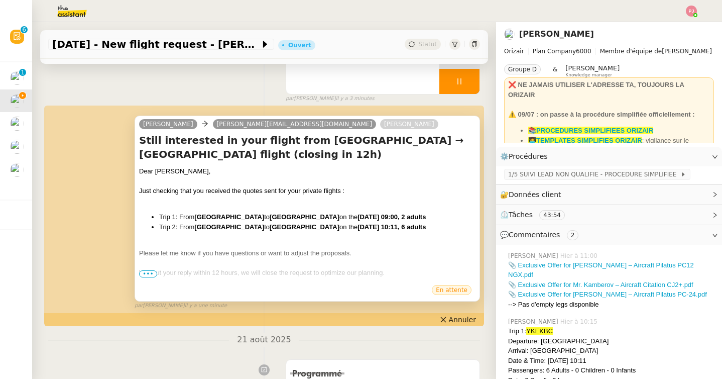
scroll to position [78, 0]
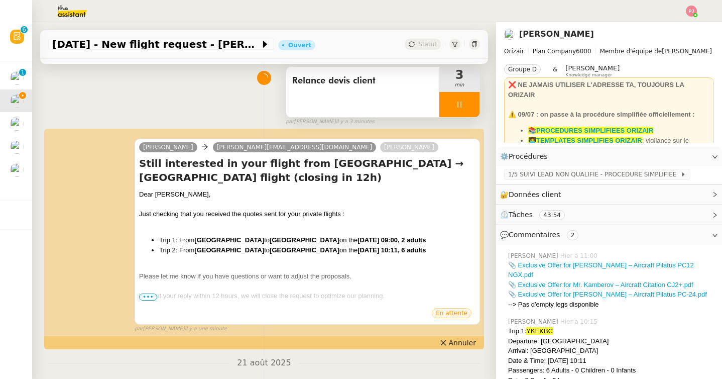
click at [460, 104] on icon at bounding box center [460, 104] width 8 height 8
click at [464, 104] on button at bounding box center [470, 104] width 20 height 25
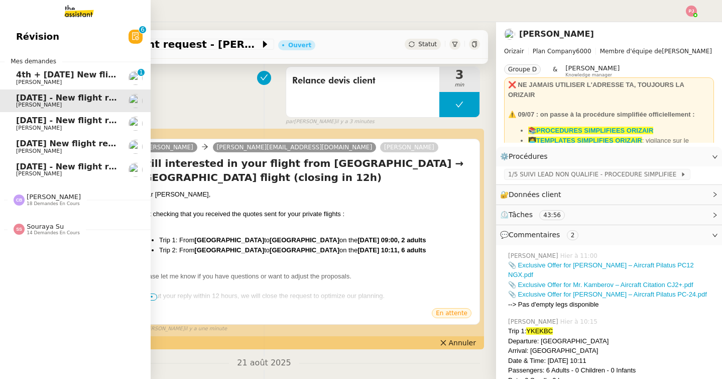
click at [26, 130] on span "[PERSON_NAME]" at bounding box center [39, 128] width 46 height 7
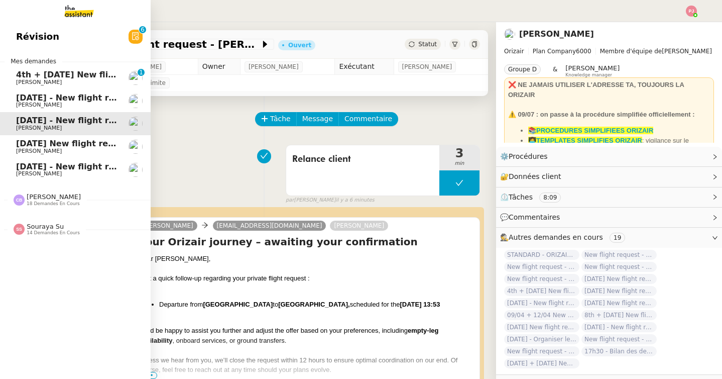
click at [43, 144] on span "[DATE] New flight request - [PERSON_NAME]" at bounding box center [116, 144] width 201 height 10
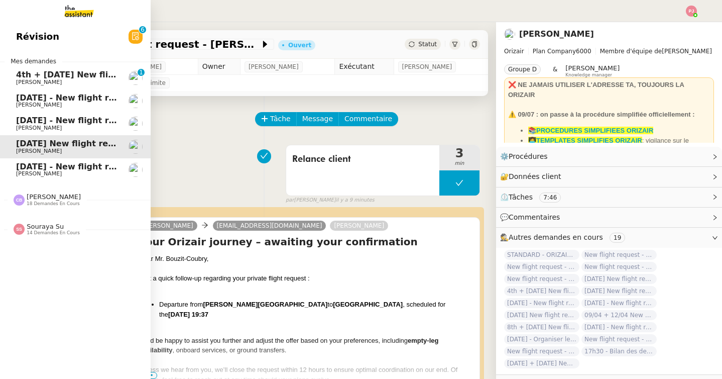
click at [25, 170] on span "[DATE] - New flight request - [PERSON_NAME]" at bounding box center [119, 167] width 207 height 10
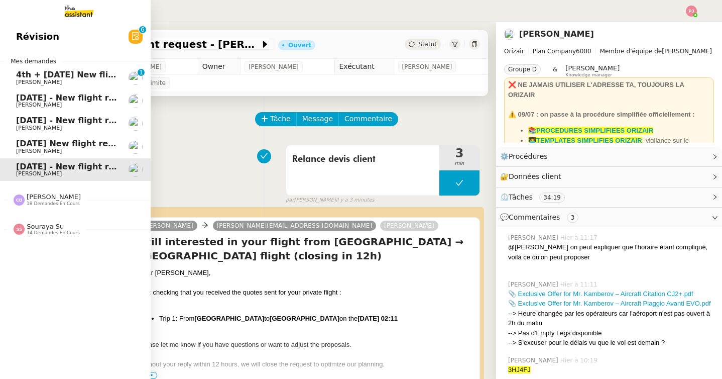
click at [79, 70] on link "4th + [DATE] New flight request - [PERSON_NAME] [PERSON_NAME] 0 1 2 3 4 5 6 7 8…" at bounding box center [75, 77] width 151 height 23
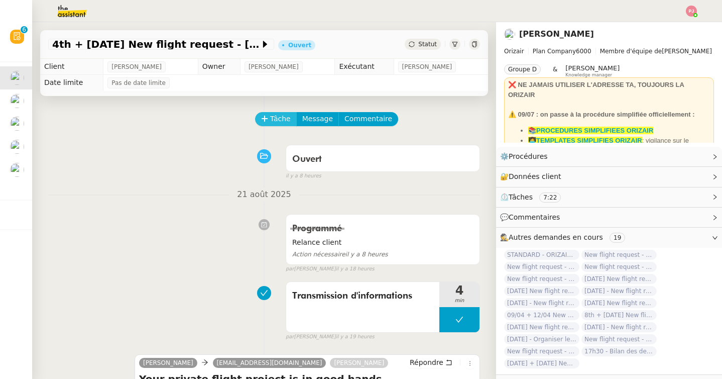
click at [273, 122] on span "Tâche" at bounding box center [280, 119] width 21 height 12
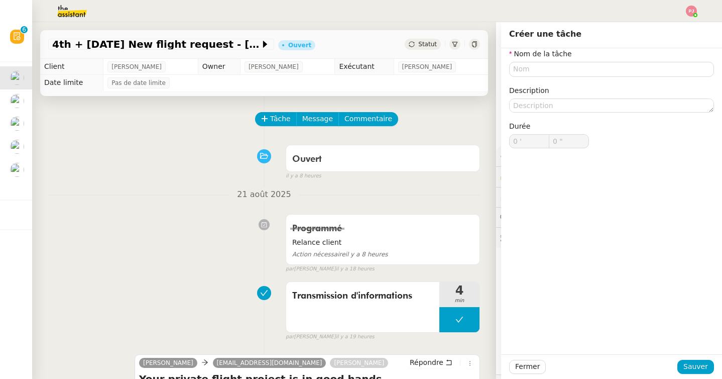
click at [528, 76] on div "Nom de la tâche Description Durée 0 ' 0 "" at bounding box center [611, 106] width 205 height 116
click at [525, 74] on input "text" at bounding box center [611, 69] width 205 height 15
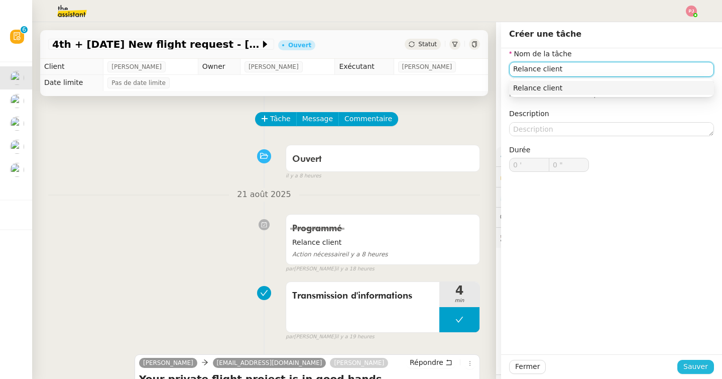
type input "Relance client"
click at [694, 367] on span "Sauver" at bounding box center [696, 367] width 25 height 12
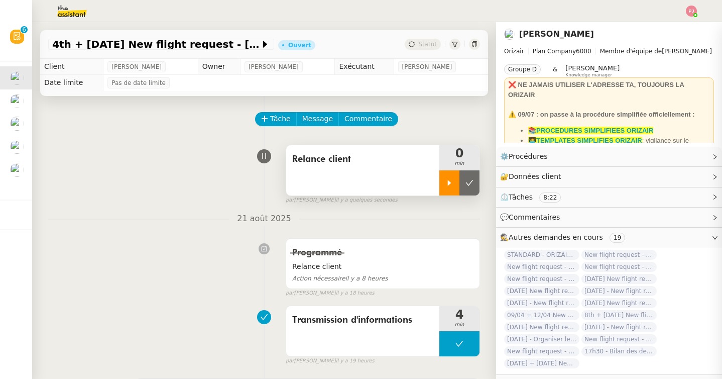
click at [440, 179] on div at bounding box center [449, 182] width 20 height 25
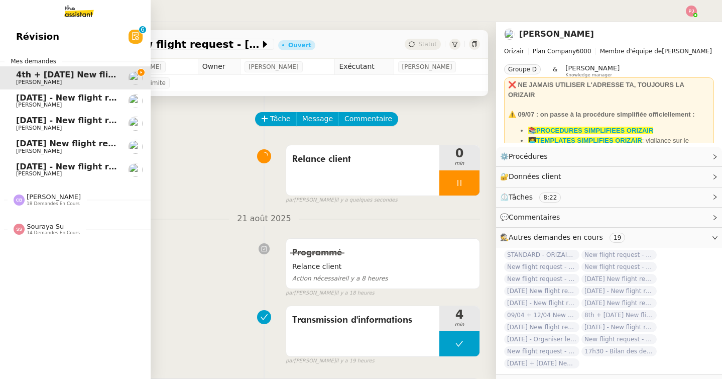
click at [25, 199] on div "[PERSON_NAME] 18 demandes en cours" at bounding box center [47, 199] width 67 height 13
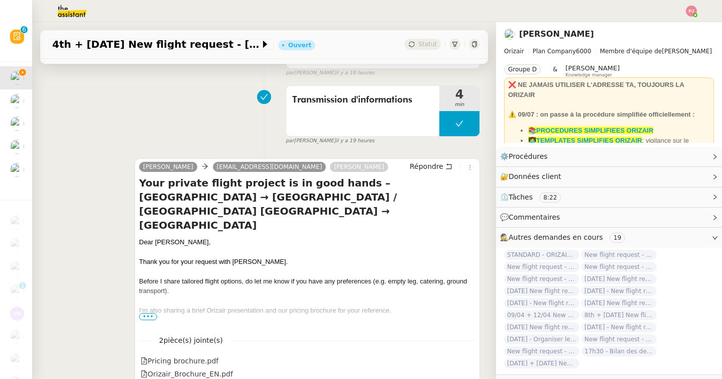
scroll to position [235, 0]
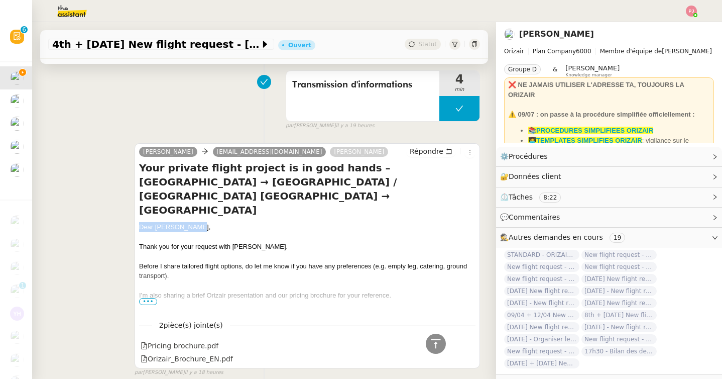
drag, startPoint x: 223, startPoint y: 197, endPoint x: 138, endPoint y: 198, distance: 84.9
click at [138, 198] on div "[PERSON_NAME] [PERSON_NAME][EMAIL_ADDRESS][DOMAIN_NAME] [PERSON_NAME] Your priv…" at bounding box center [308, 255] width 346 height 225
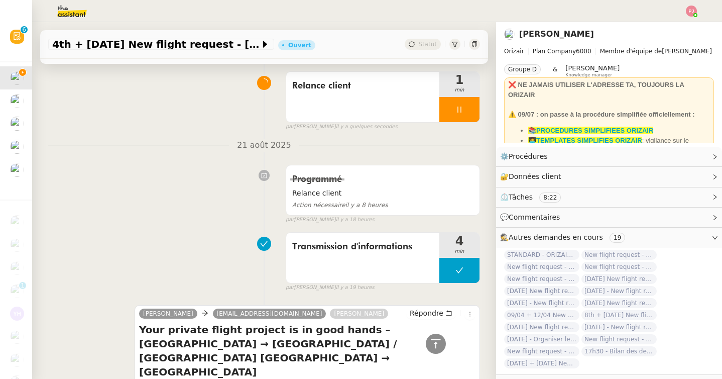
scroll to position [0, 0]
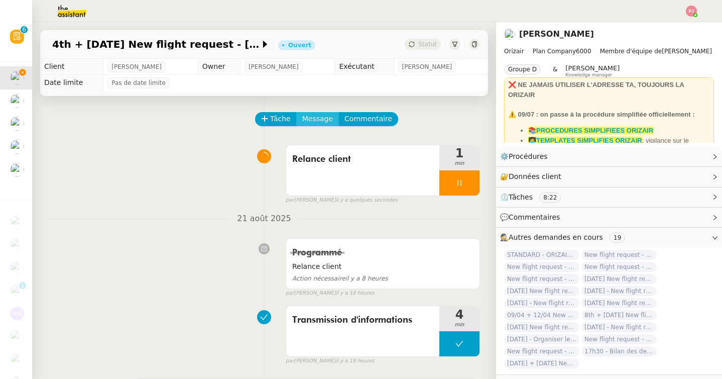
click at [323, 121] on span "Message" at bounding box center [317, 119] width 31 height 12
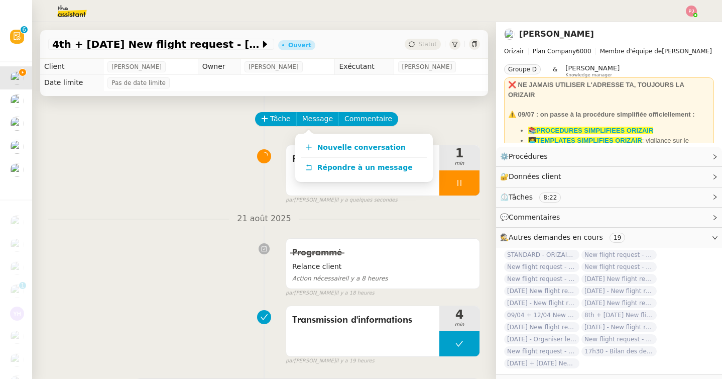
click at [329, 136] on div "Nouvelle conversation Répondre à un message" at bounding box center [364, 158] width 138 height 48
click at [326, 146] on span "Nouvelle conversation" at bounding box center [361, 147] width 88 height 8
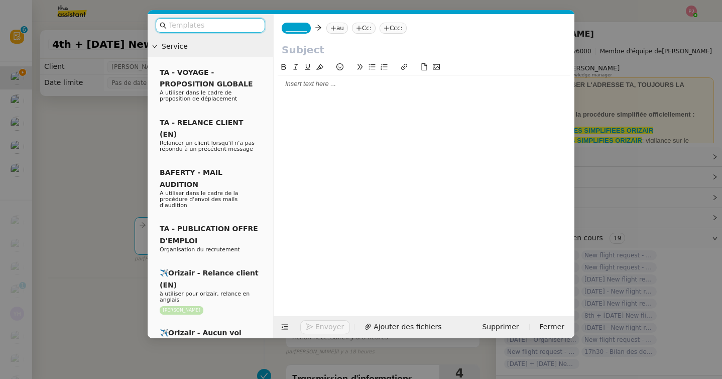
click at [225, 25] on input "text" at bounding box center [214, 26] width 90 height 12
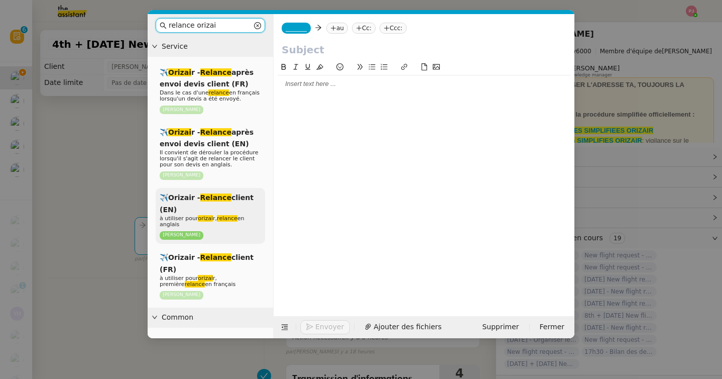
type input "relance orizai"
click at [213, 204] on div "✈️Orizair - Relance client (EN) à utiliser pour orizai r, relance en anglais [P…" at bounding box center [210, 216] width 109 height 56
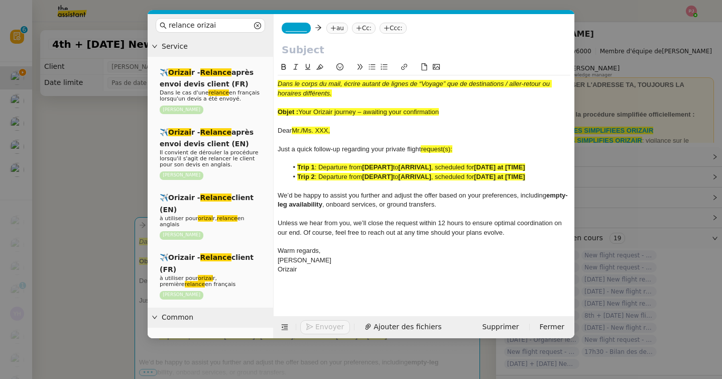
drag, startPoint x: 338, startPoint y: 133, endPoint x: 265, endPoint y: 132, distance: 73.3
click at [265, 132] on nz-layout "relance orizai Service ✈️ Orizai r - Relance après envoi devis client (FR) Dans…" at bounding box center [361, 176] width 427 height 324
click at [72, 197] on nz-modal-container "relance orizai Service ✈️ Orizai r - Relance après envoi devis client (FR) Dans…" at bounding box center [361, 189] width 722 height 379
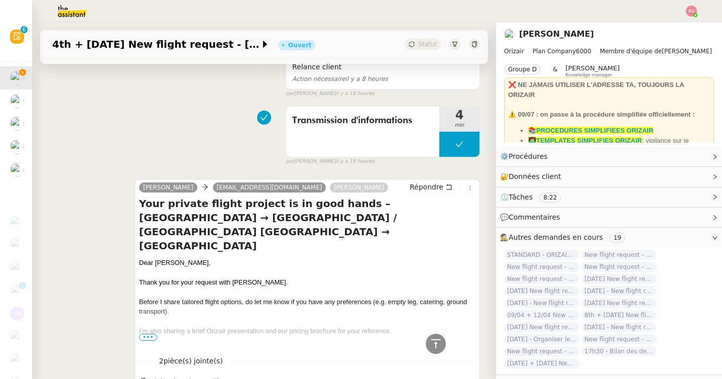
scroll to position [406, 0]
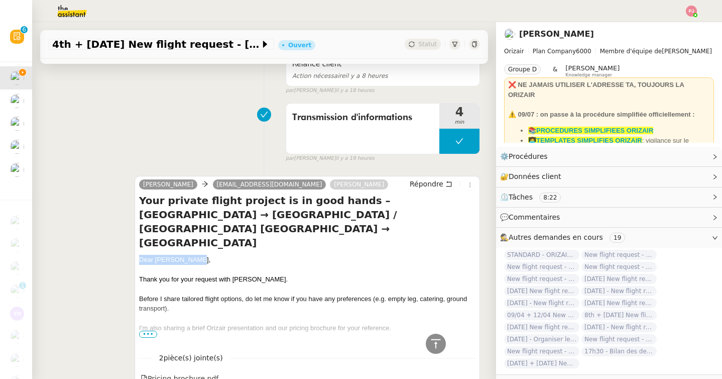
drag, startPoint x: 198, startPoint y: 233, endPoint x: 132, endPoint y: 232, distance: 66.8
click at [132, 232] on div "[PERSON_NAME] [PERSON_NAME][EMAIL_ADDRESS][DOMAIN_NAME] [PERSON_NAME] Your priv…" at bounding box center [264, 288] width 432 height 243
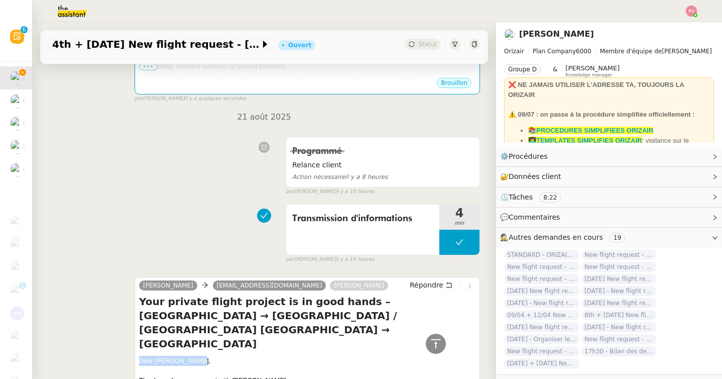
scroll to position [0, 0]
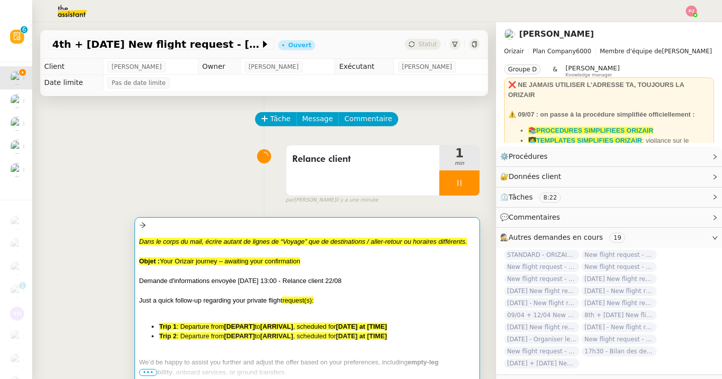
click at [172, 295] on div "Just a quick follow-up regarding your private flight request(s):" at bounding box center [307, 300] width 336 height 10
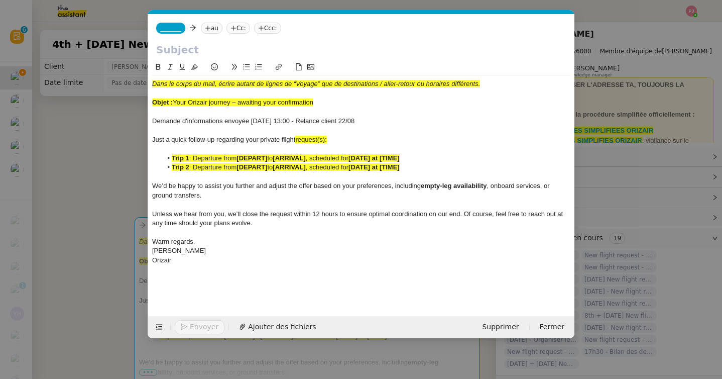
scroll to position [0, 64]
drag, startPoint x: 321, startPoint y: 100, endPoint x: 147, endPoint y: 103, distance: 173.8
click at [148, 103] on form "_______ au Cc: Ccc: Dans le corps du mail, écrire autant de lignes de “Voyage” …" at bounding box center [361, 176] width 427 height 324
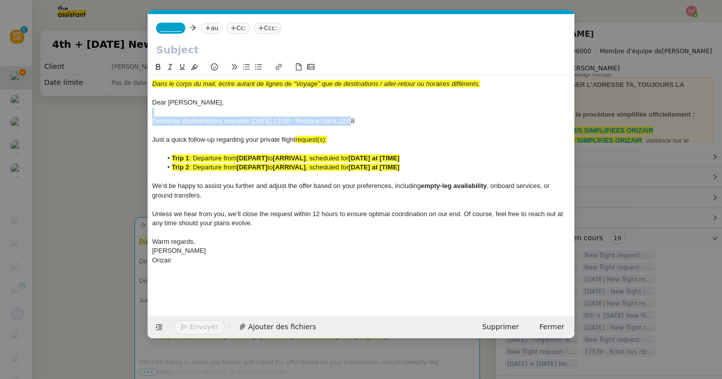
drag, startPoint x: 360, startPoint y: 122, endPoint x: 125, endPoint y: 116, distance: 235.1
click at [125, 116] on nz-modal-container "relance orizai Service ✈️ Orizai r - Relance après envoi devis client (FR) Dans…" at bounding box center [361, 189] width 722 height 379
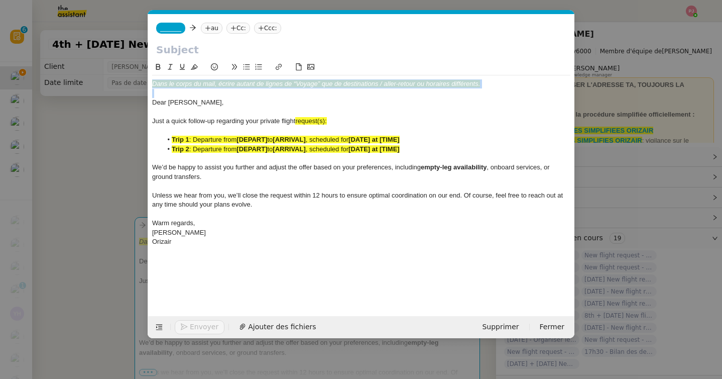
drag, startPoint x: 152, startPoint y: 102, endPoint x: 152, endPoint y: 81, distance: 21.6
click at [152, 81] on div "Dans le corps du mail, écrire autant de lignes de “Voyage” que de destinations …" at bounding box center [361, 162] width 418 height 175
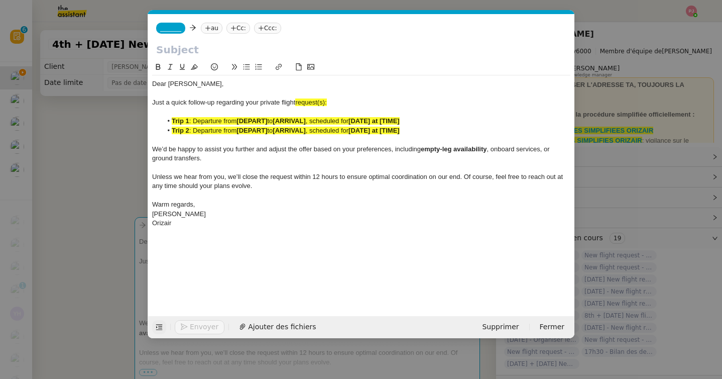
click at [162, 325] on icon at bounding box center [159, 326] width 7 height 7
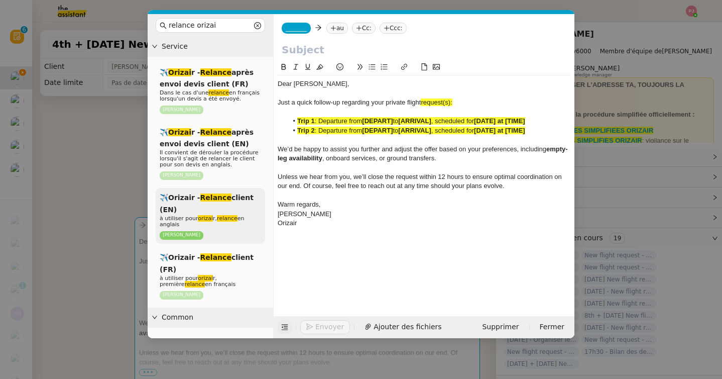
click at [207, 207] on div "✈️Orizair - Relance client (EN) à utiliser pour orizai r, relance en anglais [P…" at bounding box center [210, 216] width 109 height 56
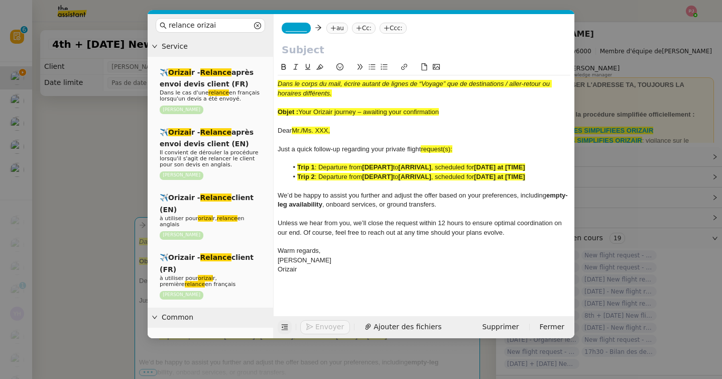
drag, startPoint x: 345, startPoint y: 131, endPoint x: 269, endPoint y: 130, distance: 76.3
click at [269, 130] on nz-layout "relance orizai Service ✈️ Orizai r - Relance après envoi devis client (FR) Dans…" at bounding box center [361, 176] width 427 height 324
drag, startPoint x: 336, startPoint y: 132, endPoint x: 434, endPoint y: 129, distance: 98.5
click at [434, 129] on div "Dear [PERSON_NAME],Dear [PERSON_NAME]," at bounding box center [424, 130] width 293 height 9
drag, startPoint x: 447, startPoint y: 109, endPoint x: 300, endPoint y: 113, distance: 147.7
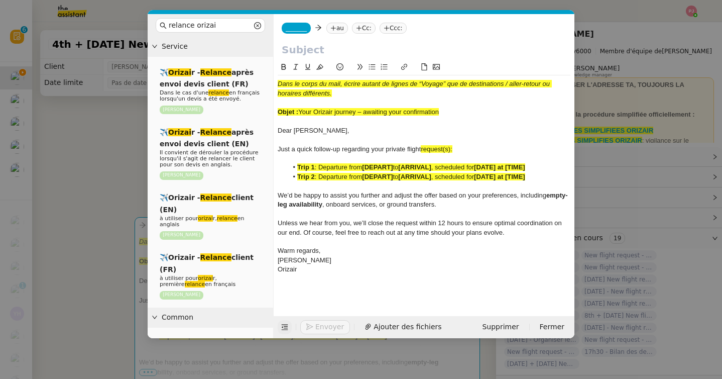
click at [300, 113] on div "Objet : Your Orizair journey – awaiting your confirmation" at bounding box center [424, 111] width 293 height 9
click at [315, 48] on input "text" at bounding box center [424, 49] width 285 height 15
paste input "Your Orizair journey – awaiting your confirmation"
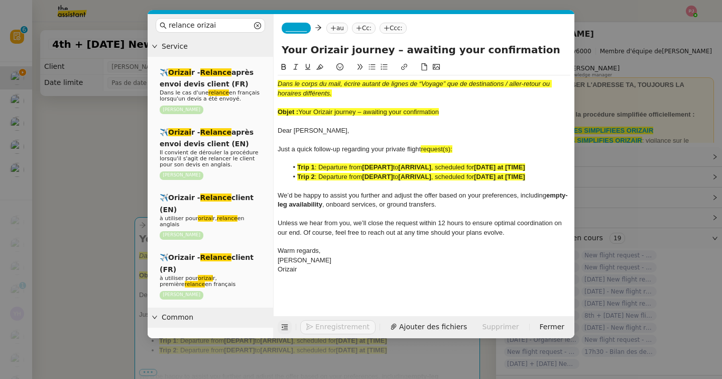
type input "Your Orizair journey – awaiting your confirmation"
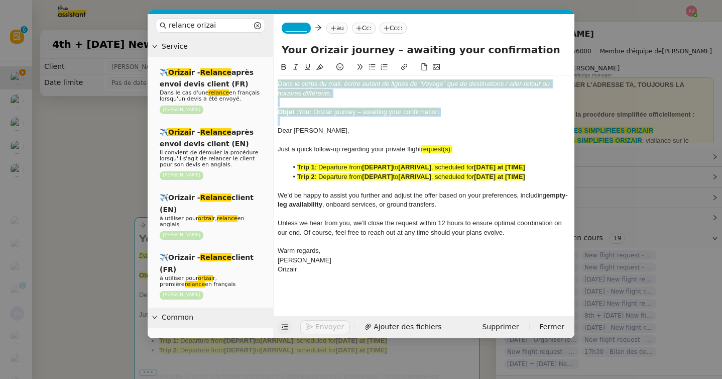
drag, startPoint x: 278, startPoint y: 130, endPoint x: 275, endPoint y: 70, distance: 59.8
click at [275, 70] on nz-spin "Dans le corps du mail, écrire autant de lignes de “Voyage” que de destinations …" at bounding box center [424, 182] width 301 height 243
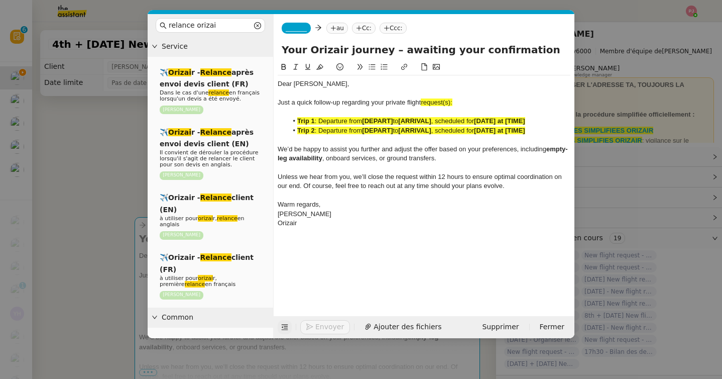
click at [92, 218] on nz-modal-container "relance orizai Service ✈️ Orizai r - Relance après envoi devis client (FR) Dans…" at bounding box center [361, 189] width 722 height 379
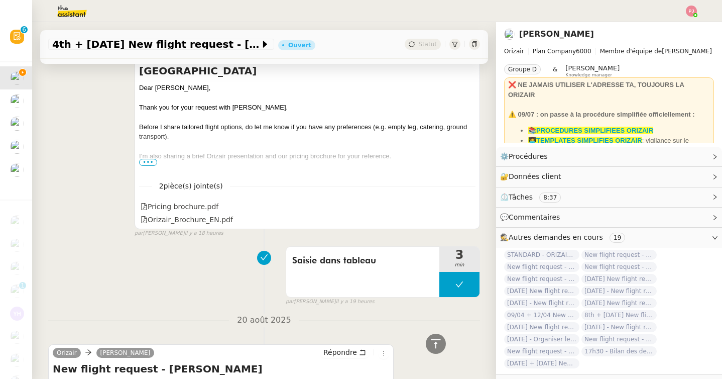
scroll to position [770, 0]
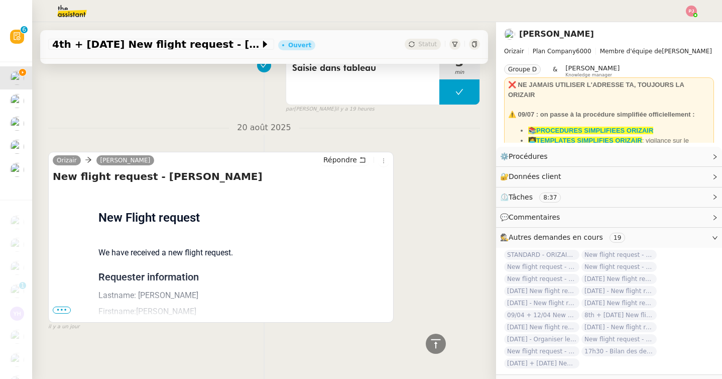
click at [62, 312] on span "•••" at bounding box center [62, 309] width 18 height 7
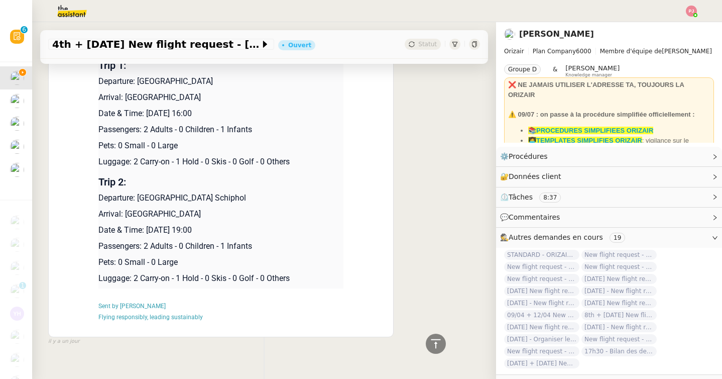
scroll to position [1059, 0]
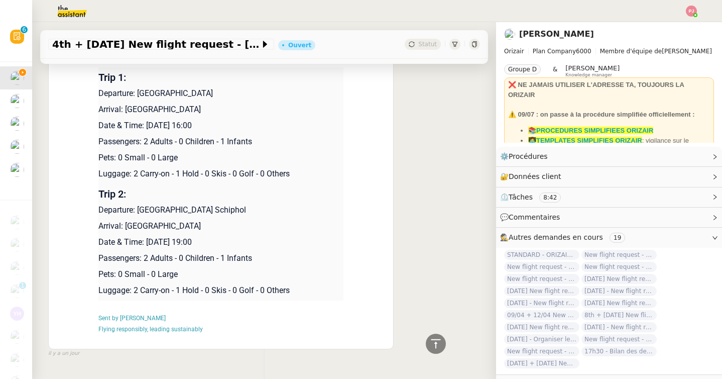
drag, startPoint x: 257, startPoint y: 242, endPoint x: 99, endPoint y: 94, distance: 216.0
click at [99, 94] on tbody "Trip 1: Departure: [GEOGRAPHIC_DATA] Arrival: [GEOGRAPHIC_DATA] Date & Time: [D…" at bounding box center [220, 183] width 245 height 233
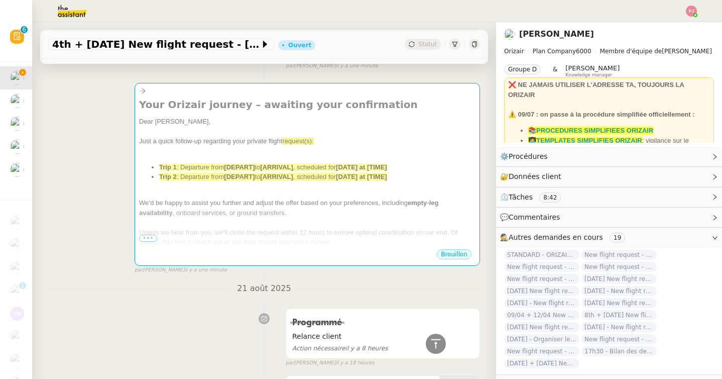
scroll to position [0, 0]
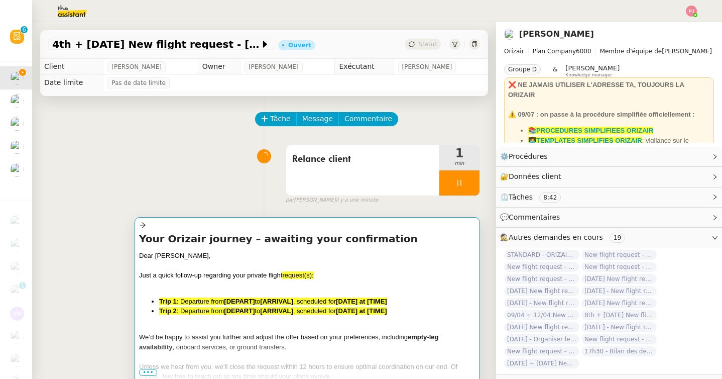
click at [229, 284] on div at bounding box center [307, 285] width 336 height 10
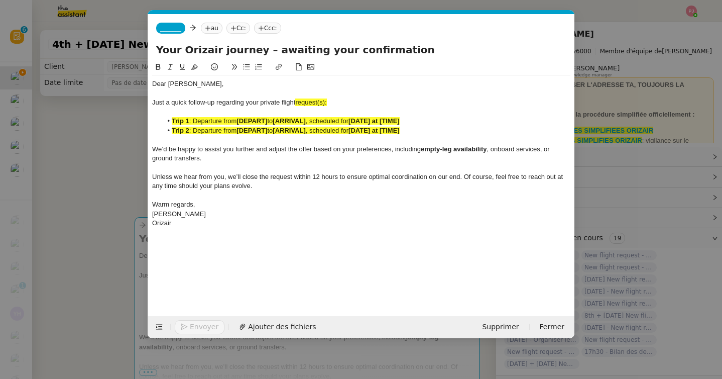
scroll to position [0, 64]
click at [214, 225] on div "Orizair" at bounding box center [361, 222] width 418 height 9
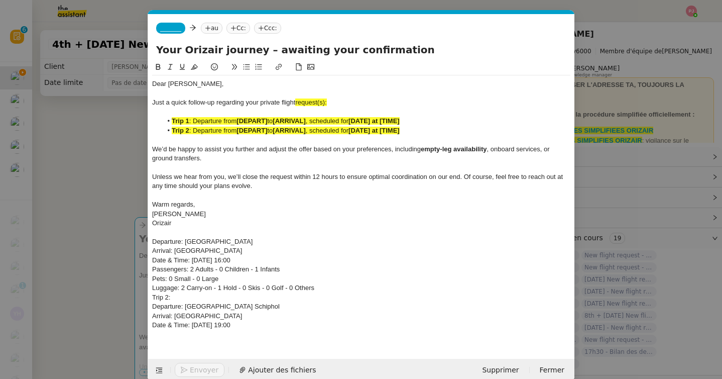
scroll to position [0, 0]
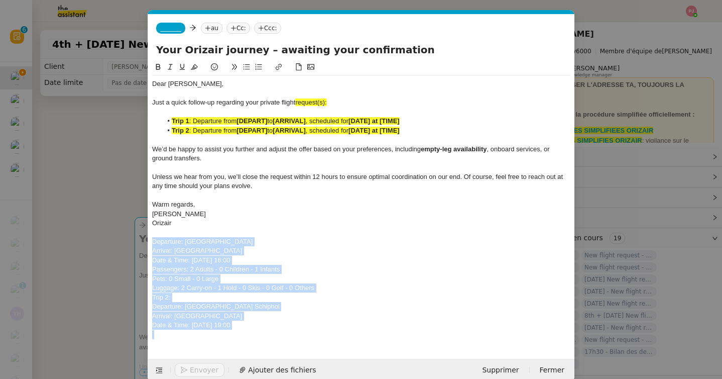
drag, startPoint x: 286, startPoint y: 330, endPoint x: 142, endPoint y: 245, distance: 167.7
click at [142, 245] on nz-modal-container "relance orizai Service ✈️ Orizai r - Relance après envoi devis client (FR) Dans…" at bounding box center [361, 189] width 722 height 379
click at [160, 64] on icon at bounding box center [158, 66] width 7 height 7
click at [192, 69] on icon at bounding box center [194, 67] width 7 height 6
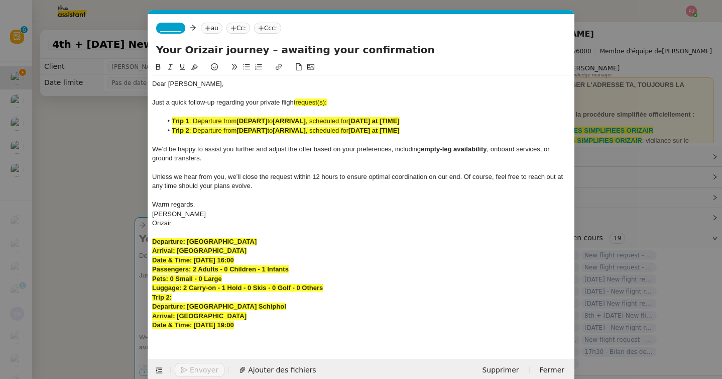
click at [173, 28] on span "_______" at bounding box center [170, 28] width 21 height 7
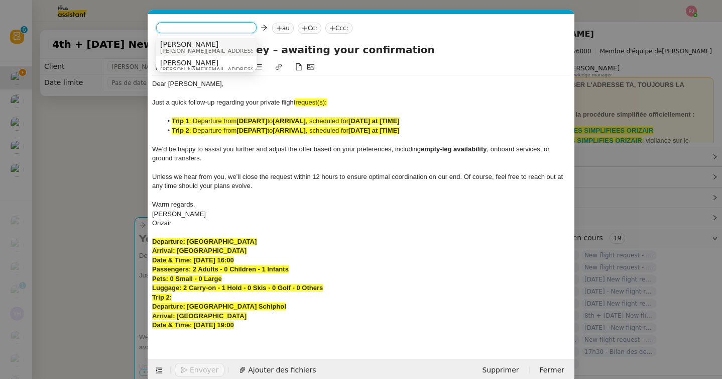
click at [184, 45] on span "[PERSON_NAME]" at bounding box center [231, 44] width 143 height 8
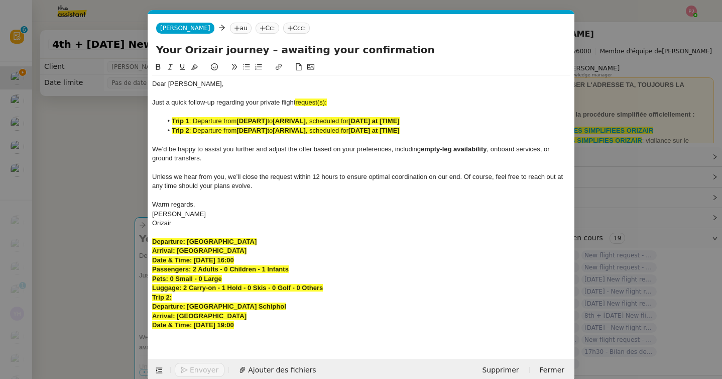
click at [230, 26] on nz-tag "au" at bounding box center [241, 28] width 22 height 11
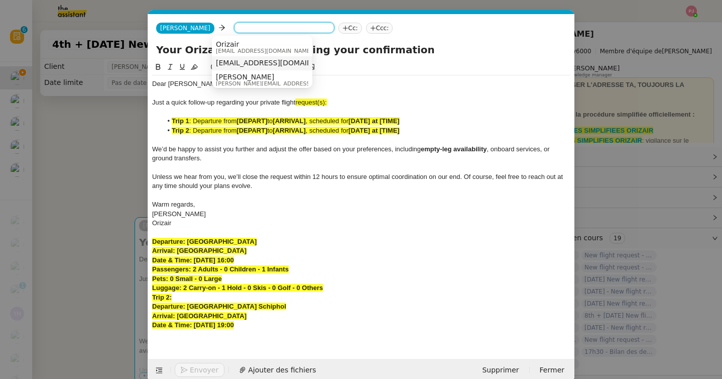
click at [239, 65] on span "[EMAIL_ADDRESS][DOMAIN_NAME]" at bounding box center [277, 63] width 123 height 8
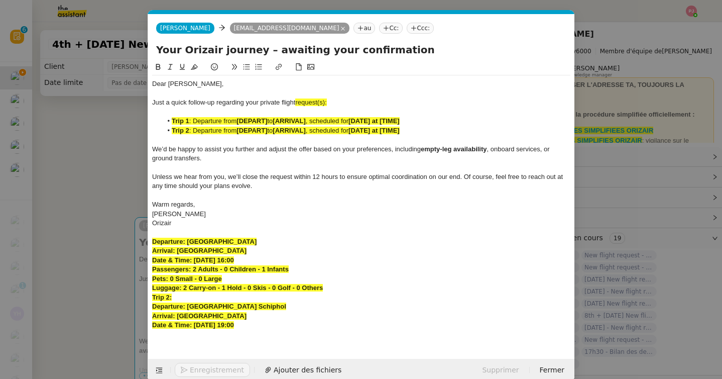
click at [407, 32] on nz-tag "Ccc:" at bounding box center [420, 28] width 27 height 11
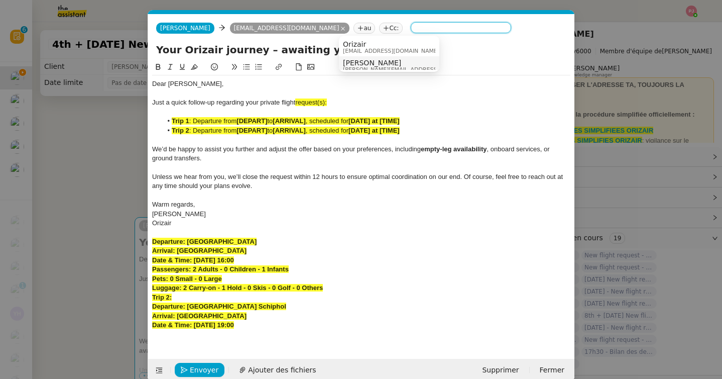
click at [360, 64] on span "[PERSON_NAME]" at bounding box center [414, 63] width 143 height 8
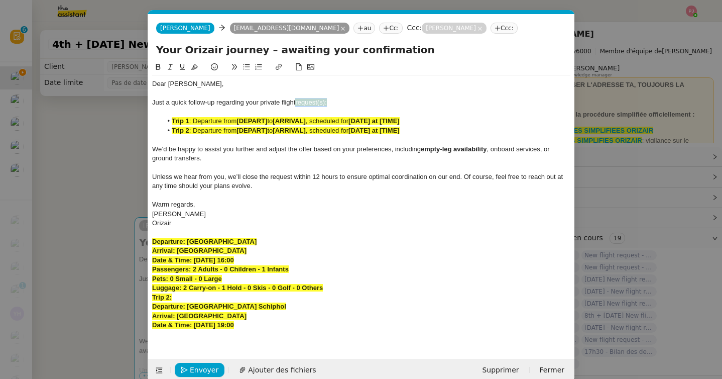
drag, startPoint x: 333, startPoint y: 101, endPoint x: 297, endPoint y: 101, distance: 36.7
click at [297, 101] on div "Just a quick follow-up regarding your private flight request(s):" at bounding box center [361, 102] width 418 height 9
drag, startPoint x: 254, startPoint y: 242, endPoint x: 188, endPoint y: 239, distance: 65.4
click at [188, 239] on div "Departure: [GEOGRAPHIC_DATA]" at bounding box center [361, 241] width 418 height 9
drag, startPoint x: 269, startPoint y: 121, endPoint x: 239, endPoint y: 120, distance: 29.6
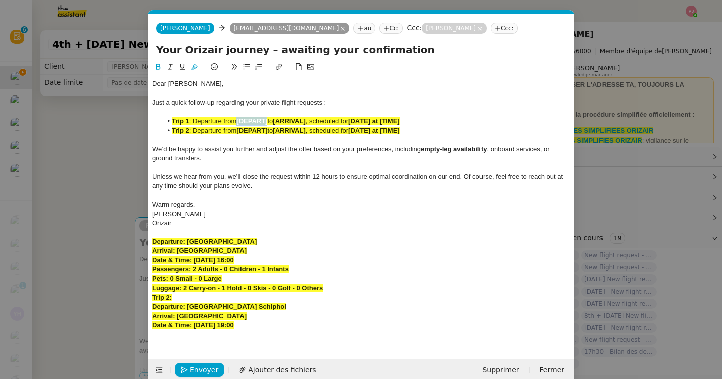
click at [239, 120] on li "Trip 1 : Departure from [DEPART] to [ARRIVAL] , scheduled for [DATE] at [TIME]" at bounding box center [366, 121] width 409 height 9
drag, startPoint x: 279, startPoint y: 131, endPoint x: 313, endPoint y: 131, distance: 34.2
click at [313, 131] on li "Trip 2 : Departure from [DEPART] to [ARRIVAL] , scheduled for [DATE] at [TIME]" at bounding box center [366, 130] width 409 height 9
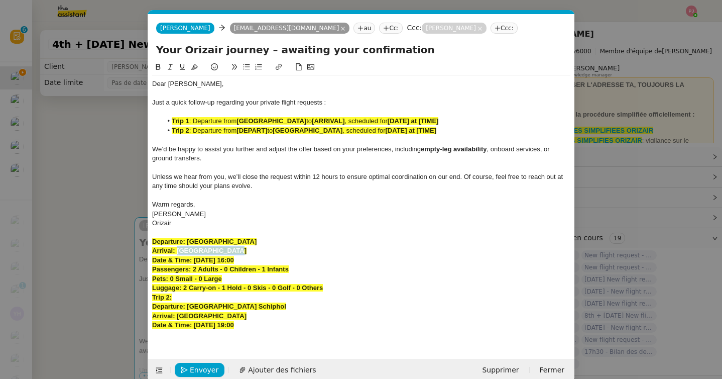
drag, startPoint x: 232, startPoint y: 250, endPoint x: 177, endPoint y: 250, distance: 54.2
click at [177, 250] on div "Arrival: [GEOGRAPHIC_DATA]" at bounding box center [361, 250] width 418 height 9
drag, startPoint x: 342, startPoint y: 120, endPoint x: 309, endPoint y: 121, distance: 33.1
click at [309, 121] on li "Trip 1 : Departure from [GEOGRAPHIC_DATA] to [ARRIVAL] , scheduled for [DATE] a…" at bounding box center [366, 121] width 409 height 9
drag, startPoint x: 283, startPoint y: 259, endPoint x: 194, endPoint y: 259, distance: 88.9
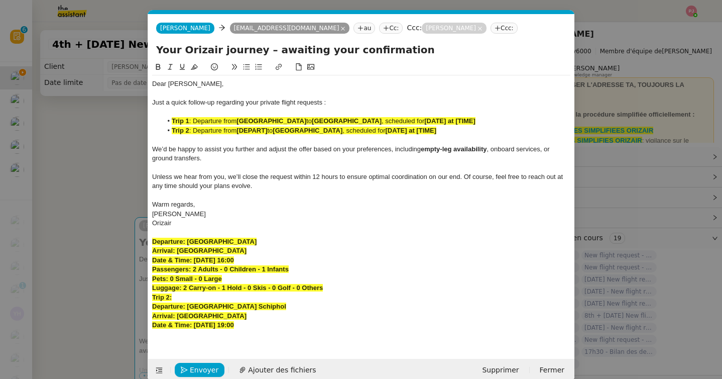
click at [194, 259] on div "Date & Time: [DATE] 16:00" at bounding box center [361, 260] width 418 height 9
drag, startPoint x: 458, startPoint y: 121, endPoint x: 404, endPoint y: 118, distance: 53.3
click at [404, 118] on li "Trip 1 : Departure from [GEOGRAPHIC_DATA] to [GEOGRAPHIC_DATA] , scheduled for …" at bounding box center [366, 121] width 409 height 9
click at [424, 121] on strong "[DATE] 16:00" at bounding box center [444, 121] width 40 height 8
drag, startPoint x: 284, startPoint y: 303, endPoint x: 188, endPoint y: 305, distance: 96.0
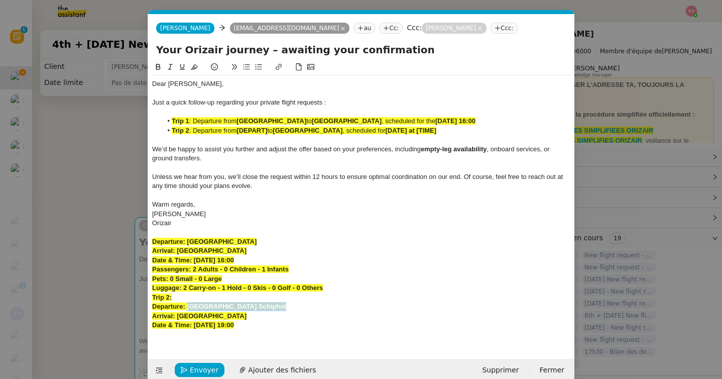
click at [188, 305] on div "Departure: [GEOGRAPHIC_DATA] Schiphol" at bounding box center [361, 306] width 418 height 9
drag, startPoint x: 240, startPoint y: 131, endPoint x: 272, endPoint y: 131, distance: 32.1
click at [272, 131] on li "Trip 2 : Departure from [DEPART] to [GEOGRAPHIC_DATA] , scheduled for [DATE] at…" at bounding box center [366, 130] width 409 height 9
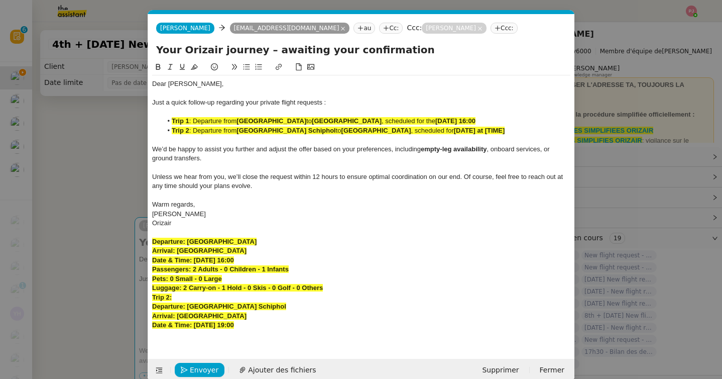
drag, startPoint x: 280, startPoint y: 328, endPoint x: 195, endPoint y: 326, distance: 84.4
click at [195, 326] on div "Date & Time: [DATE] 19:00" at bounding box center [361, 324] width 418 height 9
drag, startPoint x: 502, startPoint y: 133, endPoint x: 444, endPoint y: 131, distance: 57.3
click at [444, 131] on li "Trip 2 : Departure from [GEOGRAPHIC_DATA] Schiphol to [GEOGRAPHIC_DATA] , sched…" at bounding box center [366, 130] width 409 height 9
click at [454, 131] on strong "[DATE] 19:00" at bounding box center [474, 131] width 40 height 8
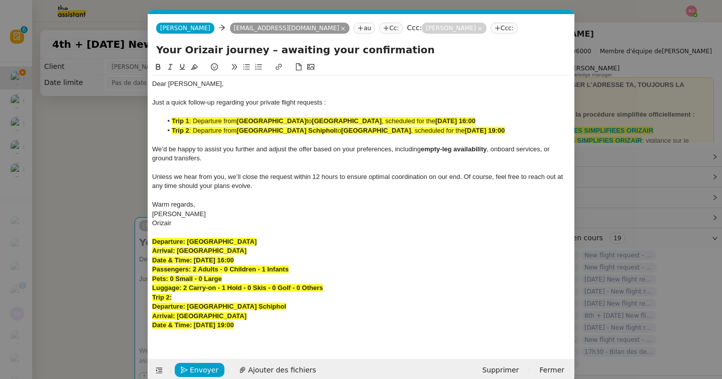
click at [193, 120] on span ": Departure from" at bounding box center [213, 121] width 48 height 8
click at [195, 134] on span ": Departure from" at bounding box center [213, 131] width 48 height 8
drag, startPoint x: 519, startPoint y: 127, endPoint x: 171, endPoint y: 118, distance: 348.1
click at [171, 118] on ul "Departure from [GEOGRAPHIC_DATA] to [GEOGRAPHIC_DATA] , scheduled for the [DATE…" at bounding box center [361, 126] width 418 height 19
click at [192, 63] on icon at bounding box center [194, 66] width 7 height 7
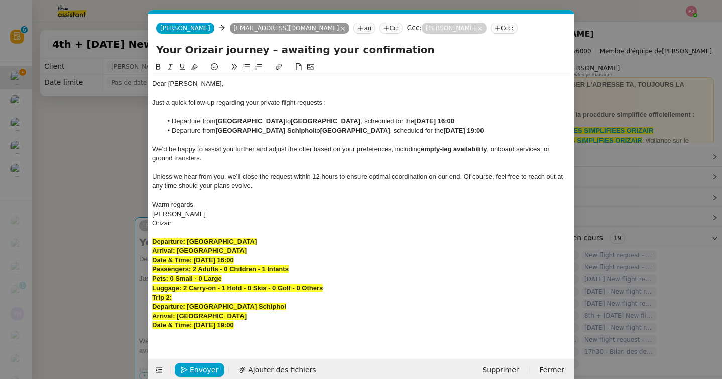
click at [208, 195] on div "﻿" at bounding box center [361, 195] width 418 height 9
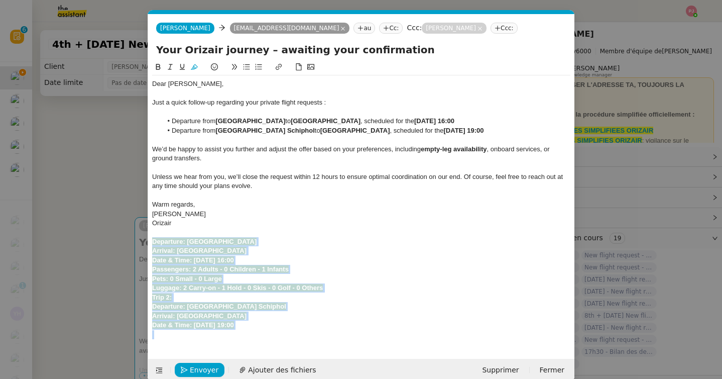
drag, startPoint x: 287, startPoint y: 330, endPoint x: 138, endPoint y: 238, distance: 175.5
click at [138, 238] on nz-modal-container "relance orizai Service ✈️ Orizai r - Relance après envoi devis client (FR) Dans…" at bounding box center [361, 189] width 722 height 379
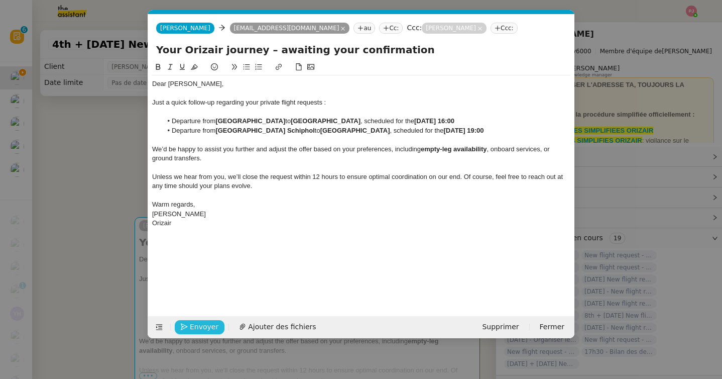
click at [195, 323] on span "Envoyer" at bounding box center [204, 327] width 29 height 12
click at [195, 323] on span "Confirmer l'envoi" at bounding box center [220, 327] width 60 height 12
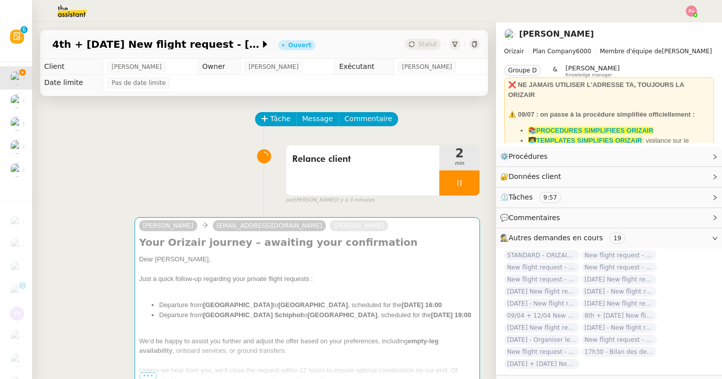
click at [195, 323] on nz-modal-container "relance orizai Service ✈️ Orizai r - Relance après envoi devis client (FR) Dans…" at bounding box center [361, 189] width 722 height 379
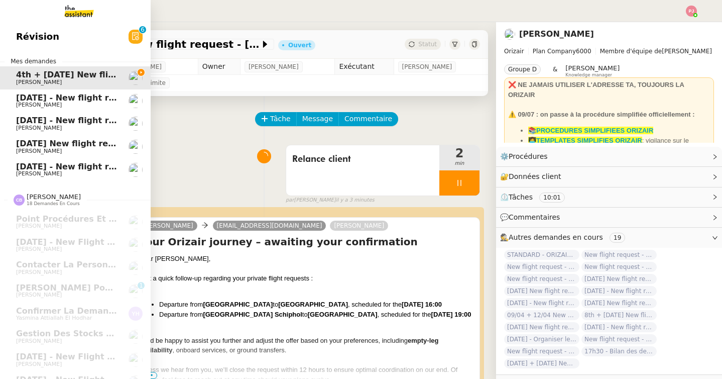
click at [31, 102] on span "[PERSON_NAME]" at bounding box center [39, 104] width 46 height 7
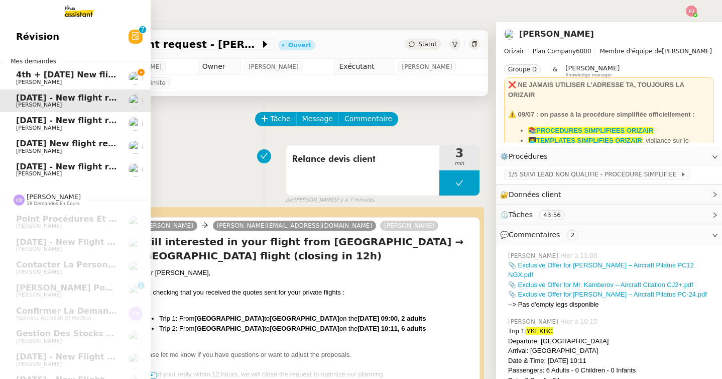
click at [39, 134] on link "[DATE] - New flight request - [PERSON_NAME] [PERSON_NAME]" at bounding box center [75, 123] width 151 height 23
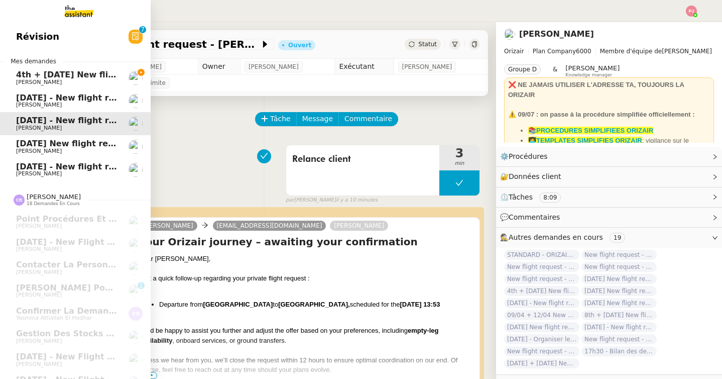
click at [43, 152] on span "[PERSON_NAME]" at bounding box center [66, 151] width 101 height 6
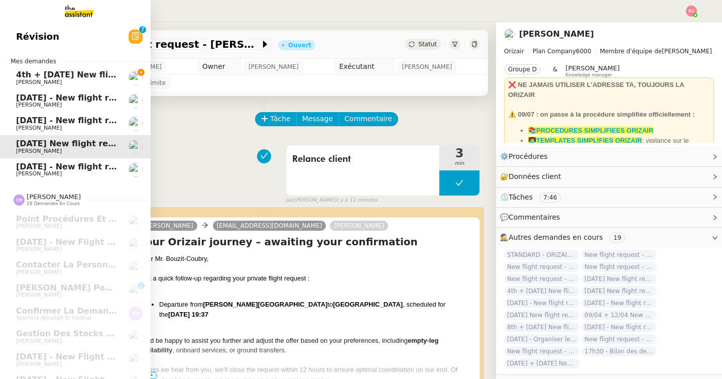
click at [51, 175] on span "[PERSON_NAME]" at bounding box center [66, 174] width 101 height 6
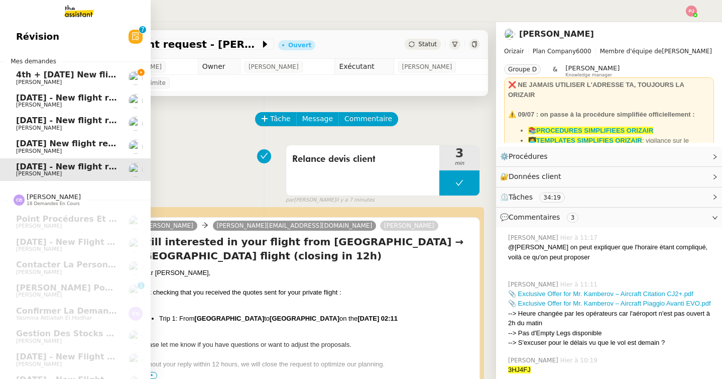
click at [81, 146] on span "[DATE] New flight request - [PERSON_NAME]" at bounding box center [116, 144] width 201 height 10
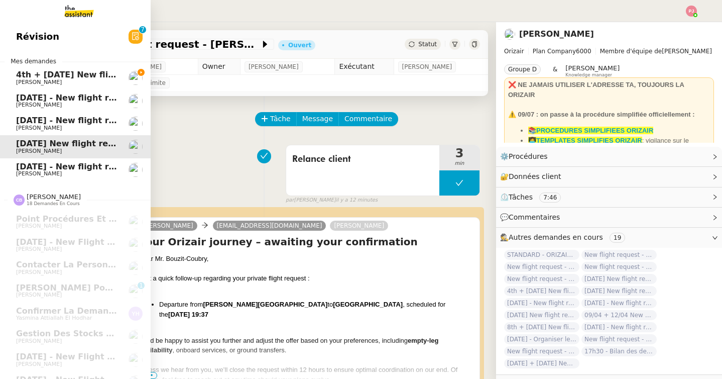
click at [85, 124] on span "[DATE] - New flight request - [PERSON_NAME]" at bounding box center [119, 121] width 207 height 10
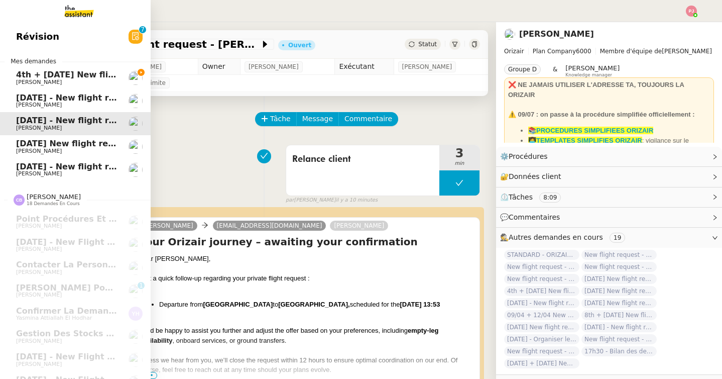
click at [90, 100] on span "[DATE] - New flight request - [PERSON_NAME]" at bounding box center [119, 98] width 207 height 10
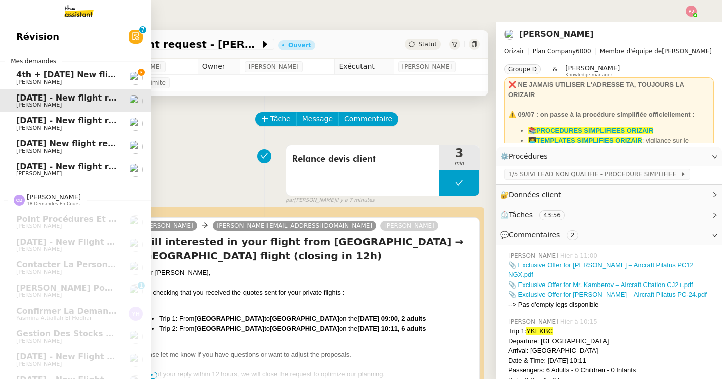
click at [93, 78] on span "4th + [DATE] New flight request - [PERSON_NAME]" at bounding box center [130, 75] width 229 height 10
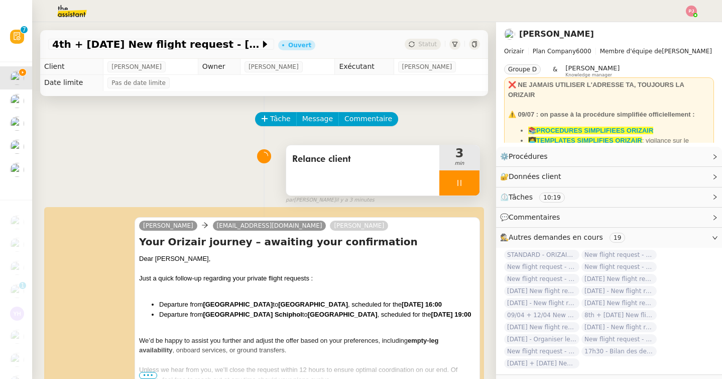
click at [467, 182] on div at bounding box center [459, 182] width 40 height 25
click at [472, 182] on icon at bounding box center [470, 183] width 8 height 8
